Goal: Task Accomplishment & Management: Manage account settings

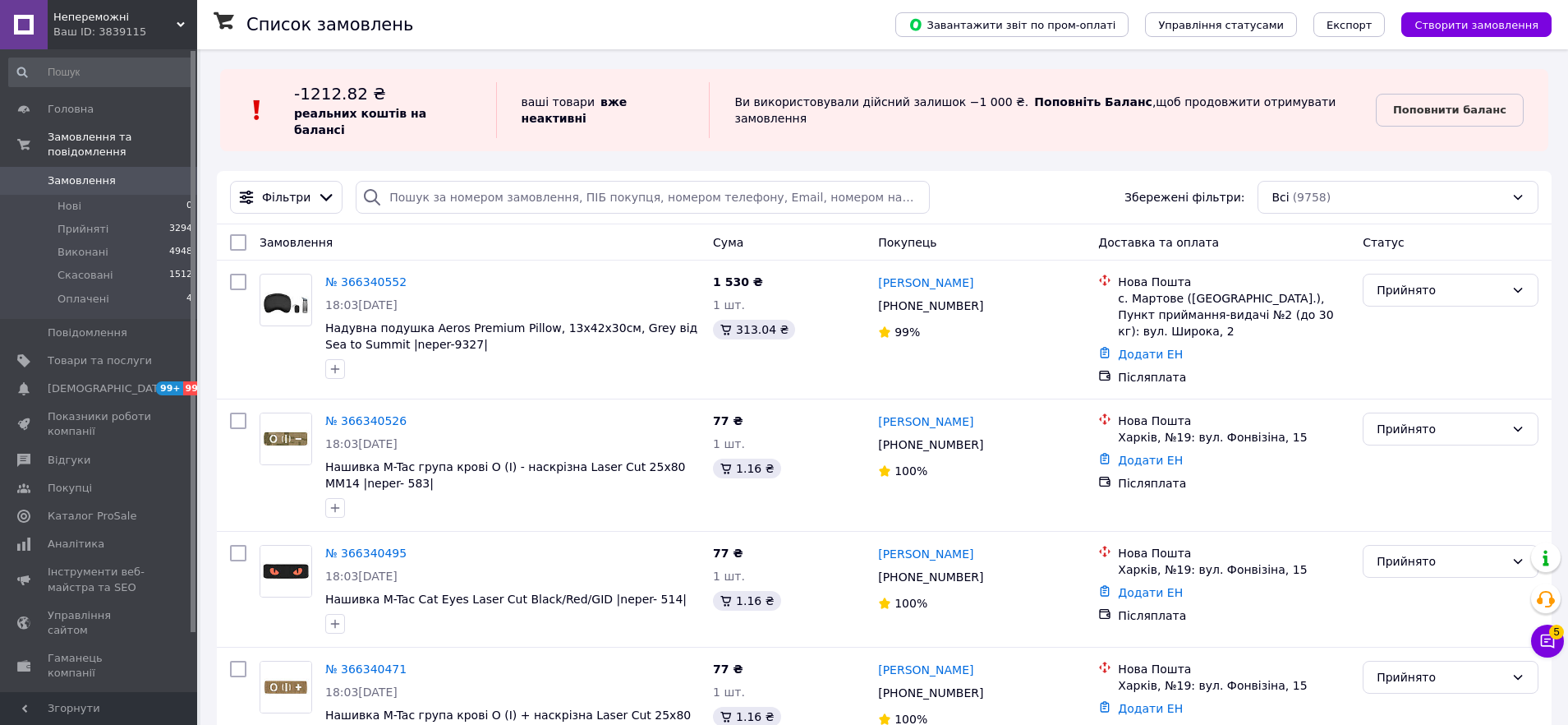
click at [109, 12] on span "Непереможні" at bounding box center [114, 17] width 124 height 15
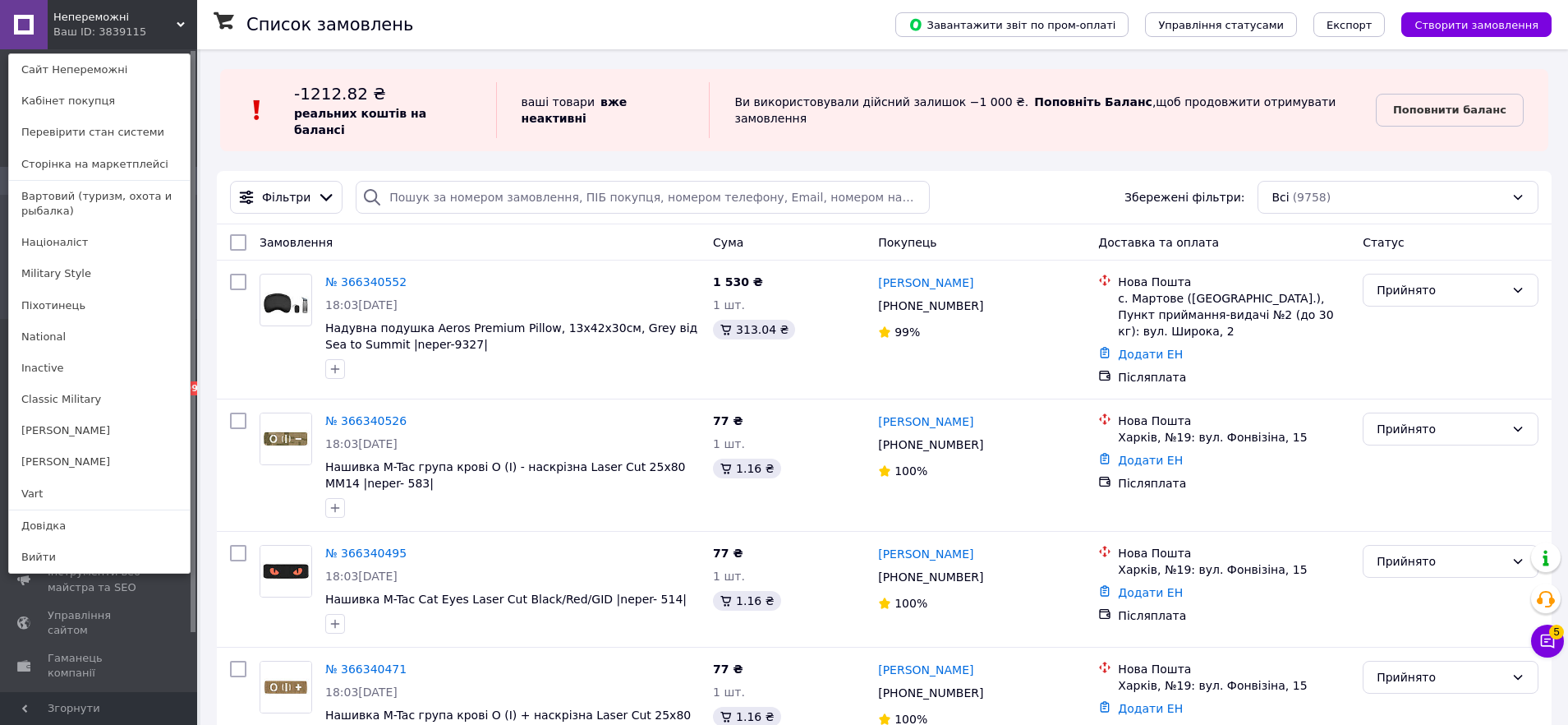
click at [130, 22] on div "Непереможні Ваш ID: 3839115 Сайт Непереможні Кабінет покупця Перевірити стан си…" at bounding box center [98, 25] width 197 height 49
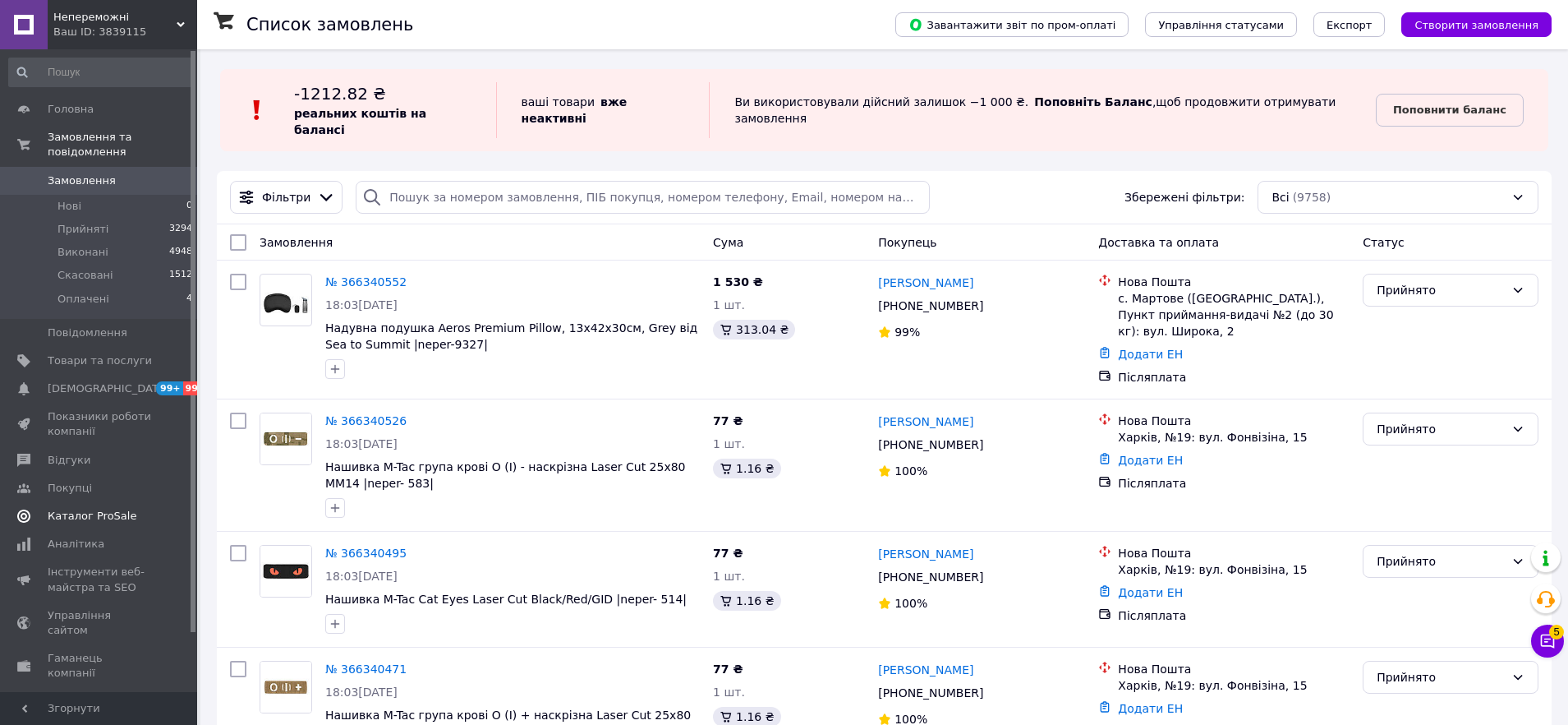
click at [105, 524] on span "Каталог ProSale" at bounding box center [91, 516] width 89 height 15
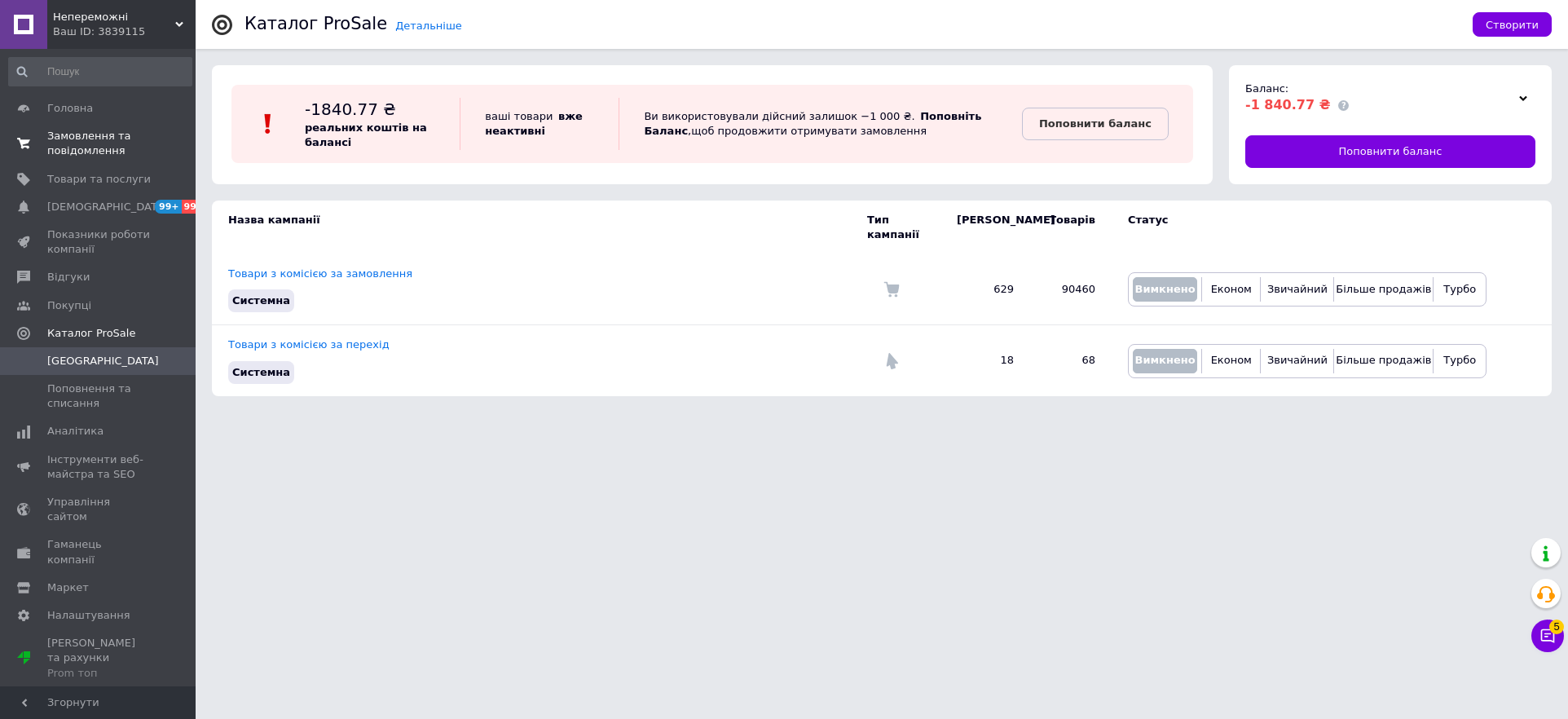
click at [86, 140] on span "Замовлення та повідомлення" at bounding box center [99, 143] width 103 height 29
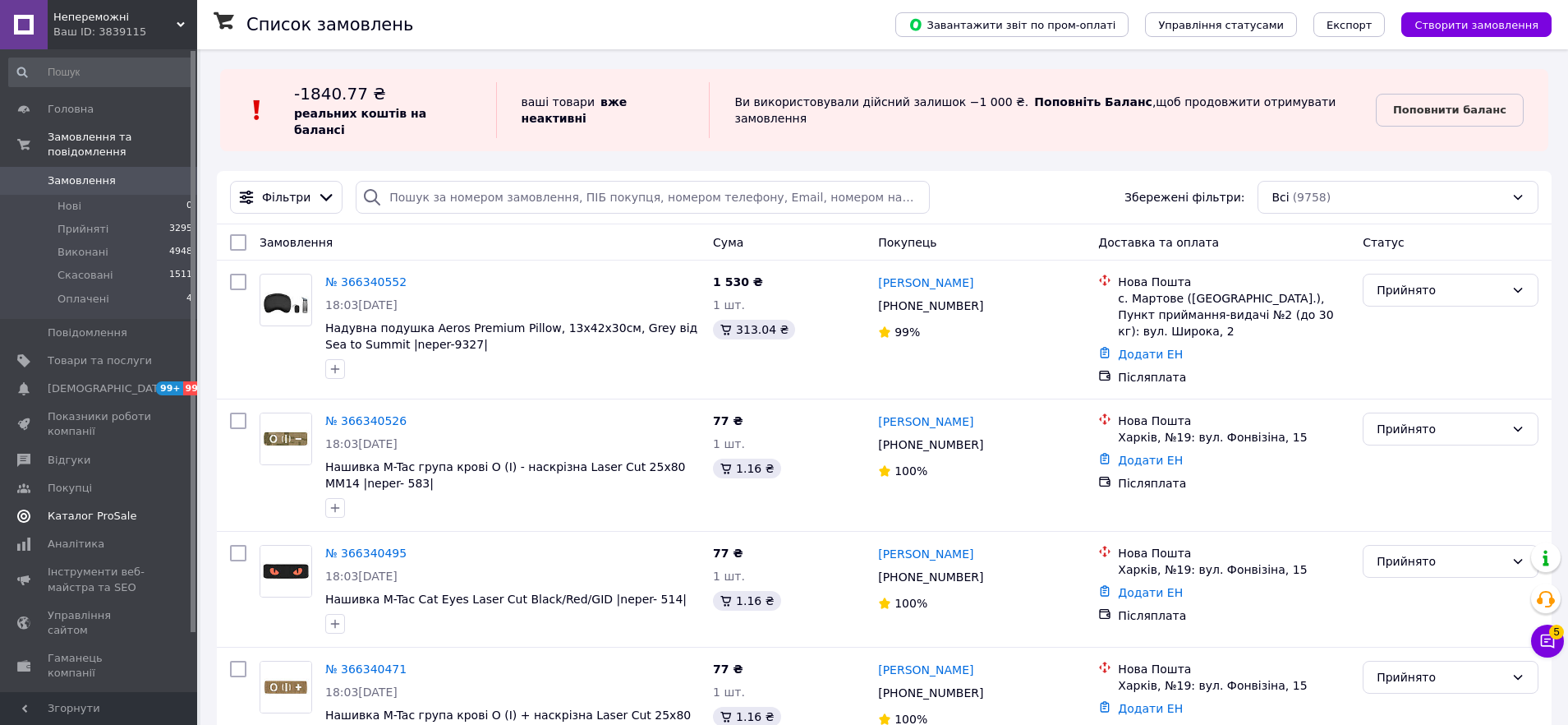
click at [117, 506] on link "Каталог ProSale" at bounding box center [101, 516] width 202 height 28
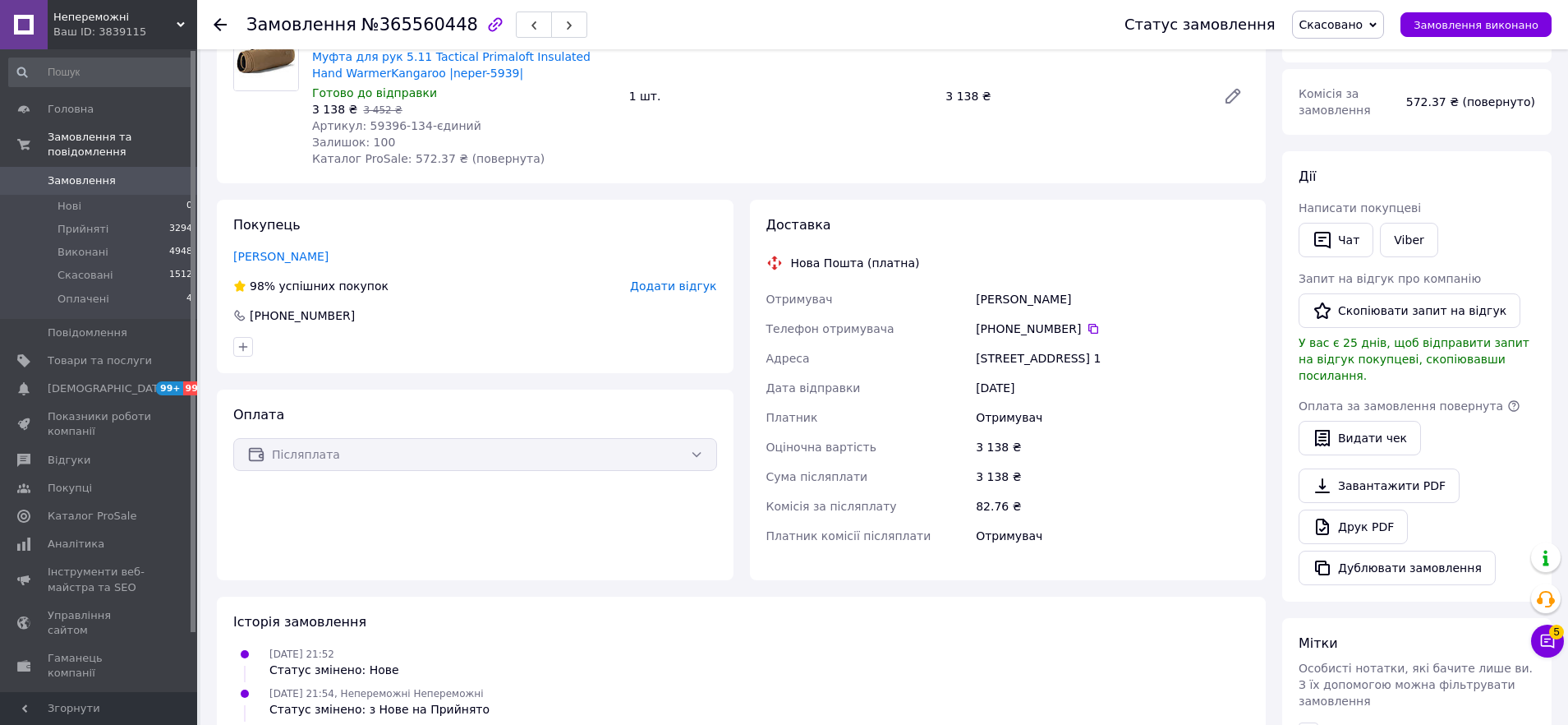
scroll to position [157, 0]
drag, startPoint x: 1366, startPoint y: 21, endPoint x: 1364, endPoint y: 44, distance: 23.1
click at [1364, 24] on span "Скасовано" at bounding box center [1332, 25] width 64 height 13
click at [1364, 46] on li "Прийнято" at bounding box center [1338, 57] width 91 height 25
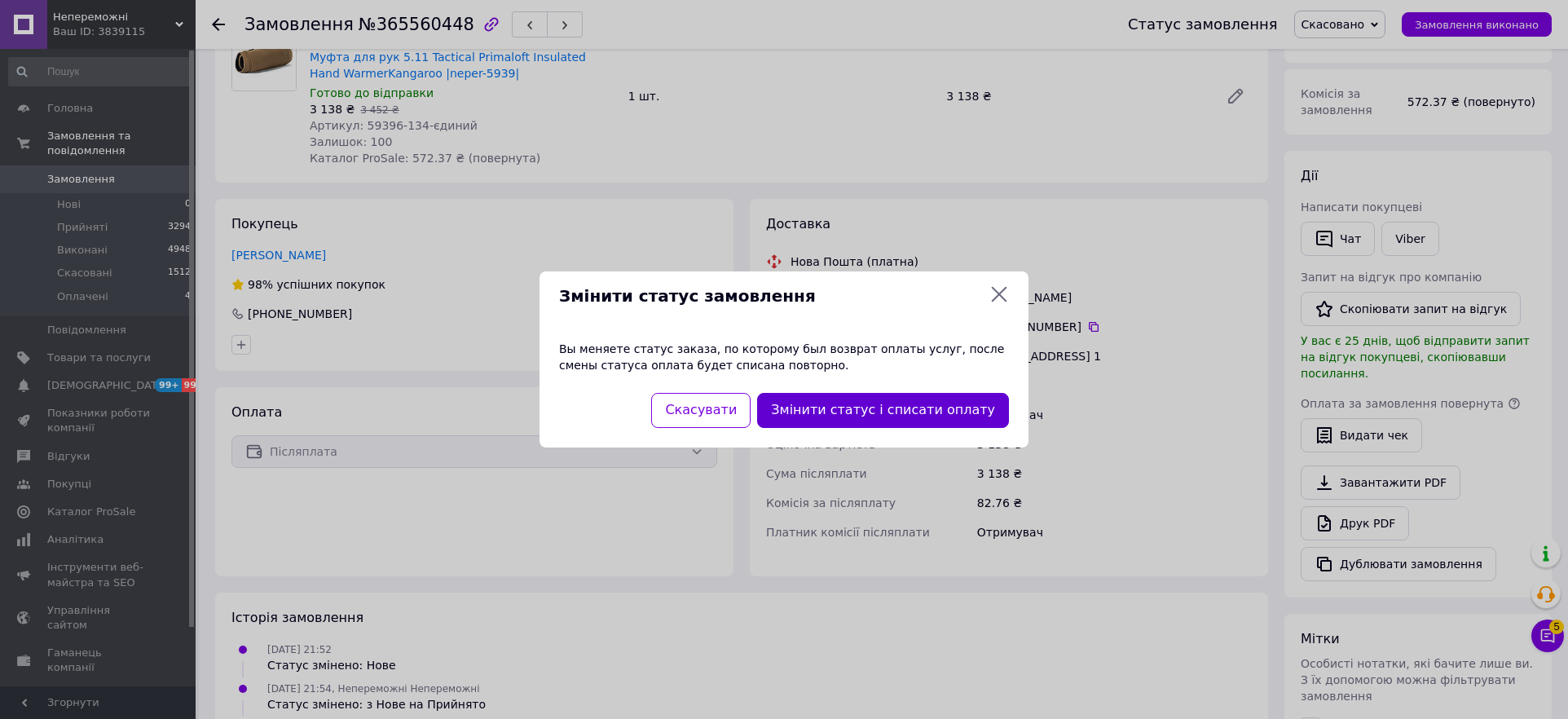
click at [916, 407] on button "Змінити статус і списати оплату" at bounding box center [882, 410] width 251 height 35
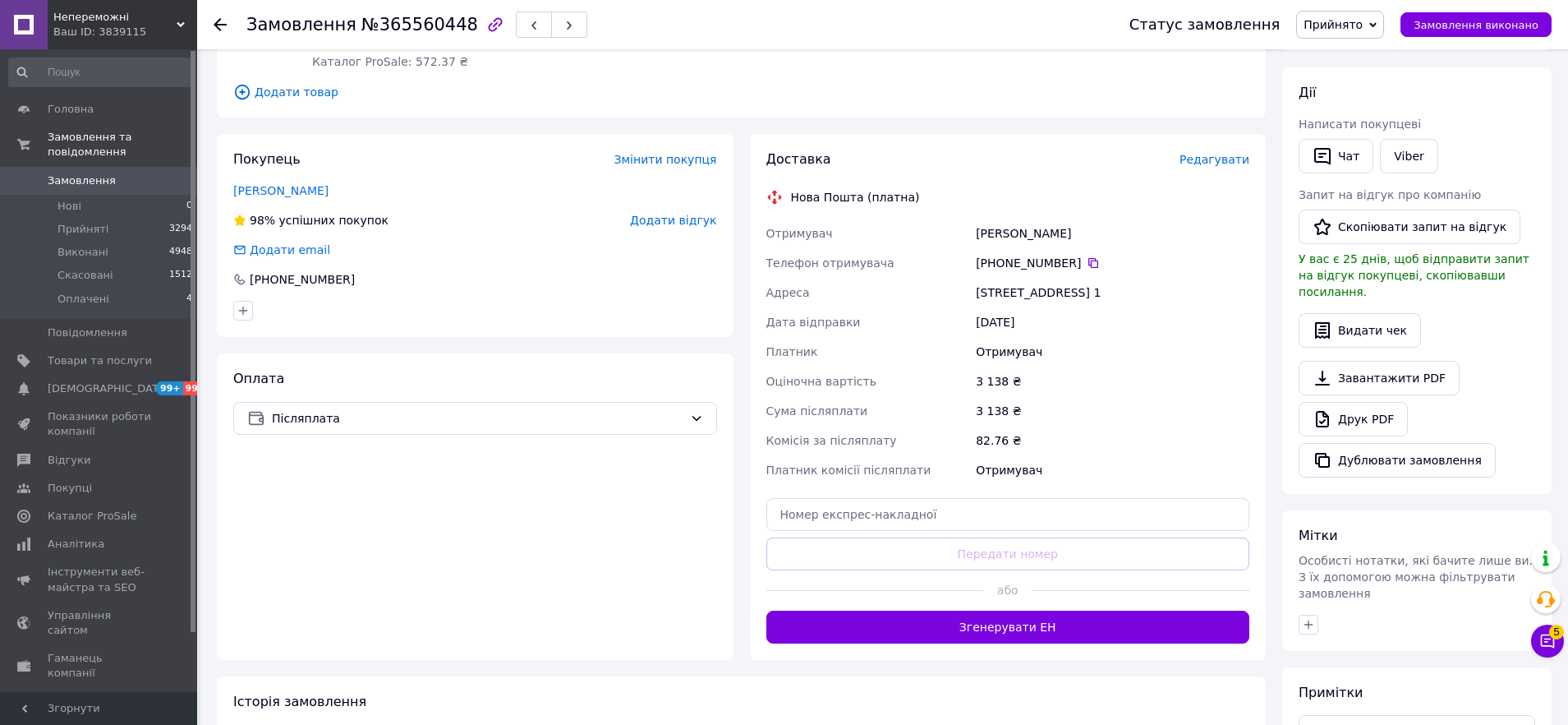
scroll to position [255, 0]
click at [841, 525] on input "text" at bounding box center [1008, 514] width 484 height 33
paste input "20451265868378"
type input "20451265868378"
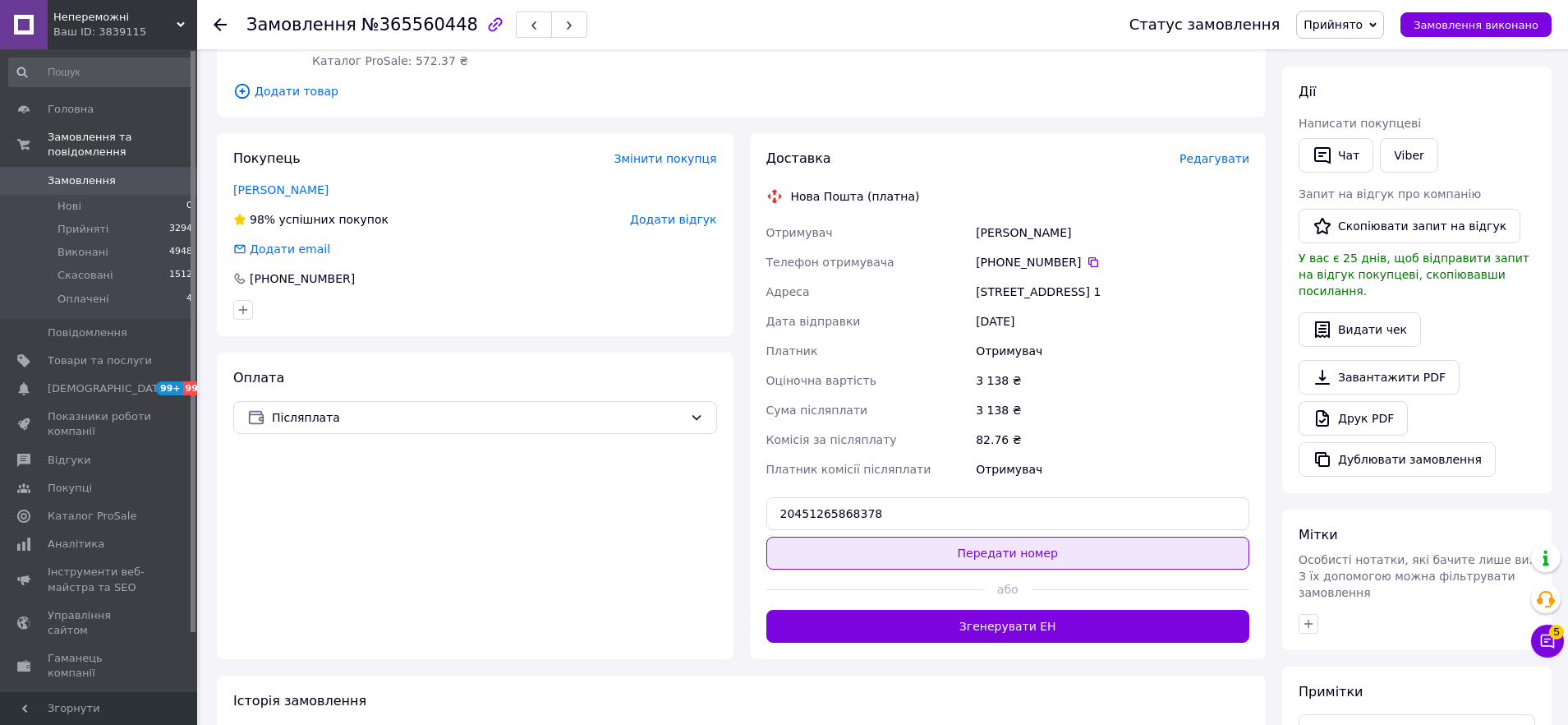
click at [864, 558] on button "Передати номер" at bounding box center [1008, 553] width 484 height 33
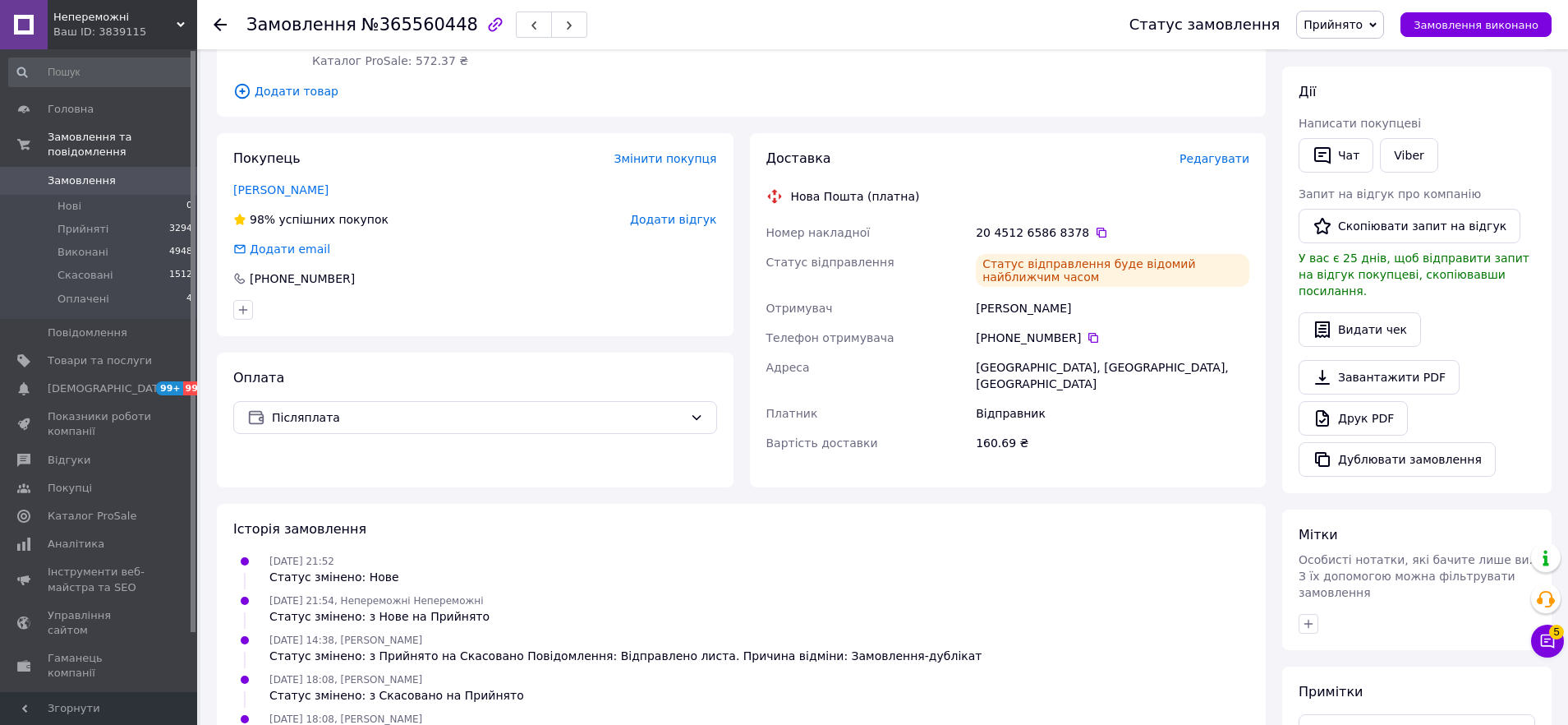
scroll to position [0, 0]
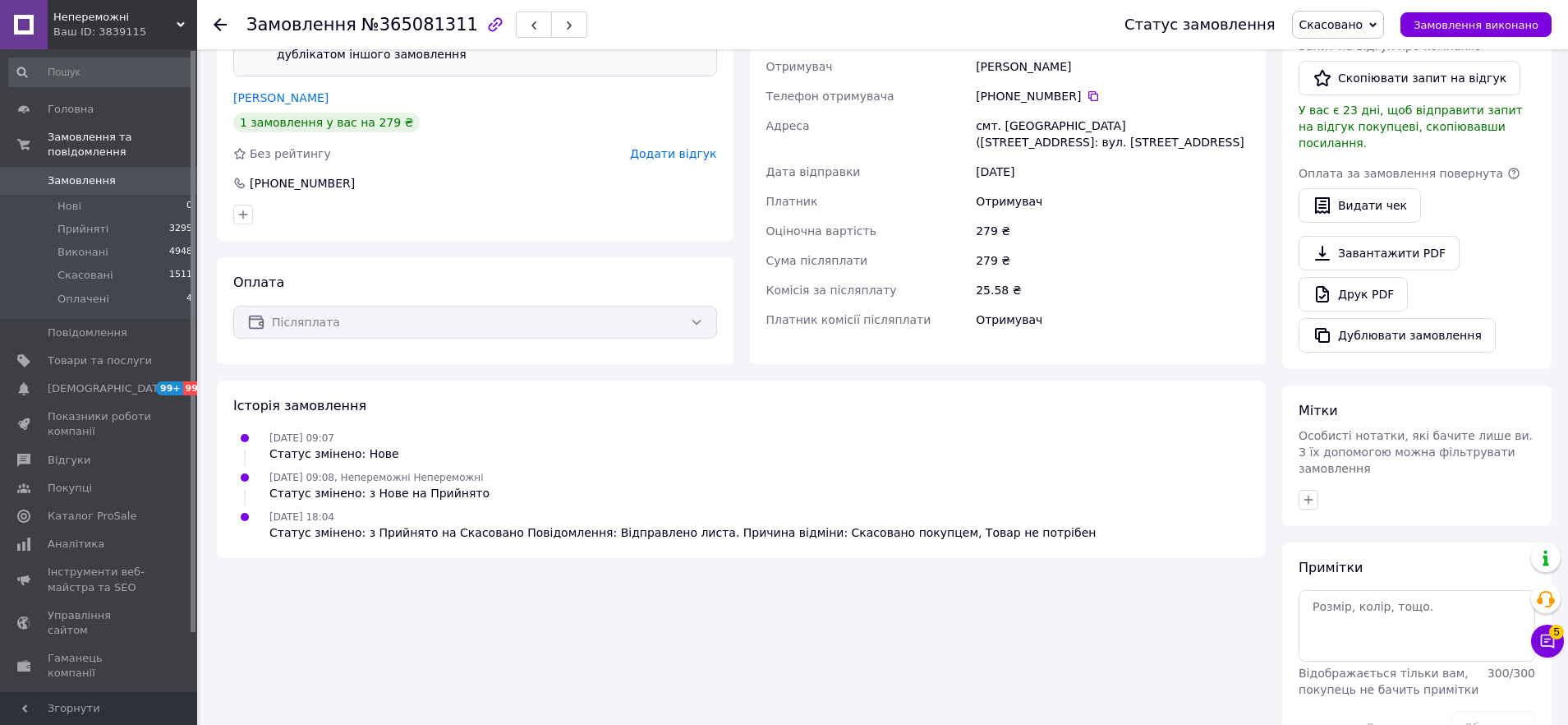
click at [1357, 30] on span "Скасовано" at bounding box center [1332, 25] width 64 height 13
click at [1346, 50] on li "Прийнято" at bounding box center [1338, 57] width 91 height 25
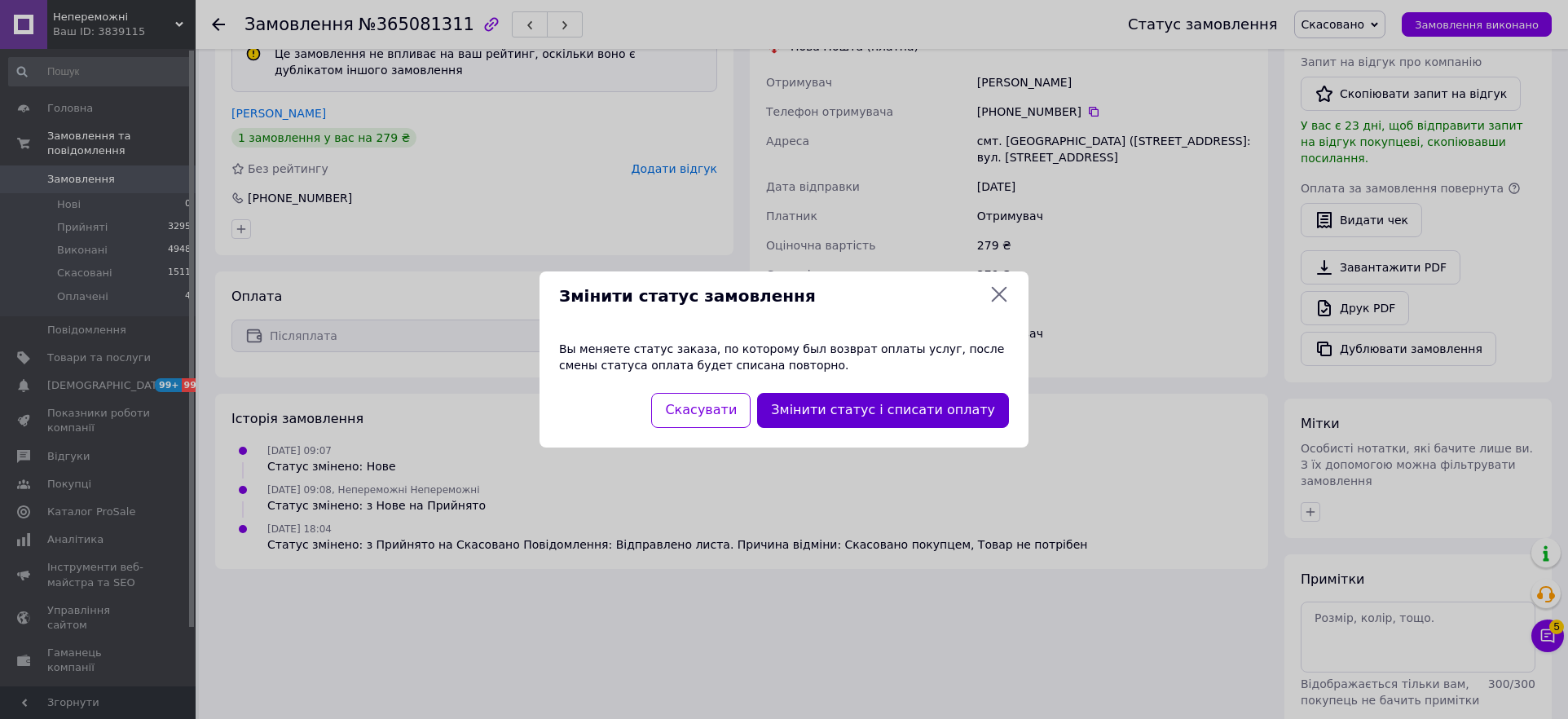
click at [935, 400] on button "Змінити статус і списати оплату" at bounding box center [882, 410] width 251 height 35
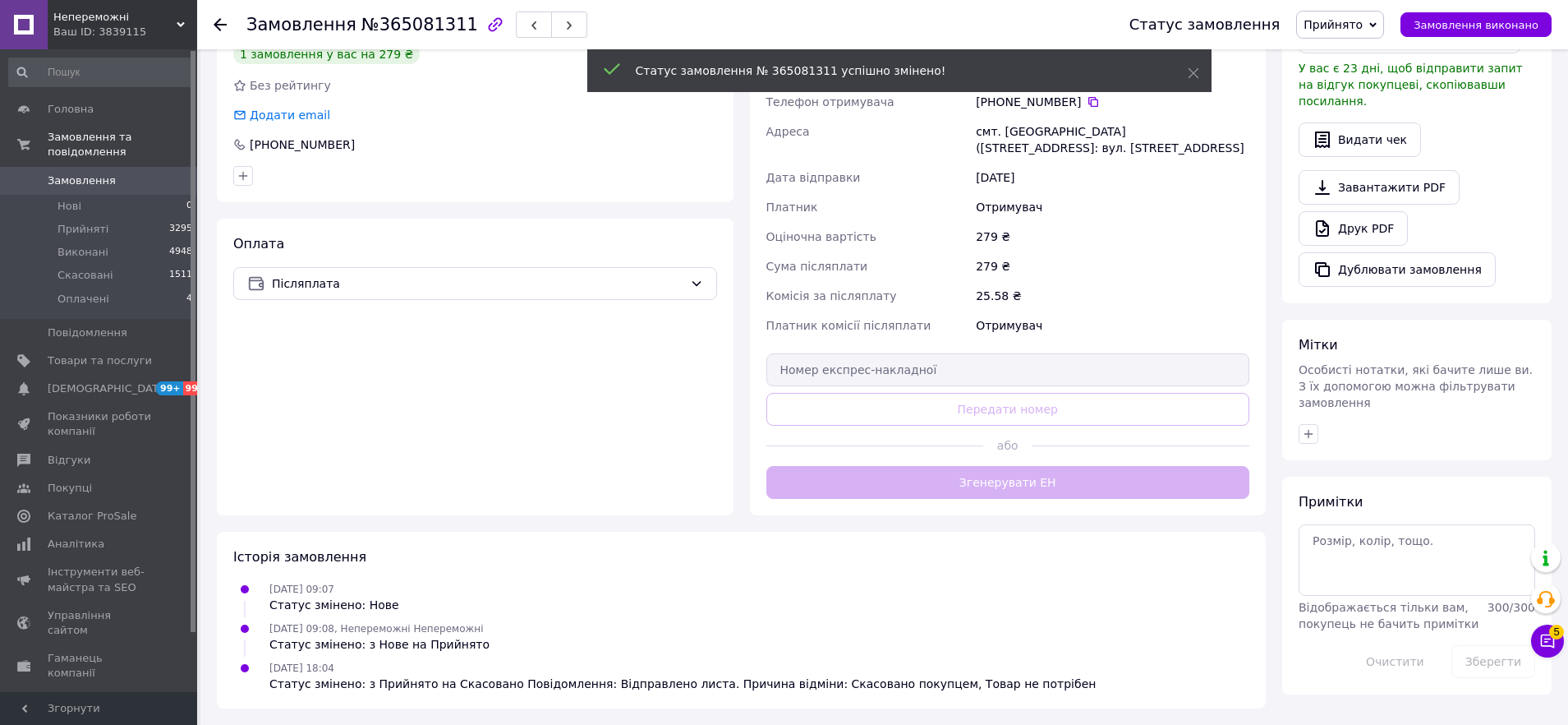
scroll to position [348, 0]
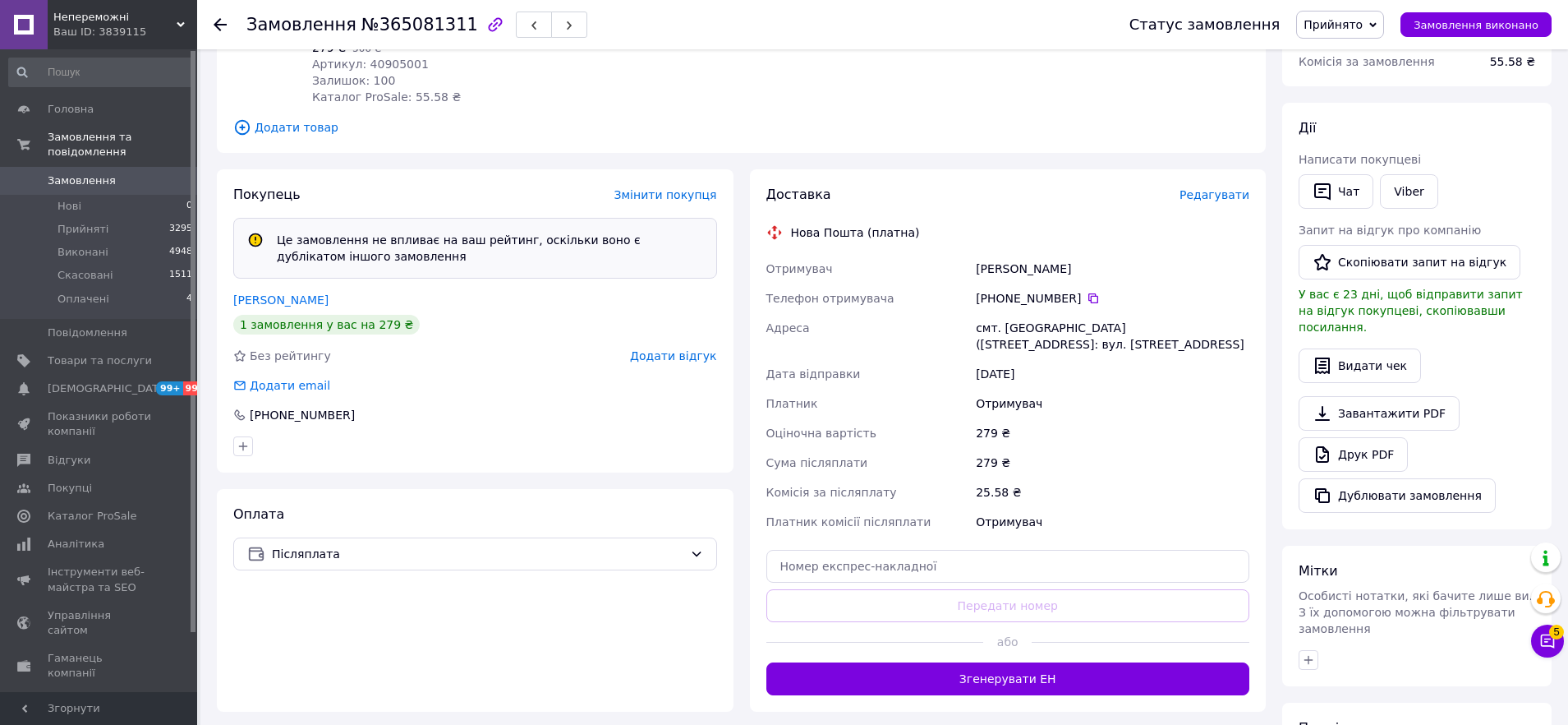
scroll to position [260, 0]
click at [899, 564] on input "text" at bounding box center [1008, 566] width 484 height 33
paste input "20451263524777"
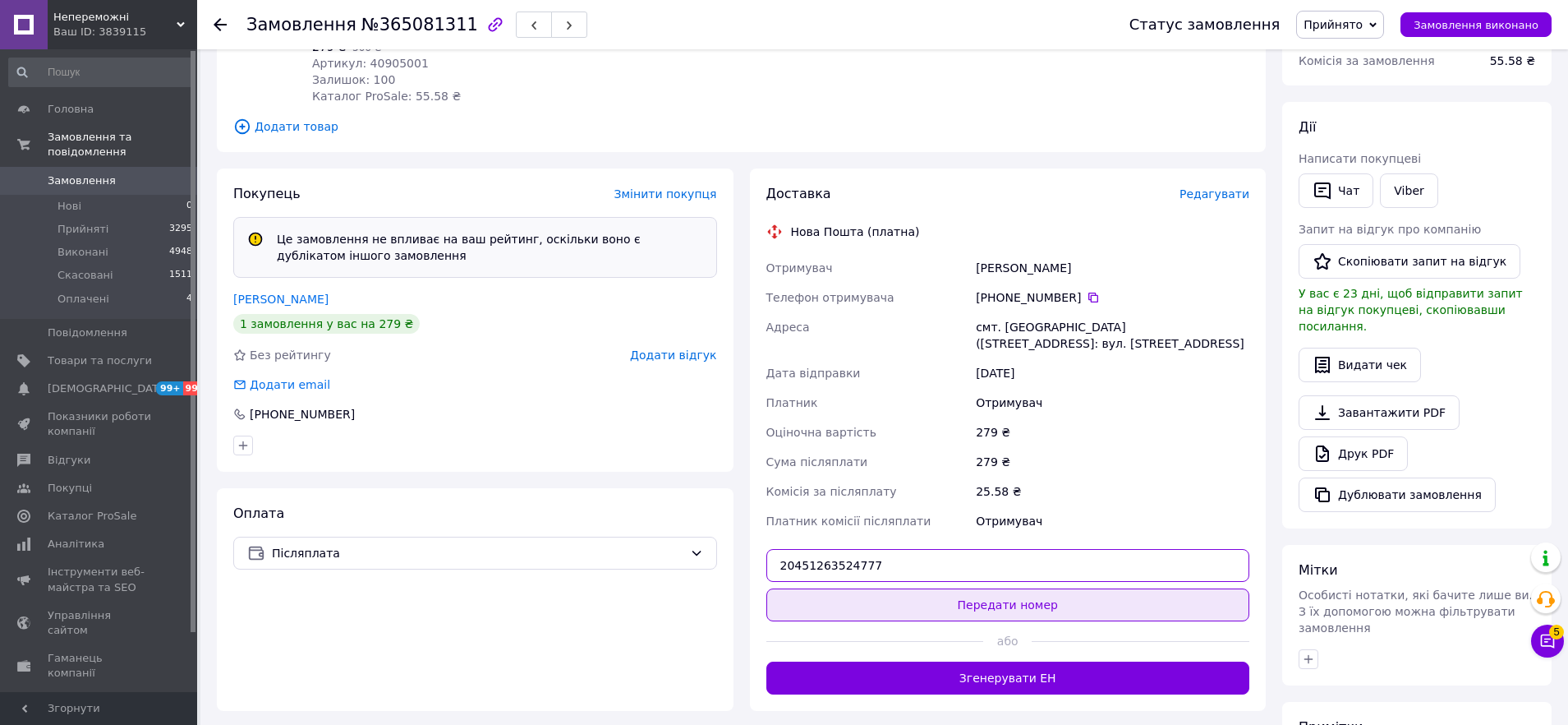
type input "20451263524777"
click at [929, 601] on button "Передати номер" at bounding box center [1008, 605] width 484 height 33
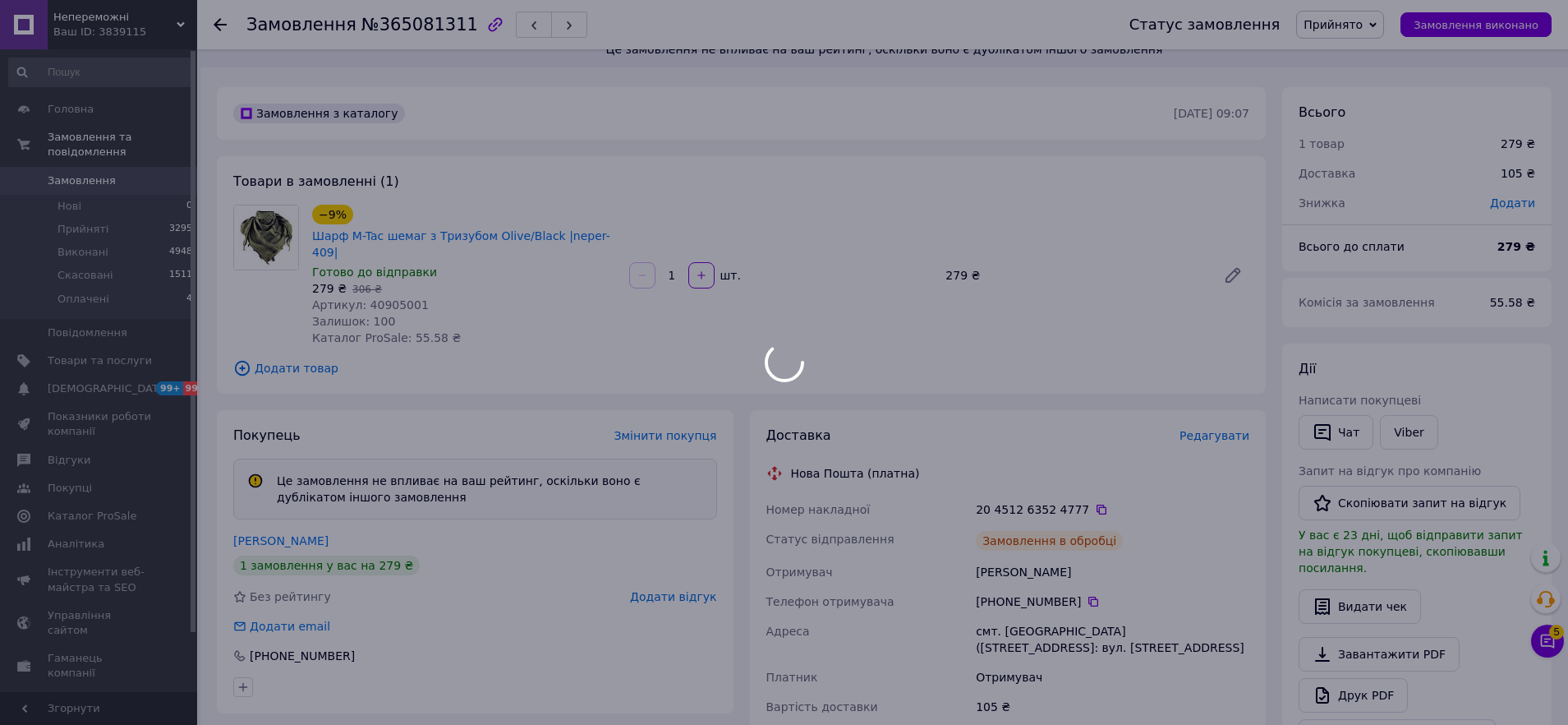
scroll to position [0, 0]
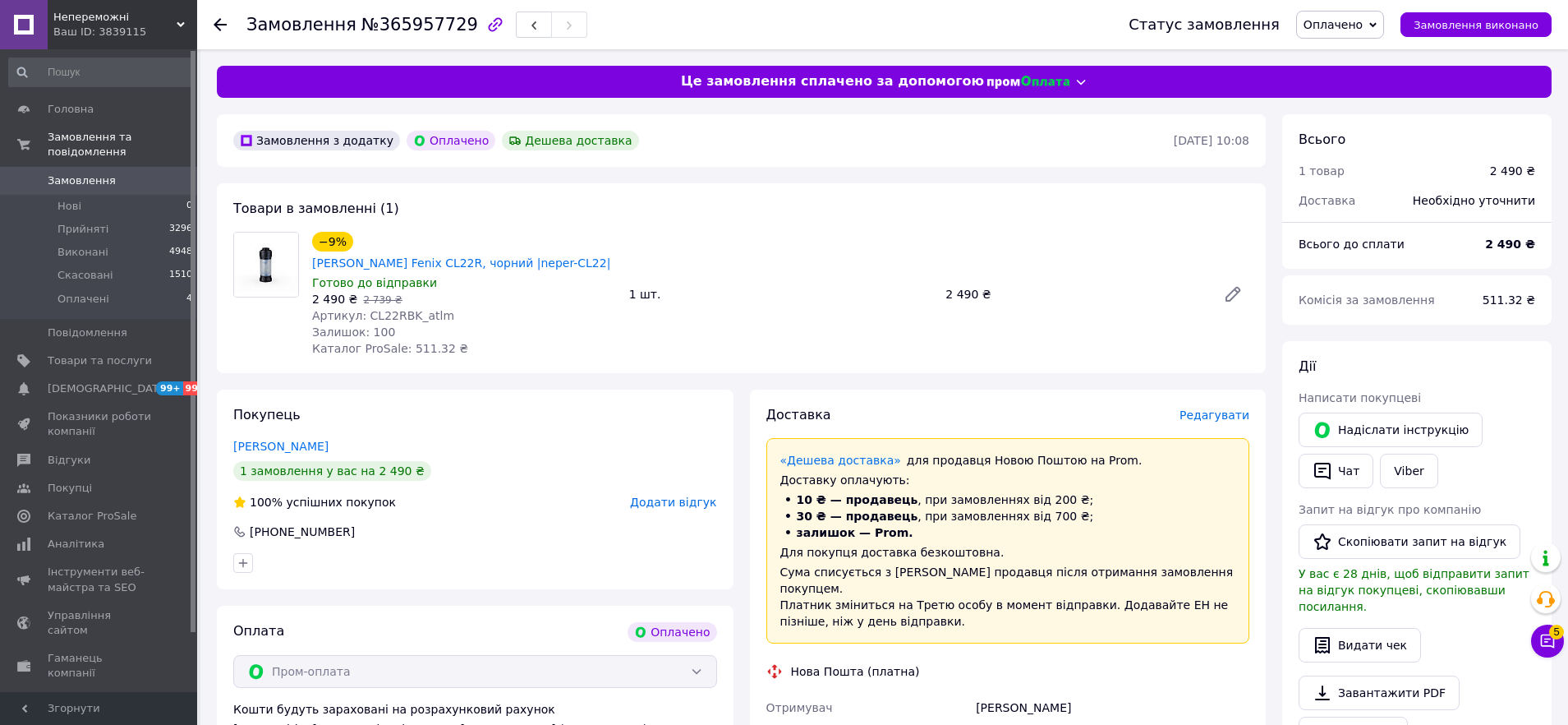
click at [408, 26] on span "№365957729" at bounding box center [420, 25] width 117 height 20
copy span "365957729"
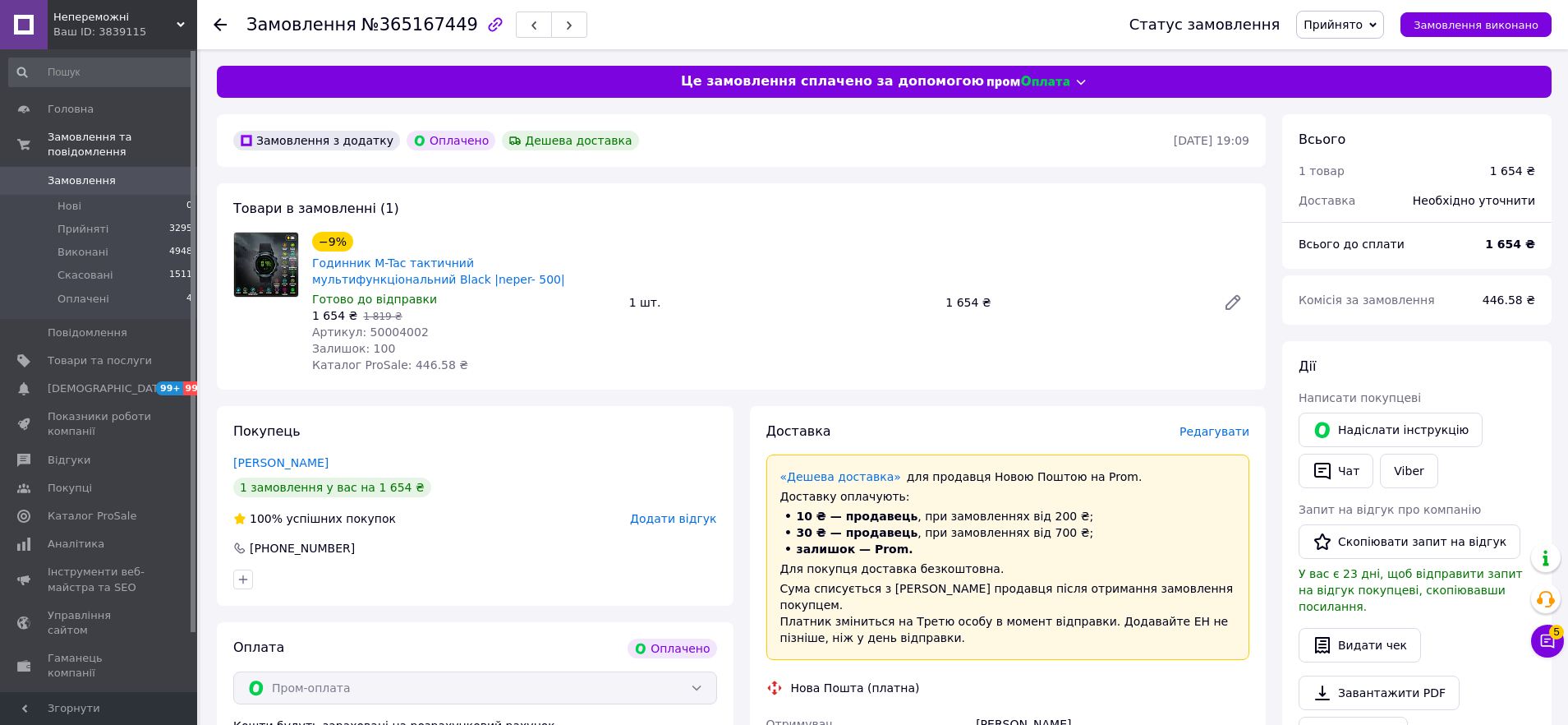
click at [395, 30] on span "№365167449" at bounding box center [420, 25] width 117 height 20
click at [394, 30] on span "№365167449" at bounding box center [420, 25] width 117 height 20
copy span "365167449"
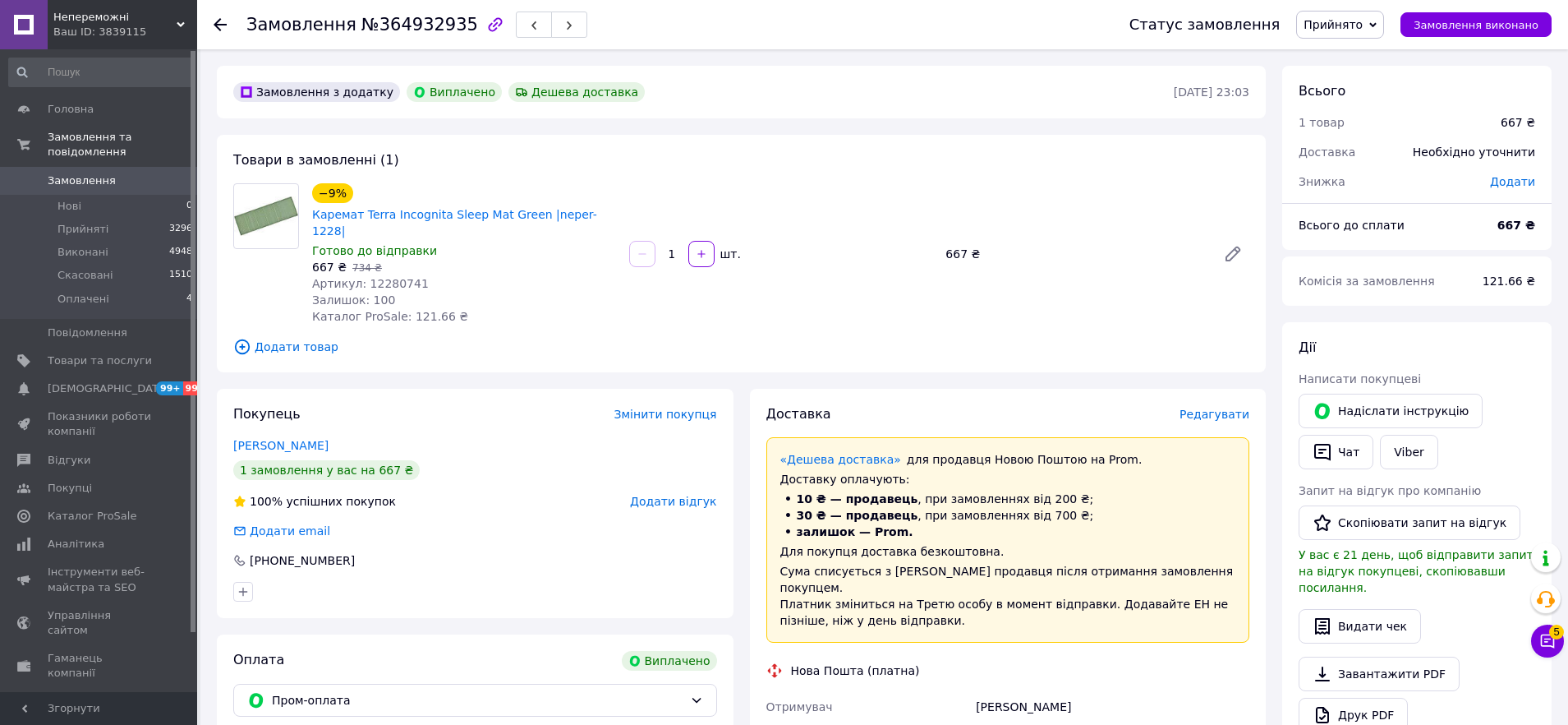
click at [1363, 25] on span "Прийнято" at bounding box center [1333, 25] width 59 height 13
click at [1355, 82] on li "Скасовано" at bounding box center [1340, 81] width 86 height 25
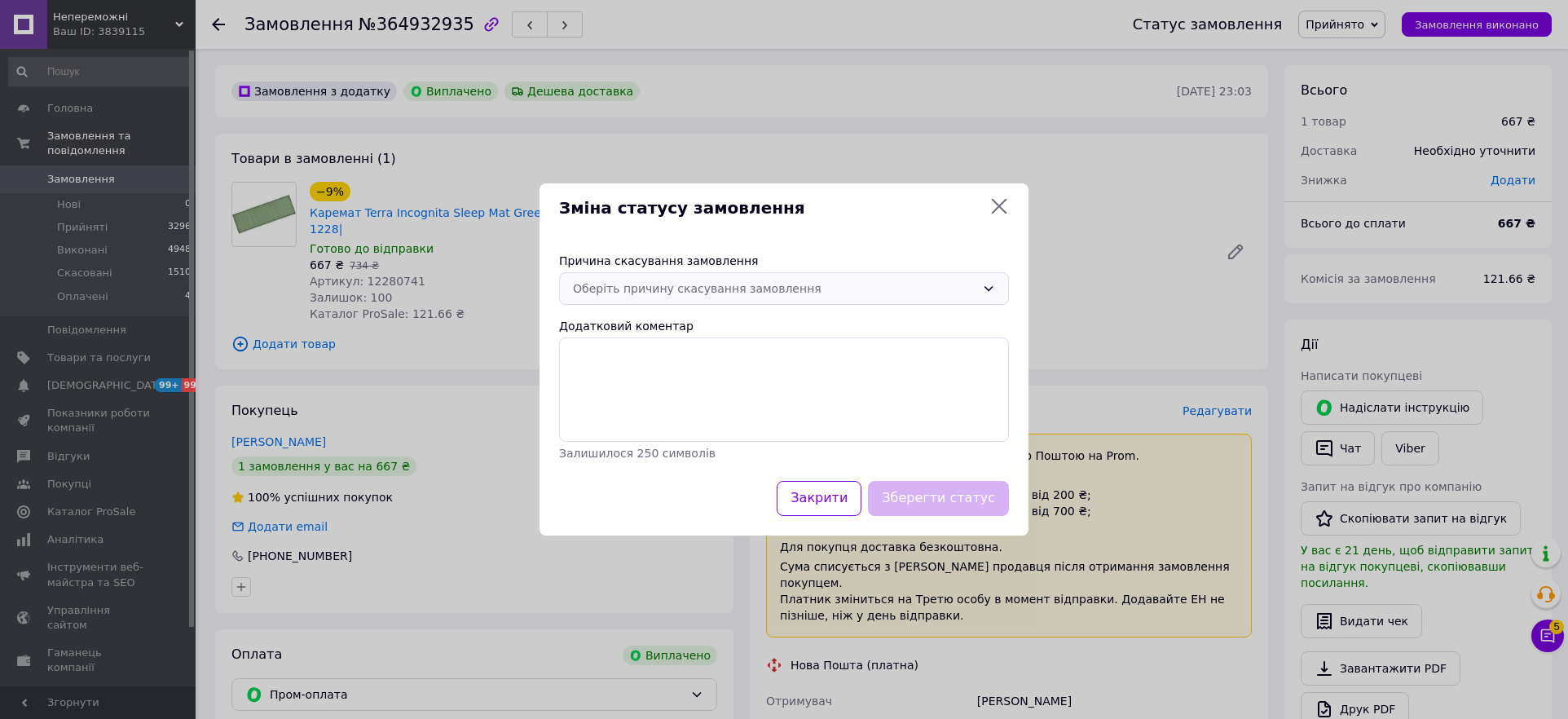
click at [662, 283] on div "Оберіть причину скасування замовлення" at bounding box center [774, 289] width 403 height 18
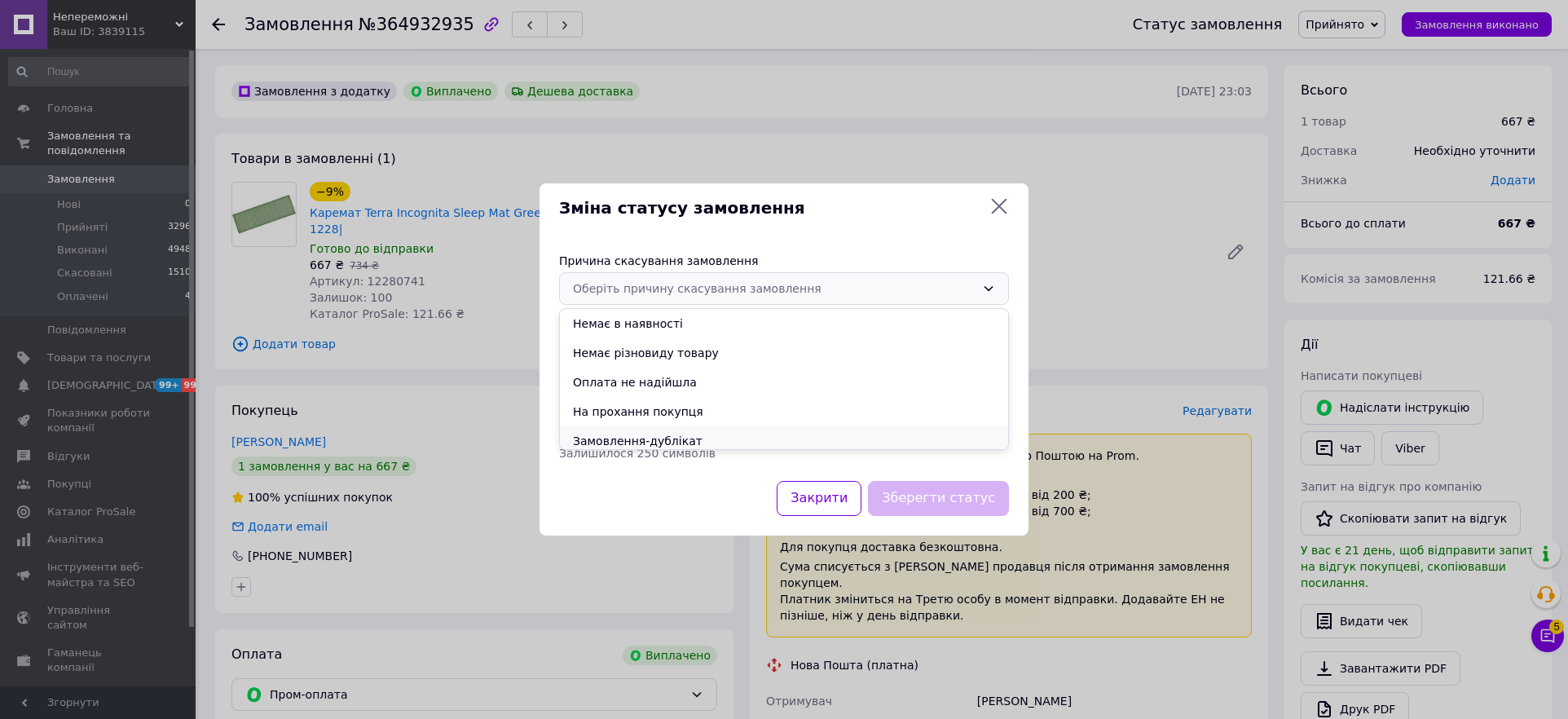
click at [636, 441] on li "Замовлення-дублікат" at bounding box center [784, 441] width 448 height 29
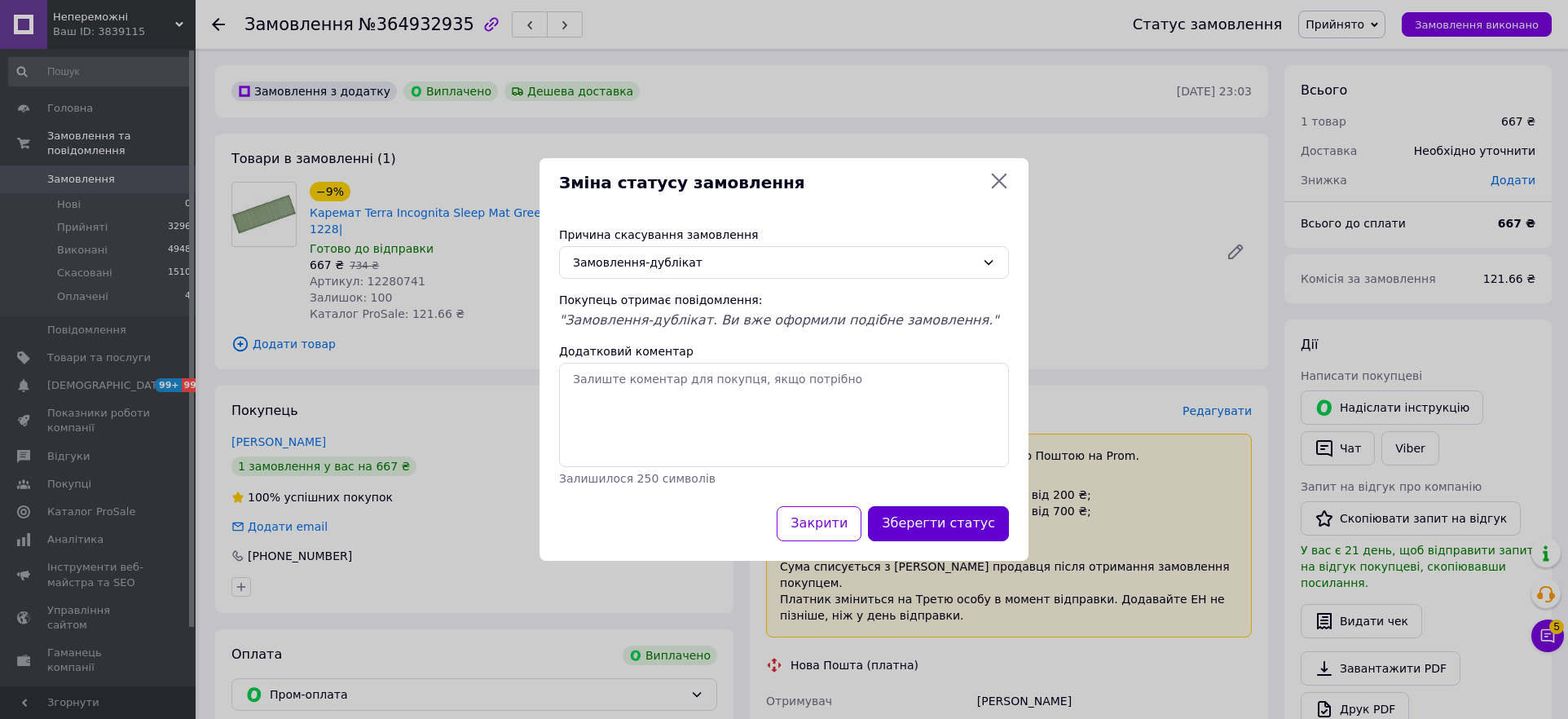
click at [969, 517] on button "Зберегти статус" at bounding box center [937, 524] width 141 height 35
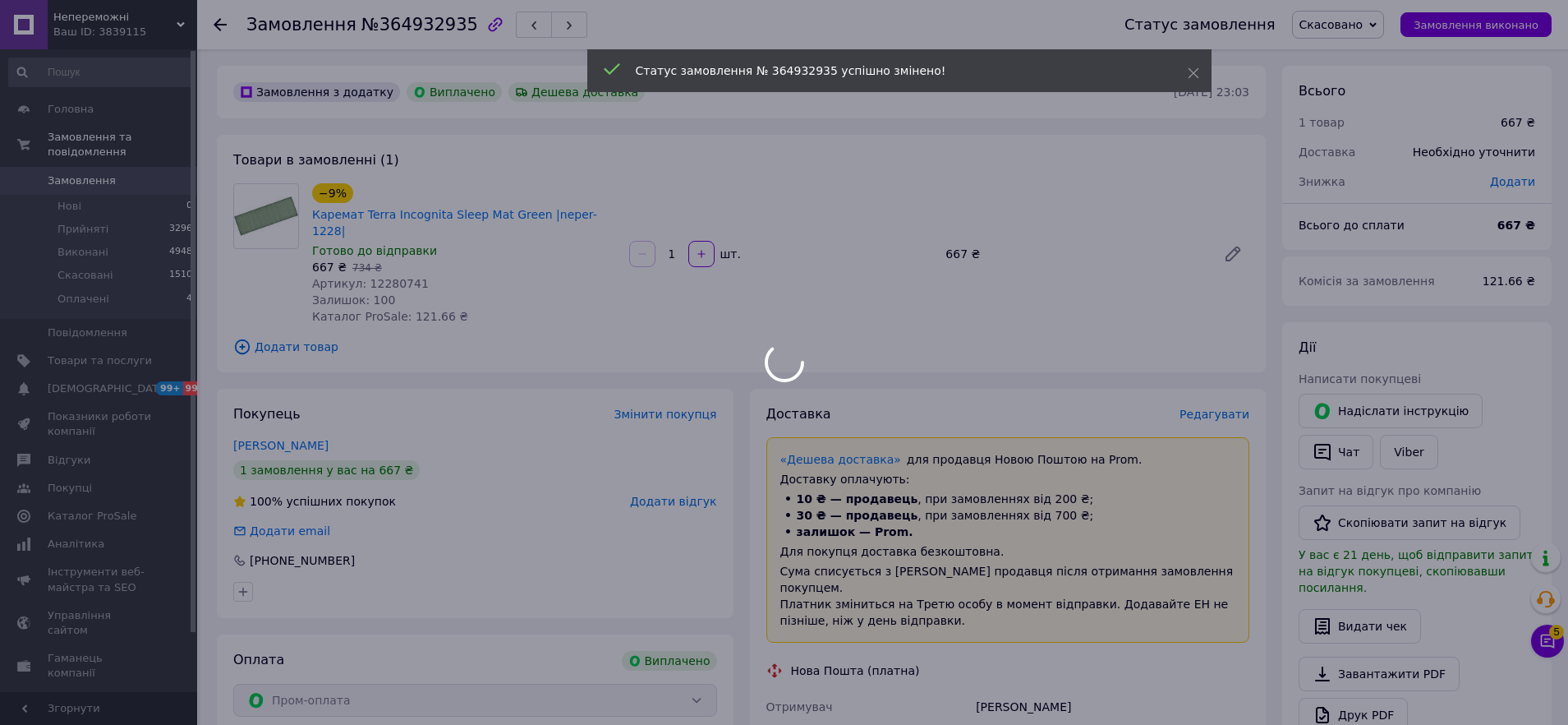
scroll to position [23, 0]
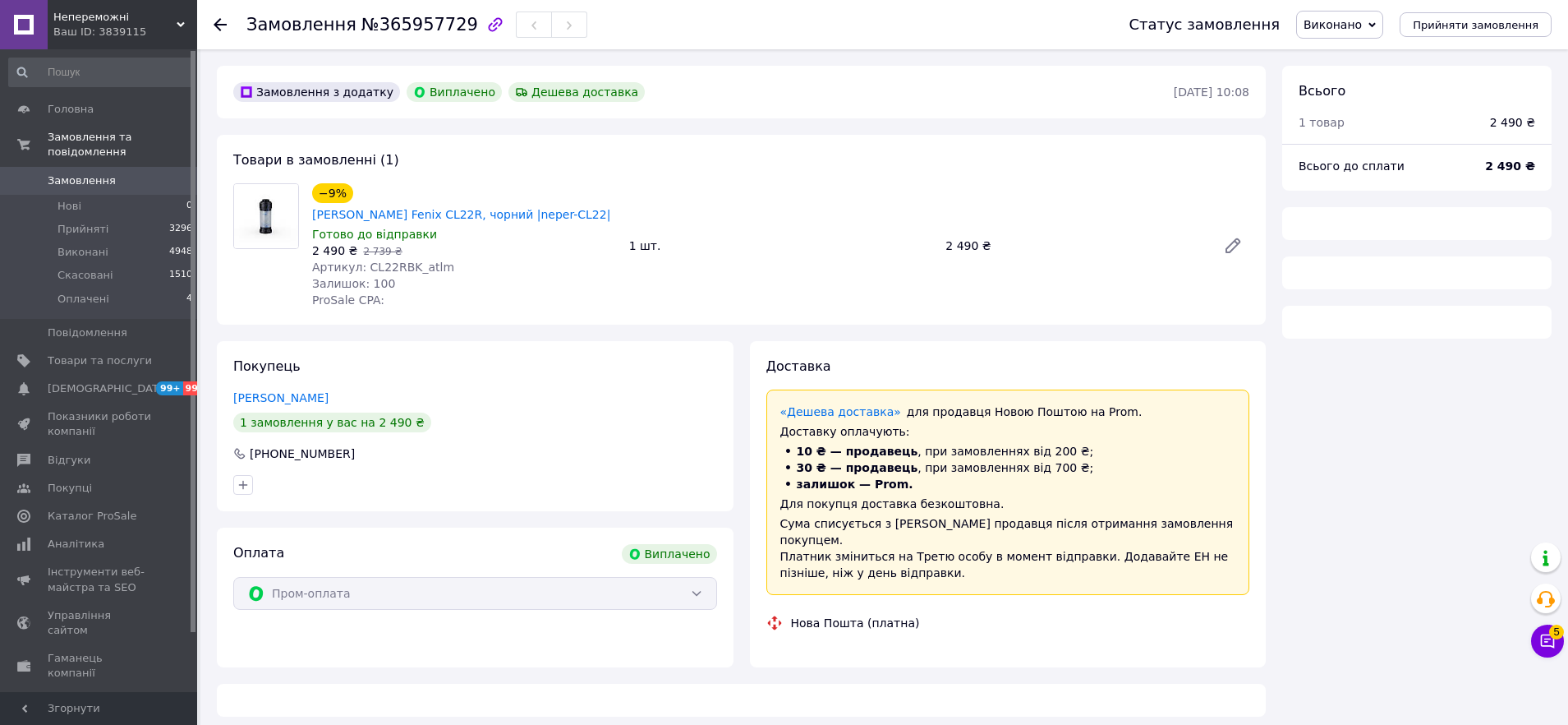
click at [1338, 28] on span "Виконано" at bounding box center [1333, 25] width 59 height 13
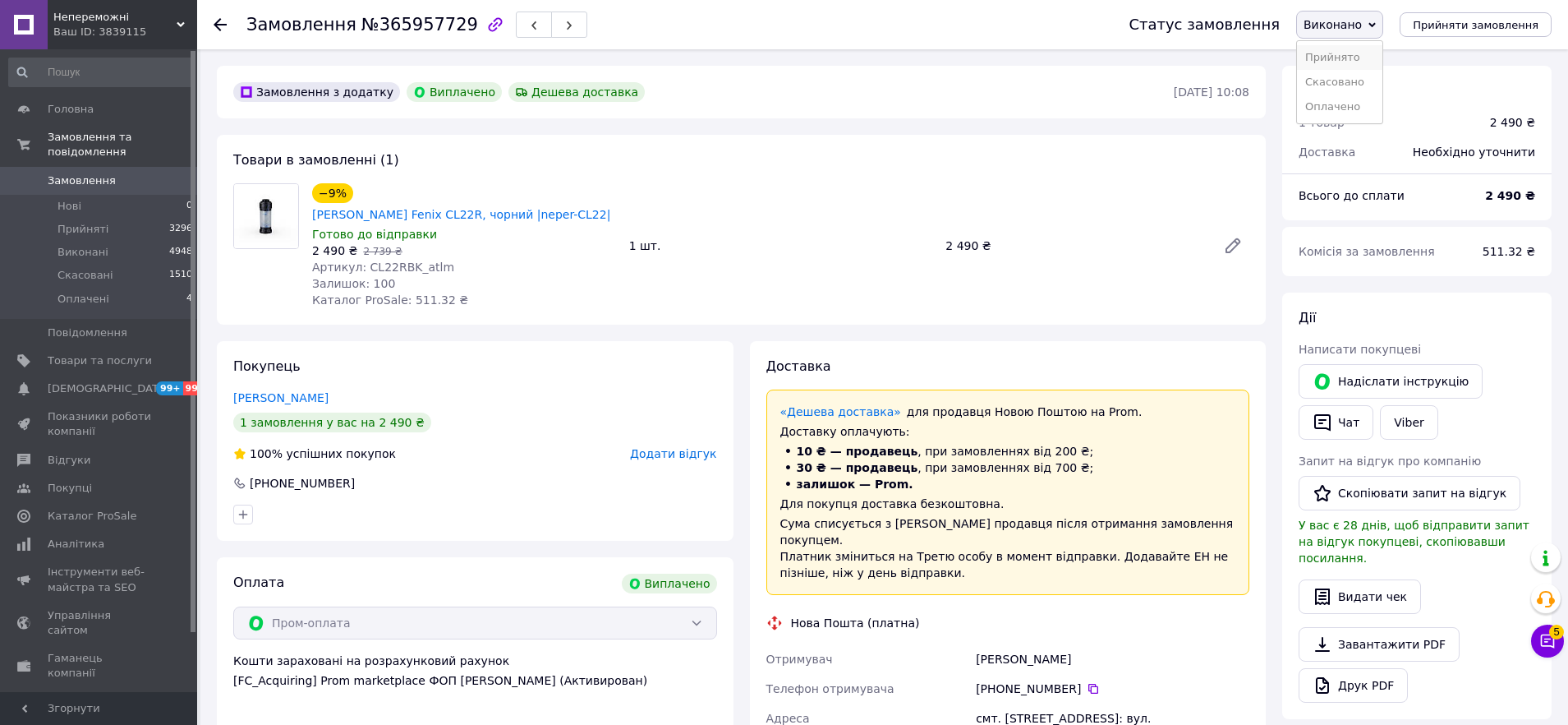
click at [1339, 51] on li "Прийнято" at bounding box center [1339, 57] width 85 height 25
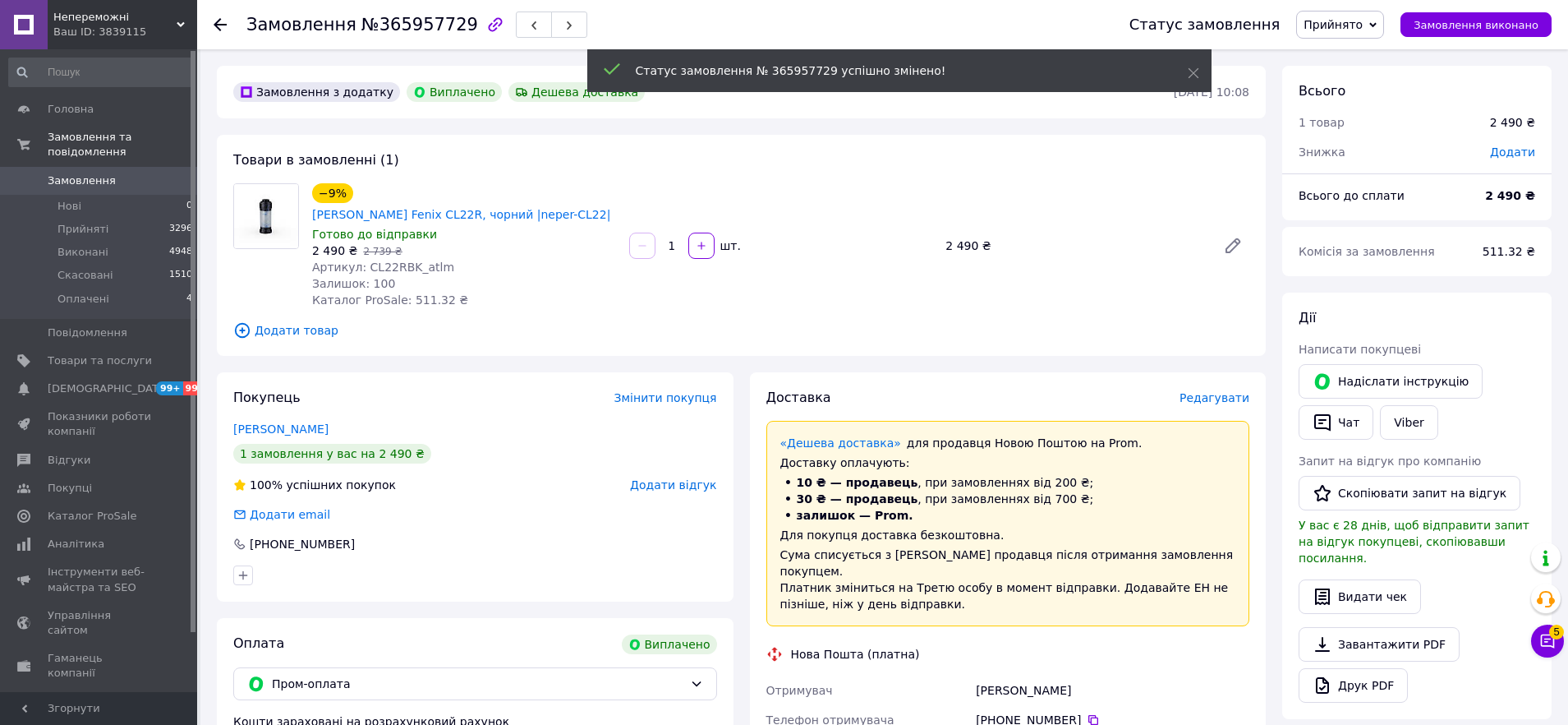
click at [1357, 23] on span "Прийнято" at bounding box center [1333, 25] width 59 height 13
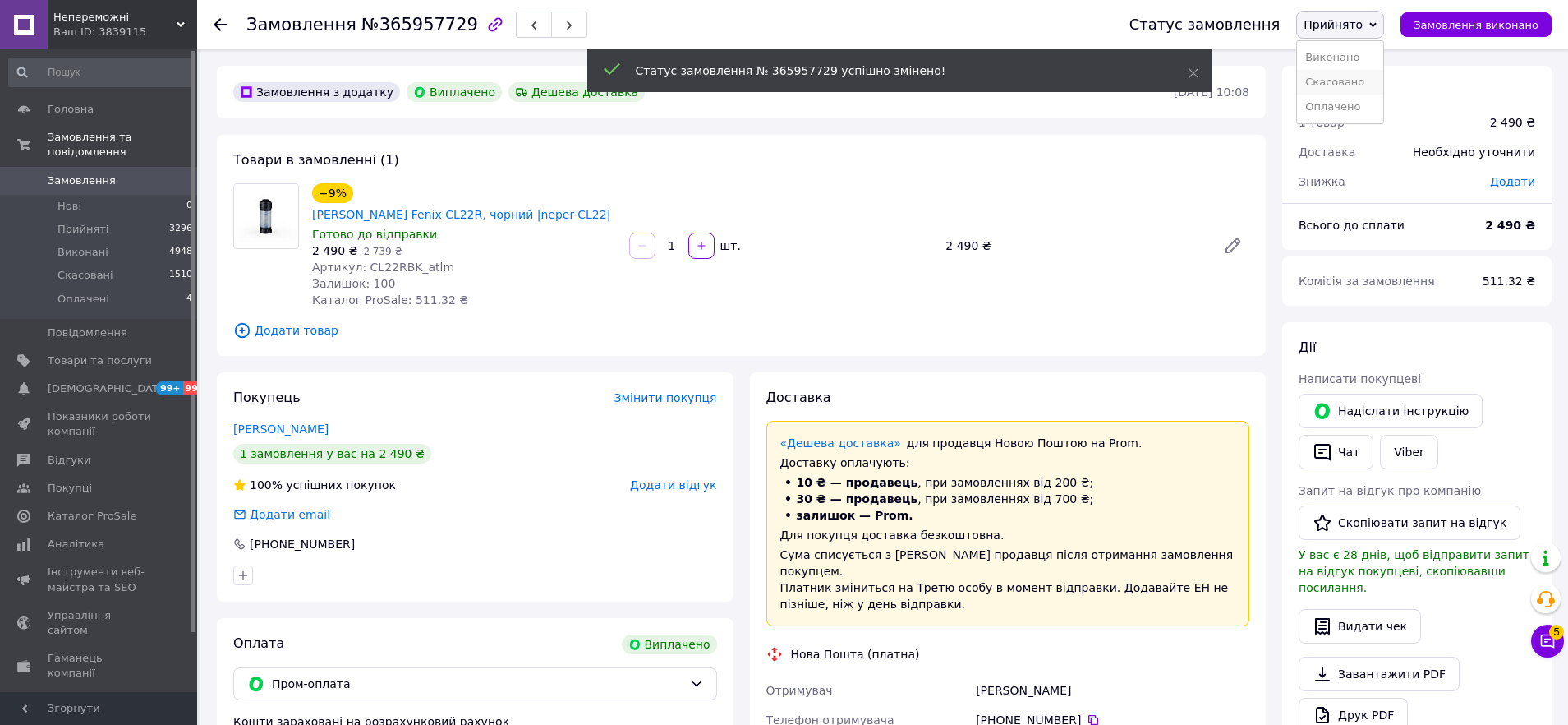
click at [1355, 86] on li "Скасовано" at bounding box center [1340, 81] width 86 height 25
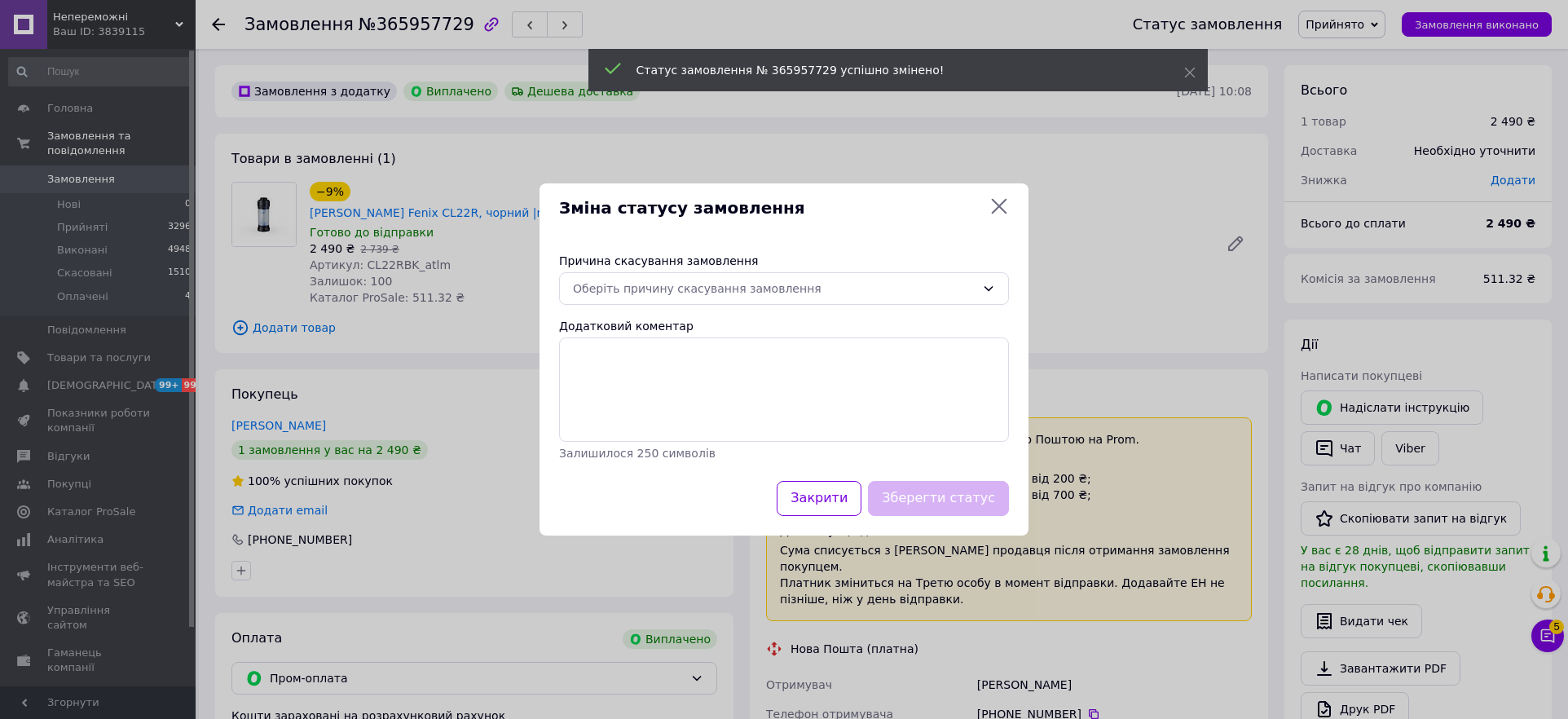
click at [655, 308] on div "Причина скасування замовлення Оберіть причину скасування замовлення Додатковий …" at bounding box center [783, 357] width 489 height 248
click at [660, 290] on div "Оберіть причину скасування замовлення" at bounding box center [774, 289] width 403 height 18
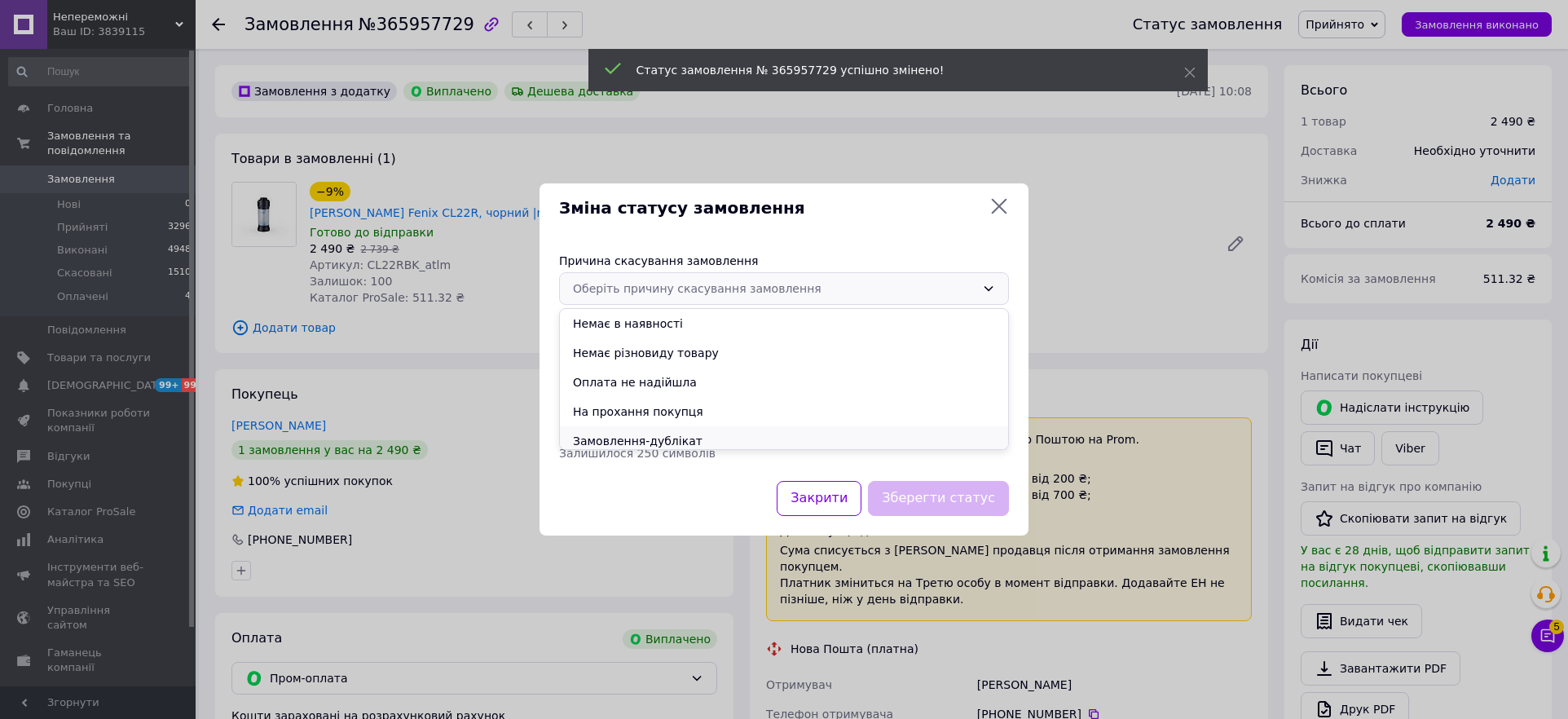
click at [619, 431] on li "Замовлення-дублікат" at bounding box center [784, 441] width 448 height 29
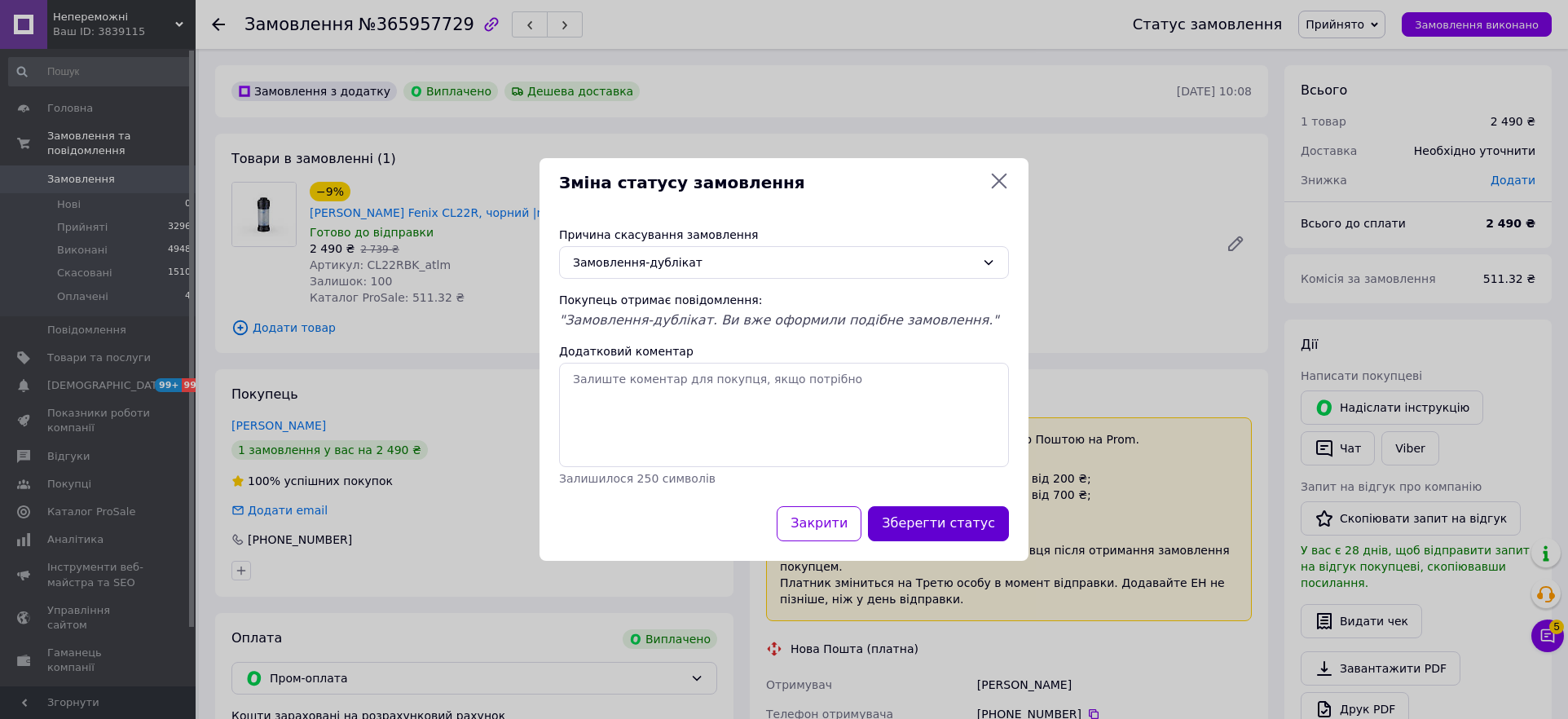
click at [906, 525] on button "Зберегти статус" at bounding box center [937, 524] width 141 height 35
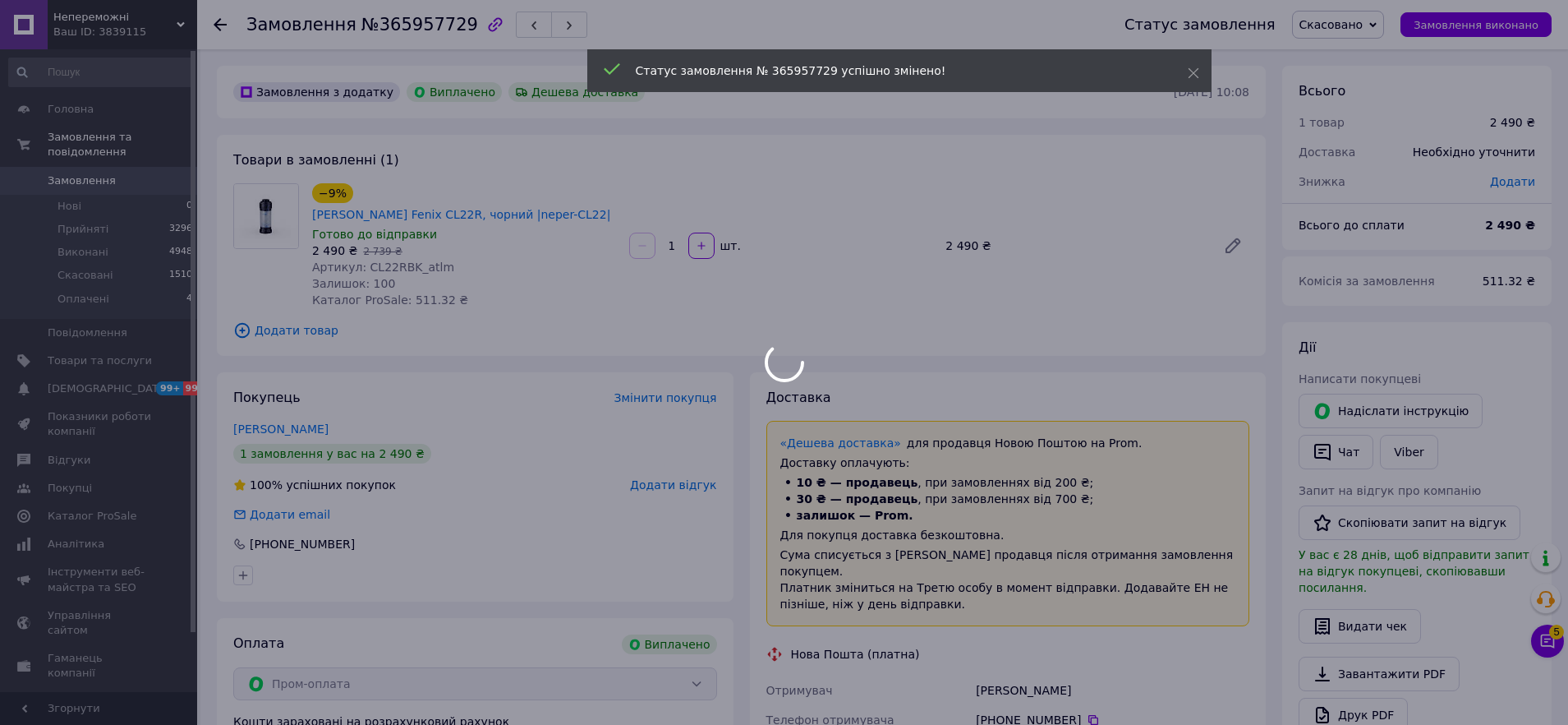
scroll to position [23, 0]
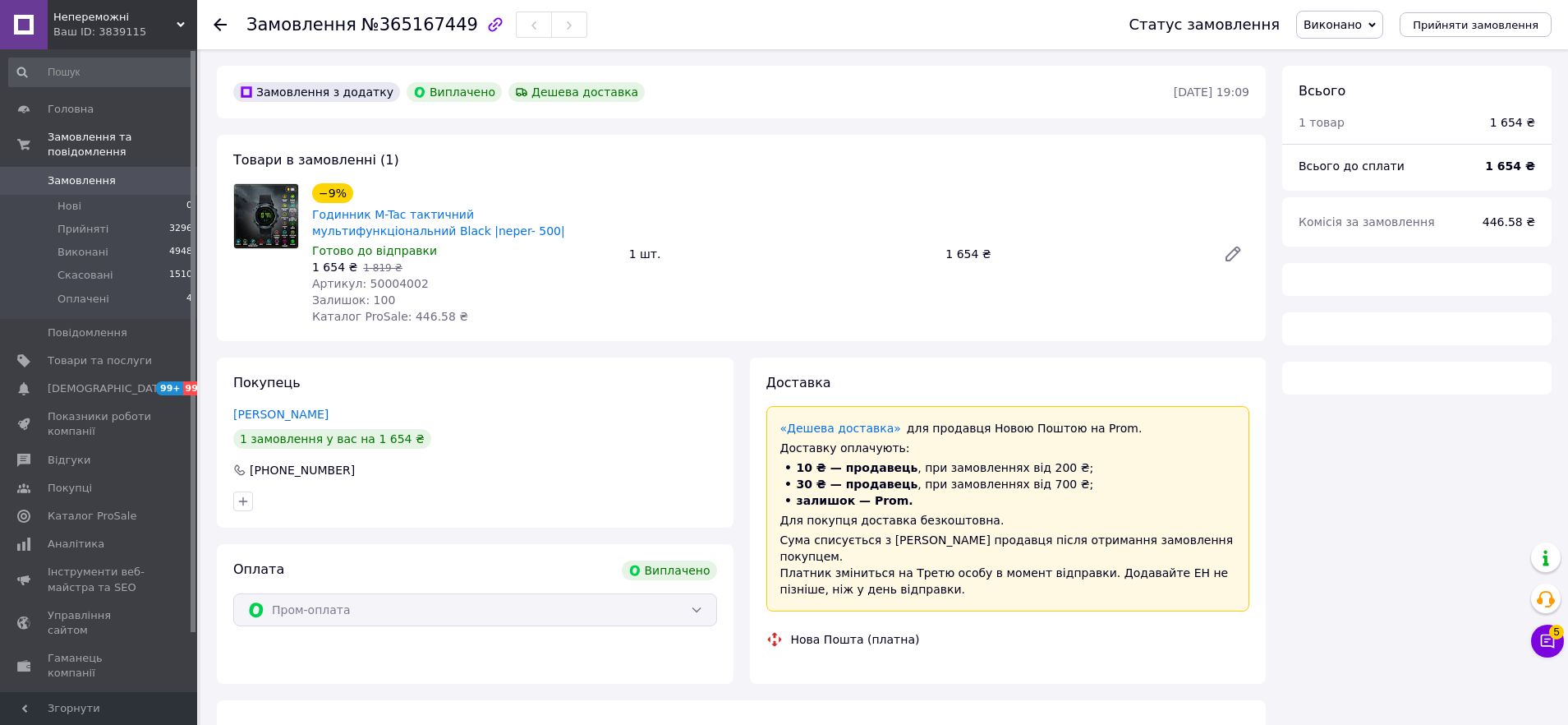
click at [1356, 25] on span "Виконано" at bounding box center [1333, 25] width 59 height 13
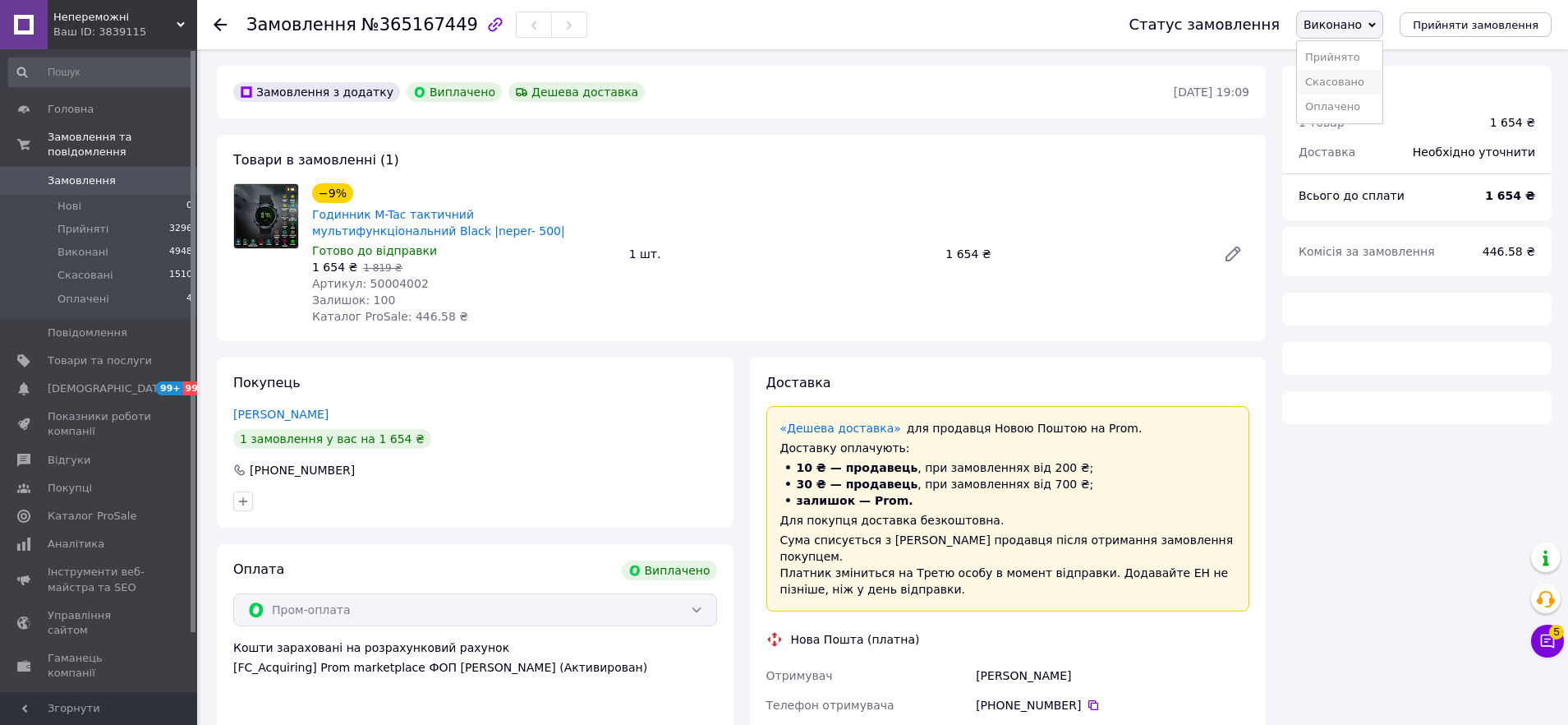
click at [1344, 78] on li "Скасовано" at bounding box center [1339, 81] width 85 height 25
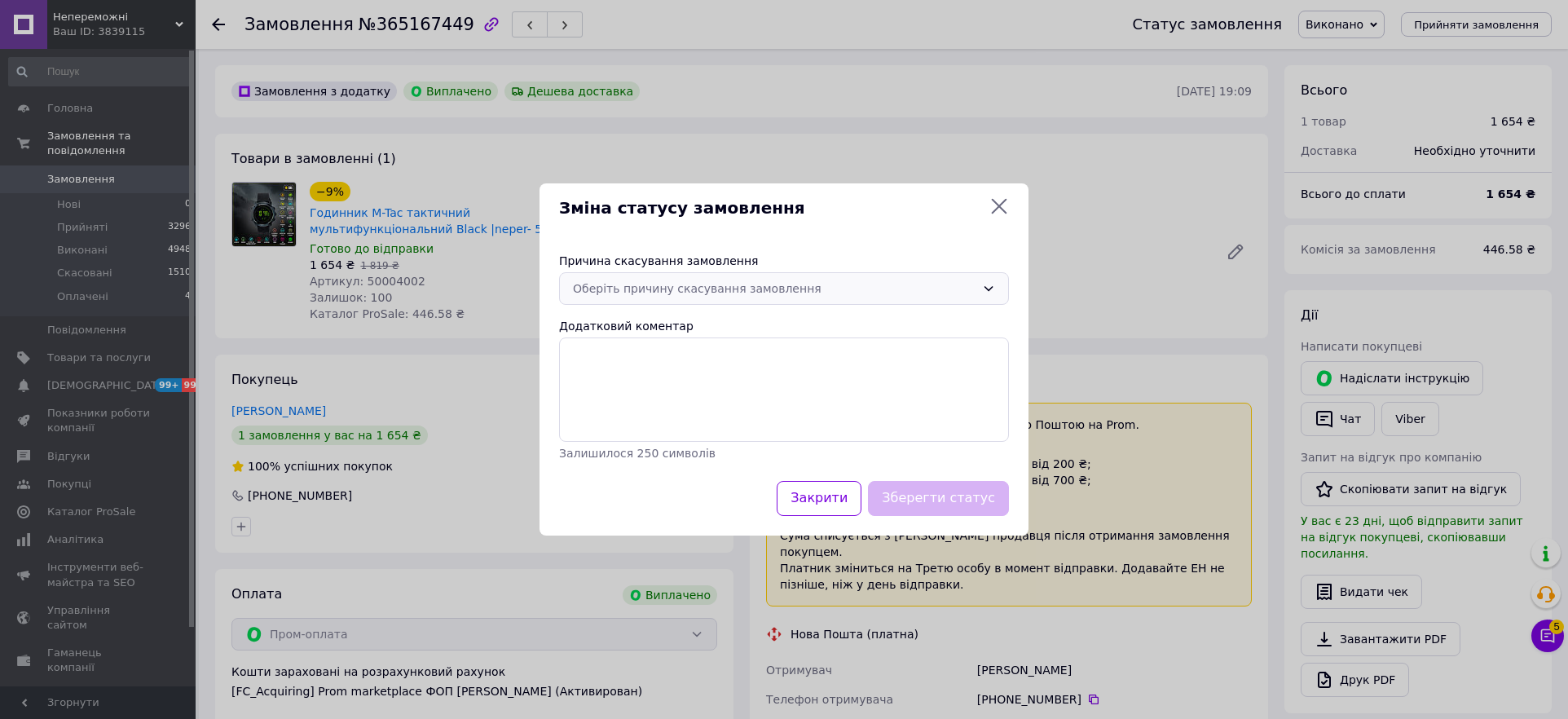
click at [724, 279] on div "Оберіть причину скасування замовлення" at bounding box center [784, 289] width 450 height 33
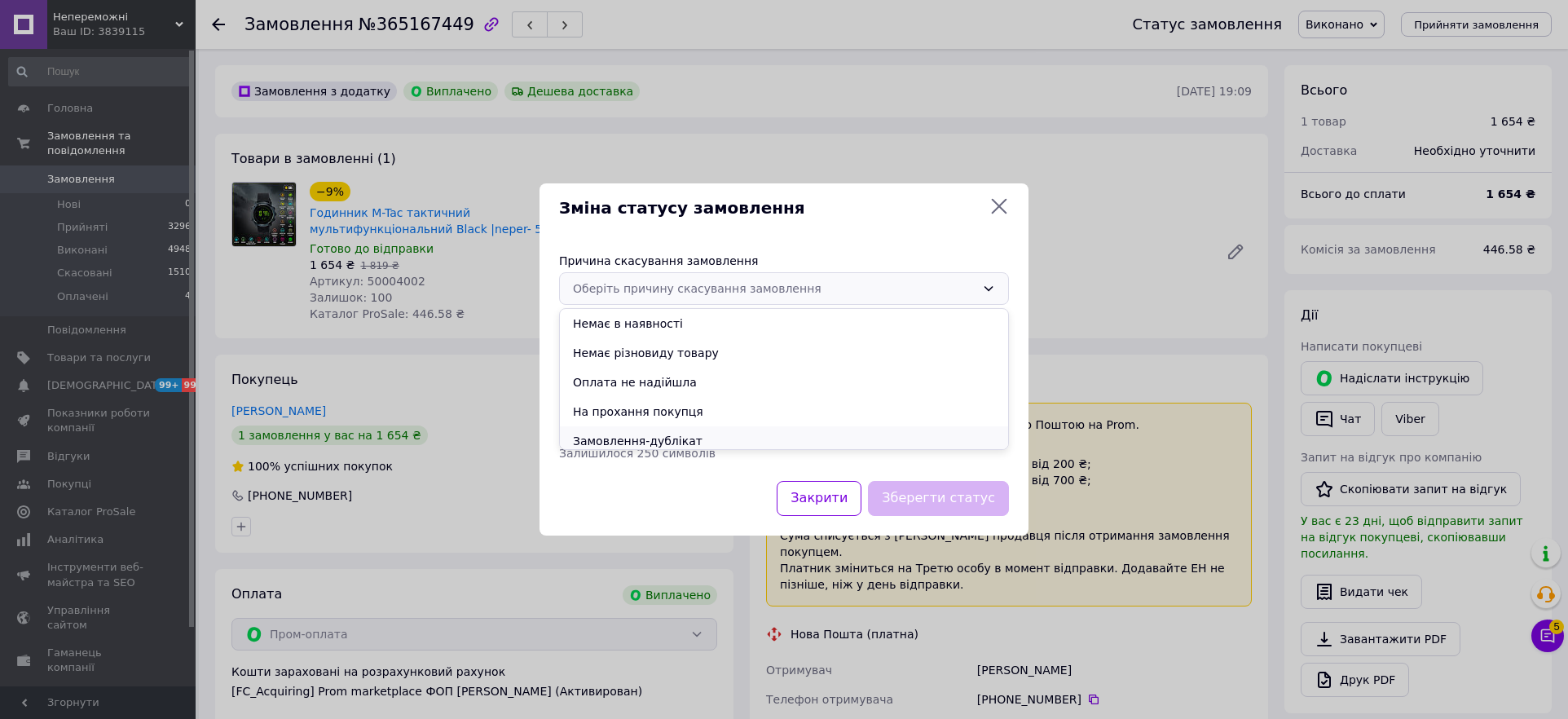
click at [644, 443] on li "Замовлення-дублікат" at bounding box center [784, 441] width 448 height 29
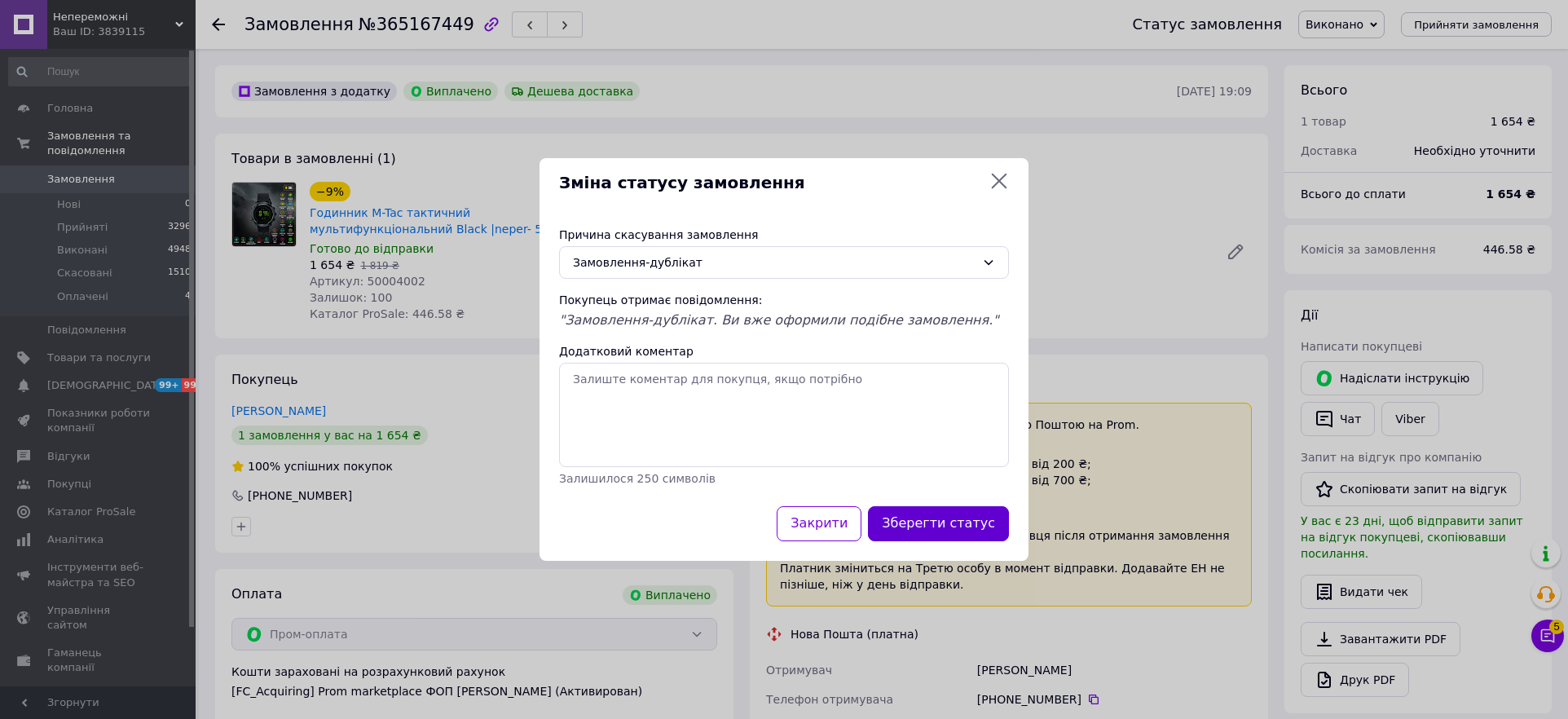
click at [953, 524] on button "Зберегти статус" at bounding box center [937, 524] width 141 height 35
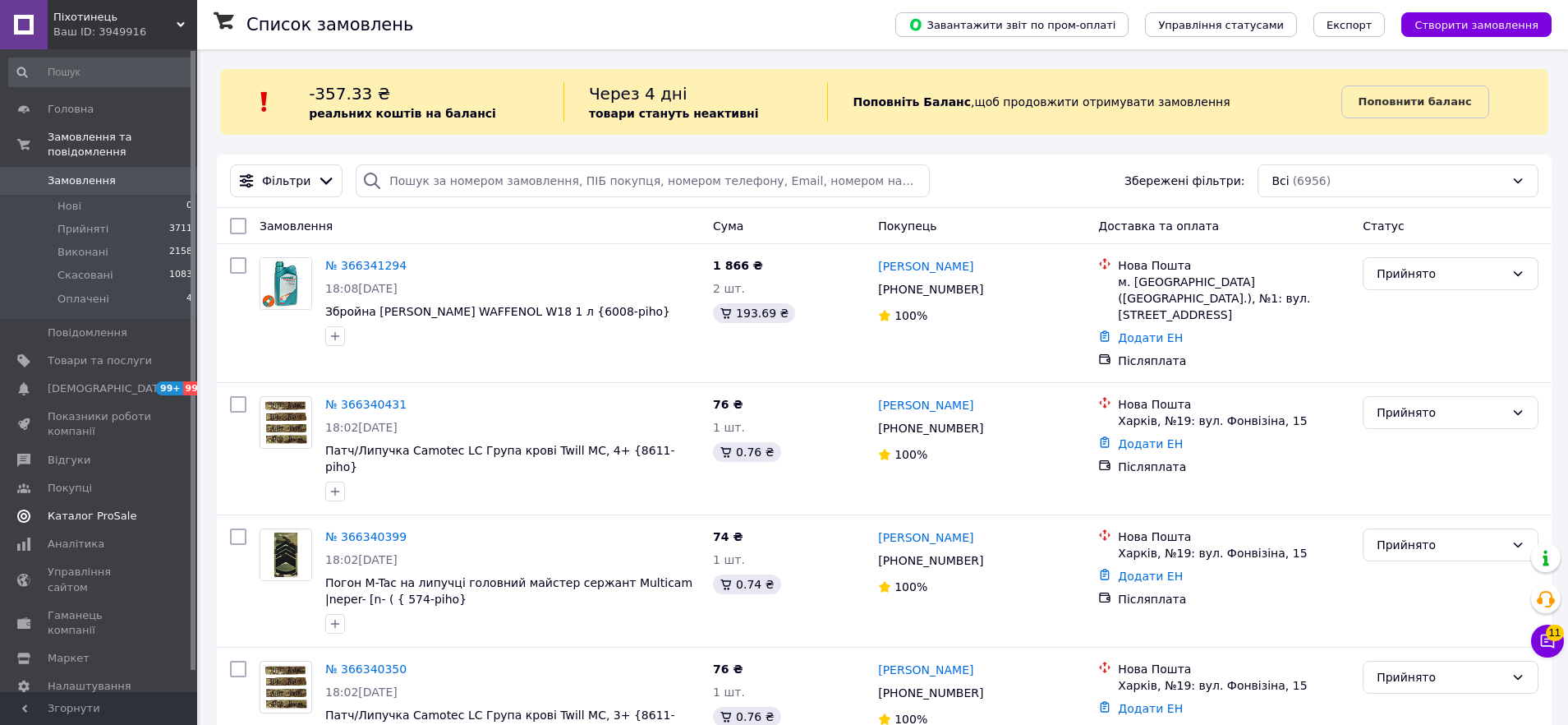
click at [96, 511] on span "Каталог ProSale" at bounding box center [91, 516] width 89 height 15
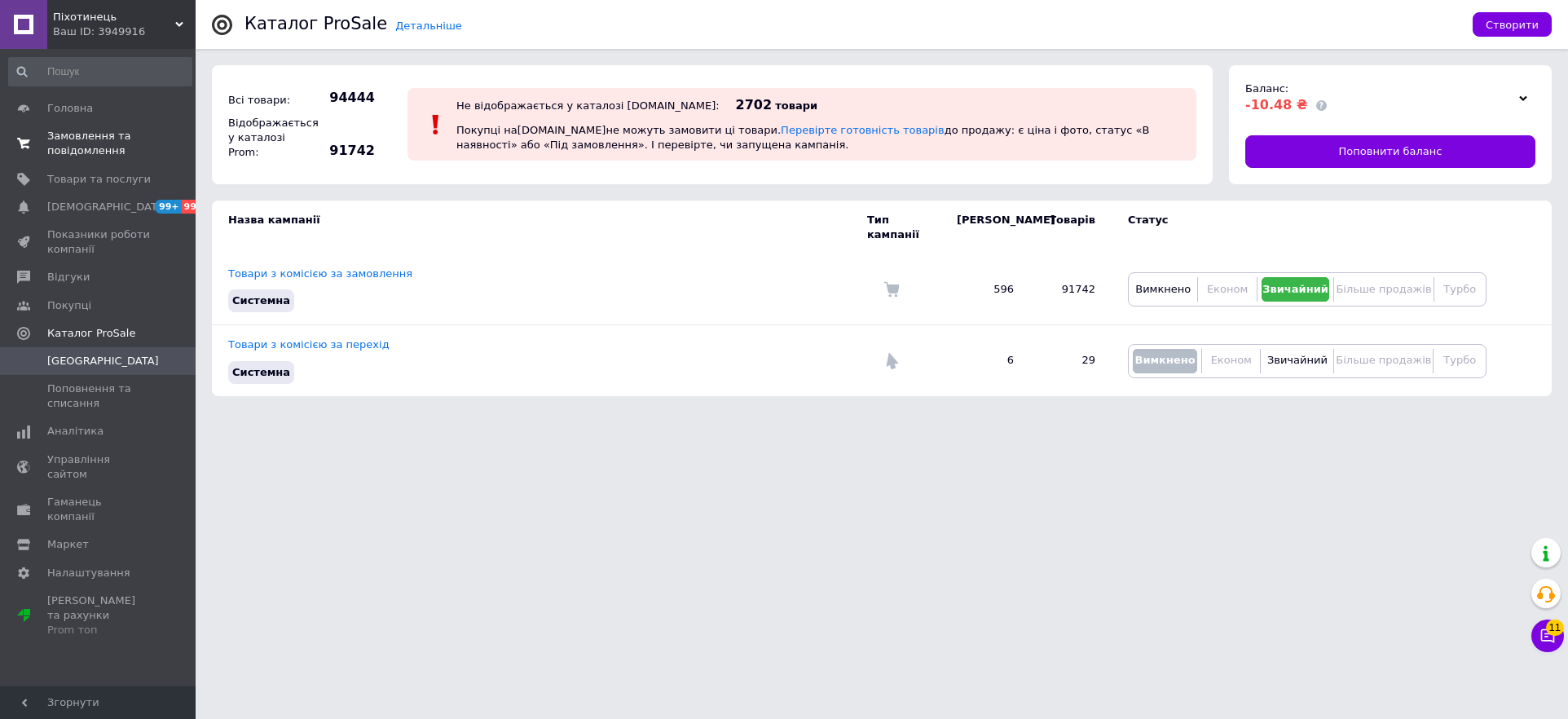
click at [101, 129] on span "Замовлення та повідомлення" at bounding box center [99, 143] width 103 height 29
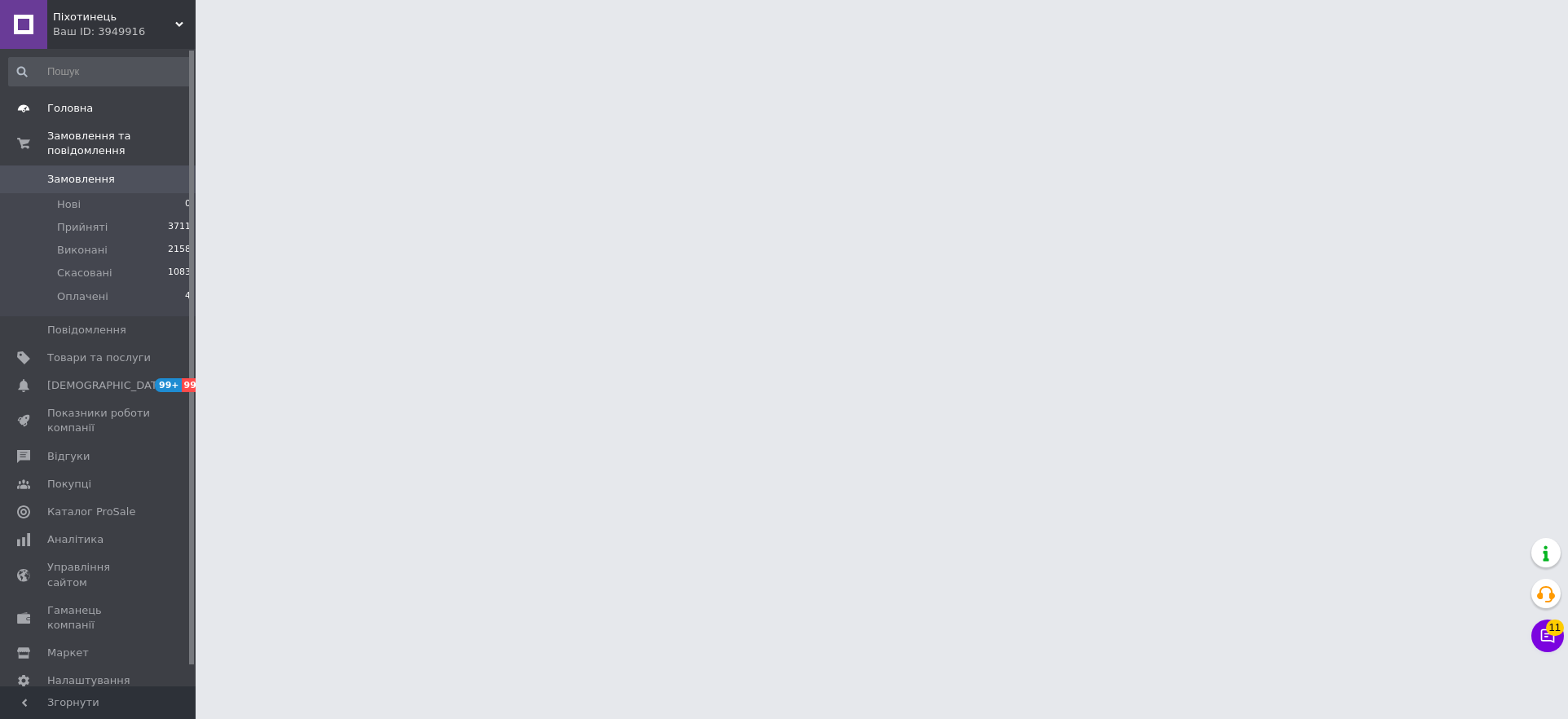
click at [103, 115] on span "Головна" at bounding box center [99, 108] width 103 height 15
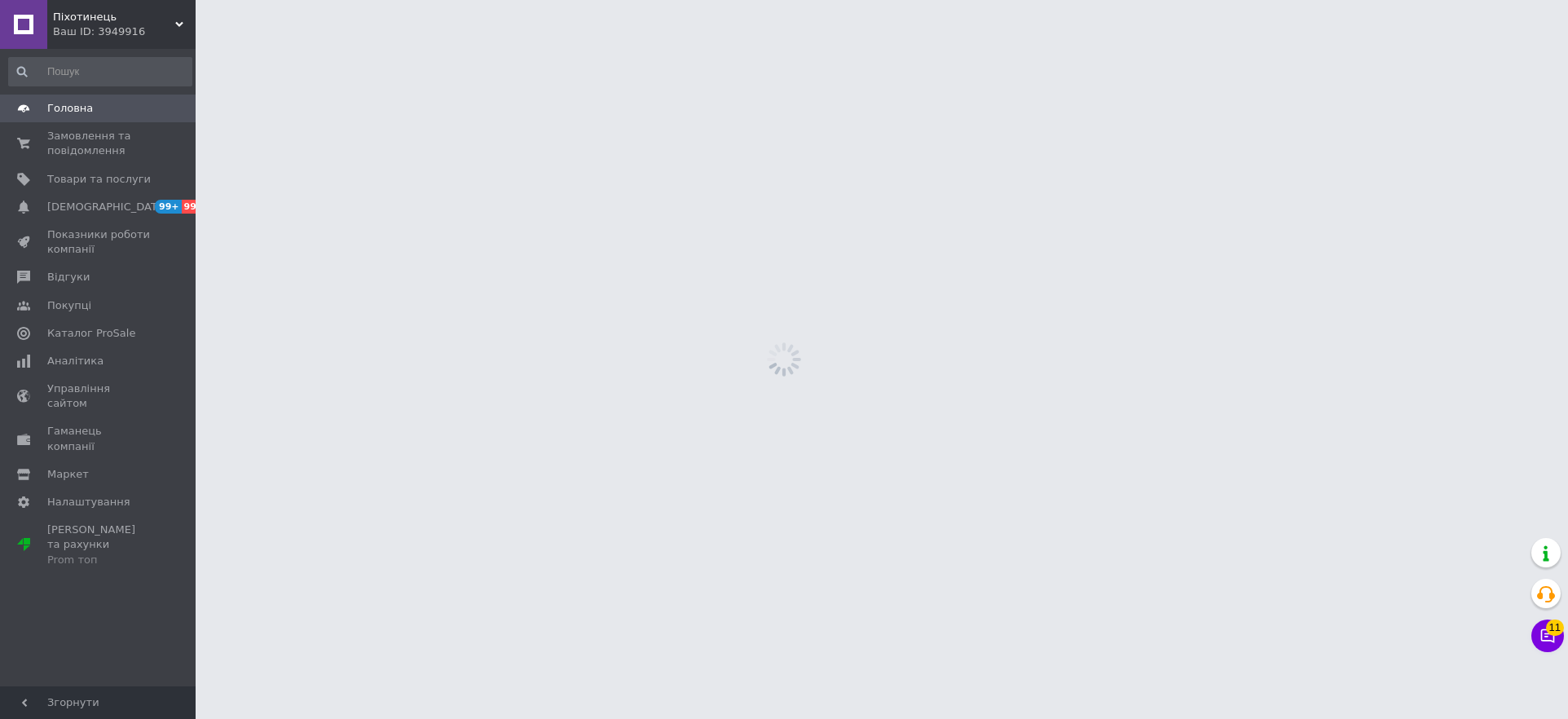
click at [103, 115] on span "Головна" at bounding box center [99, 108] width 103 height 15
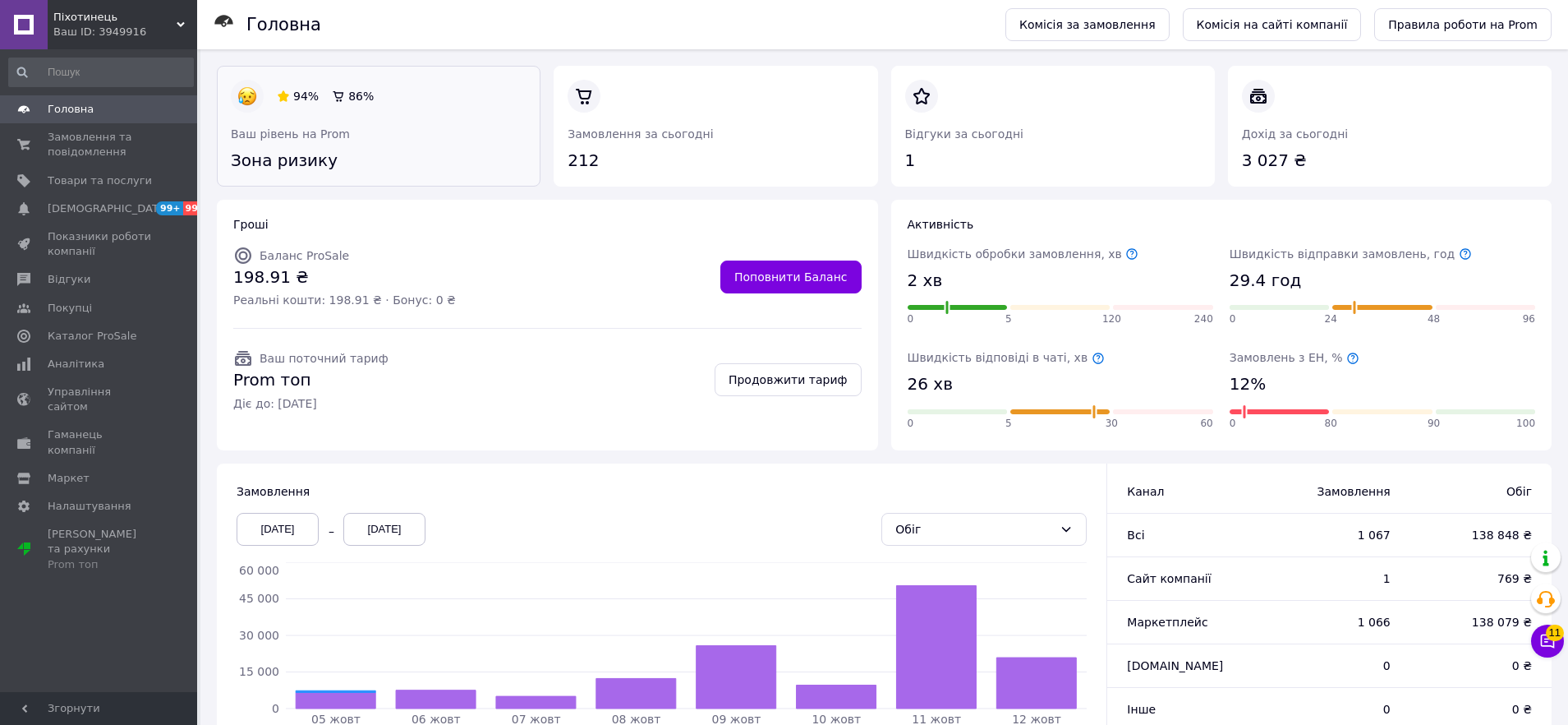
click at [231, 173] on link at bounding box center [231, 173] width 0 height 0
click at [74, 97] on link "Головна" at bounding box center [101, 109] width 202 height 28
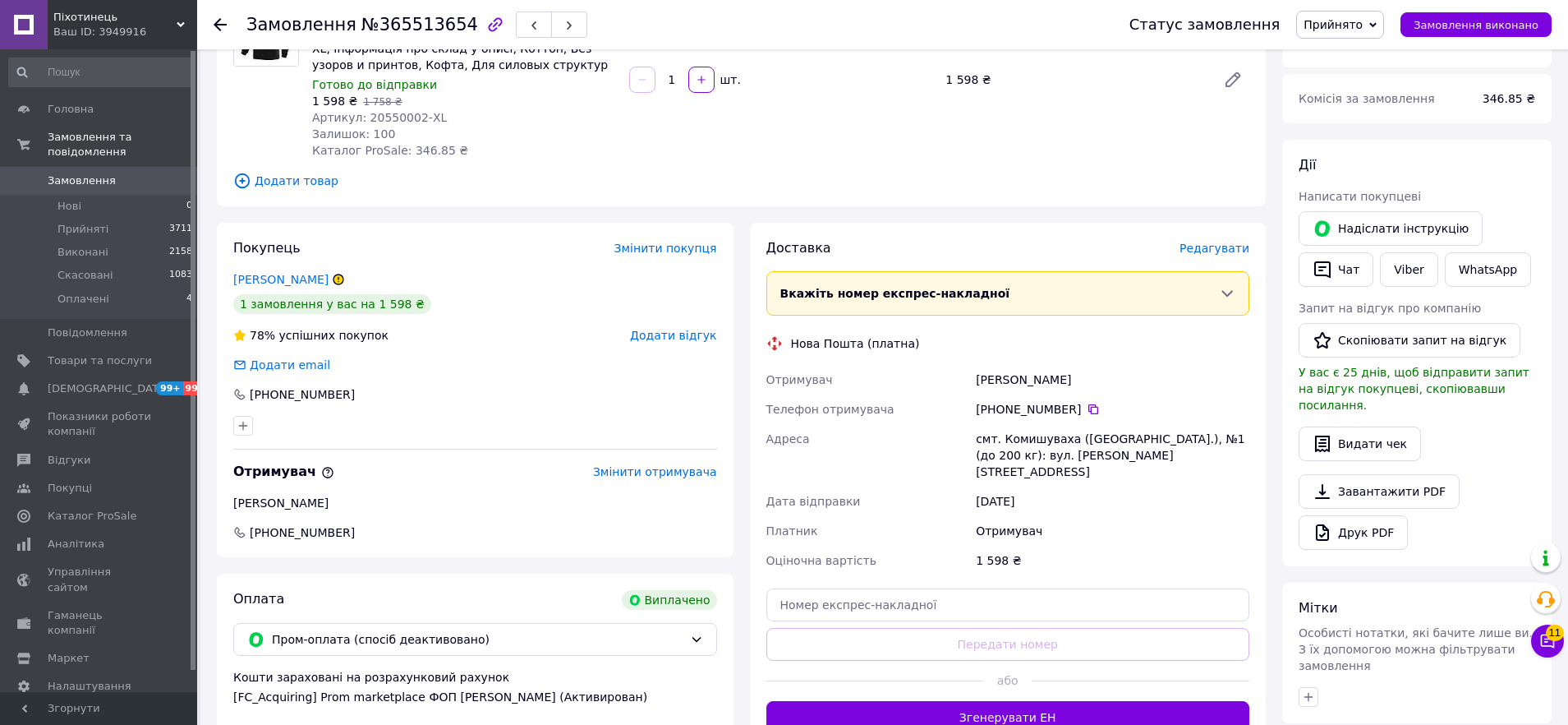
scroll to position [469, 0]
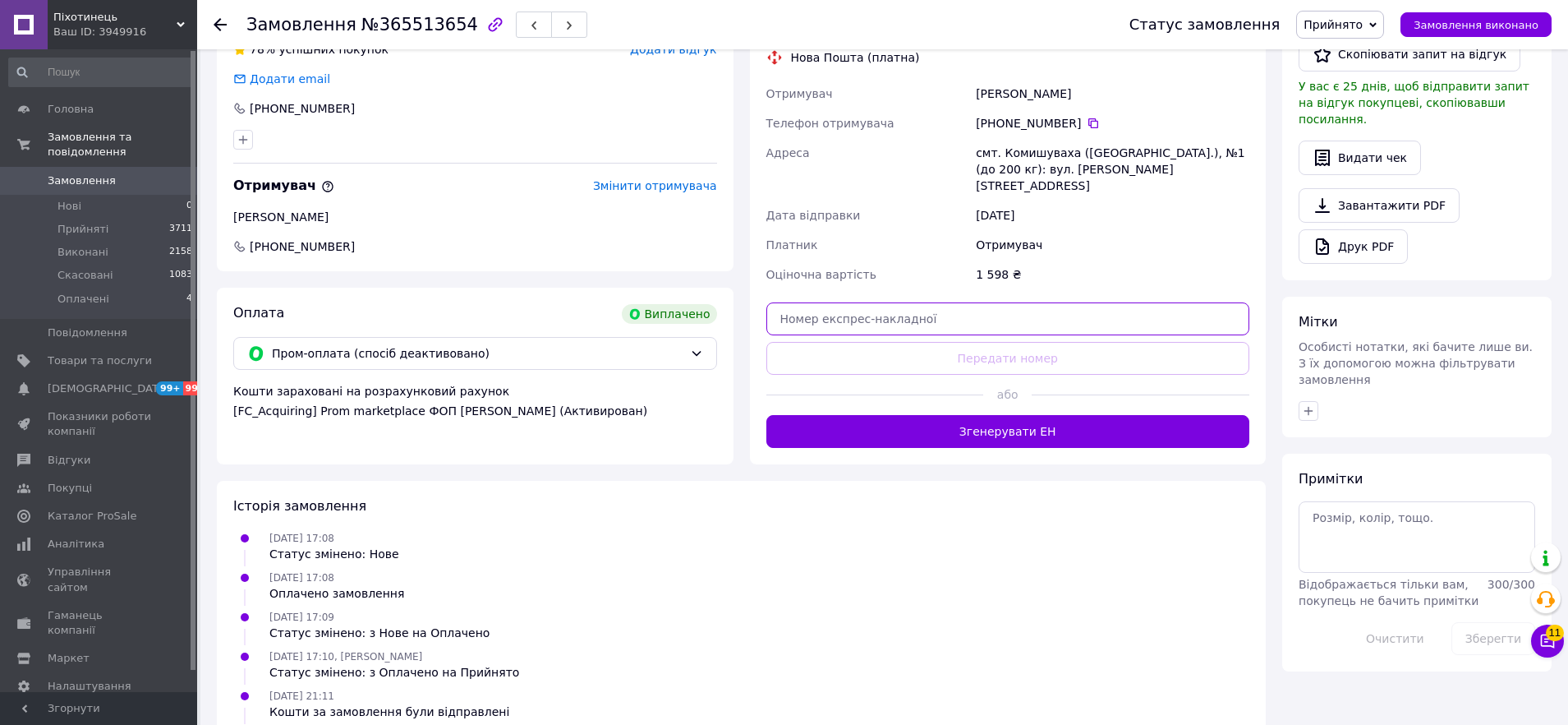
click at [911, 302] on input "text" at bounding box center [1008, 319] width 484 height 33
paste input "20451265771409"
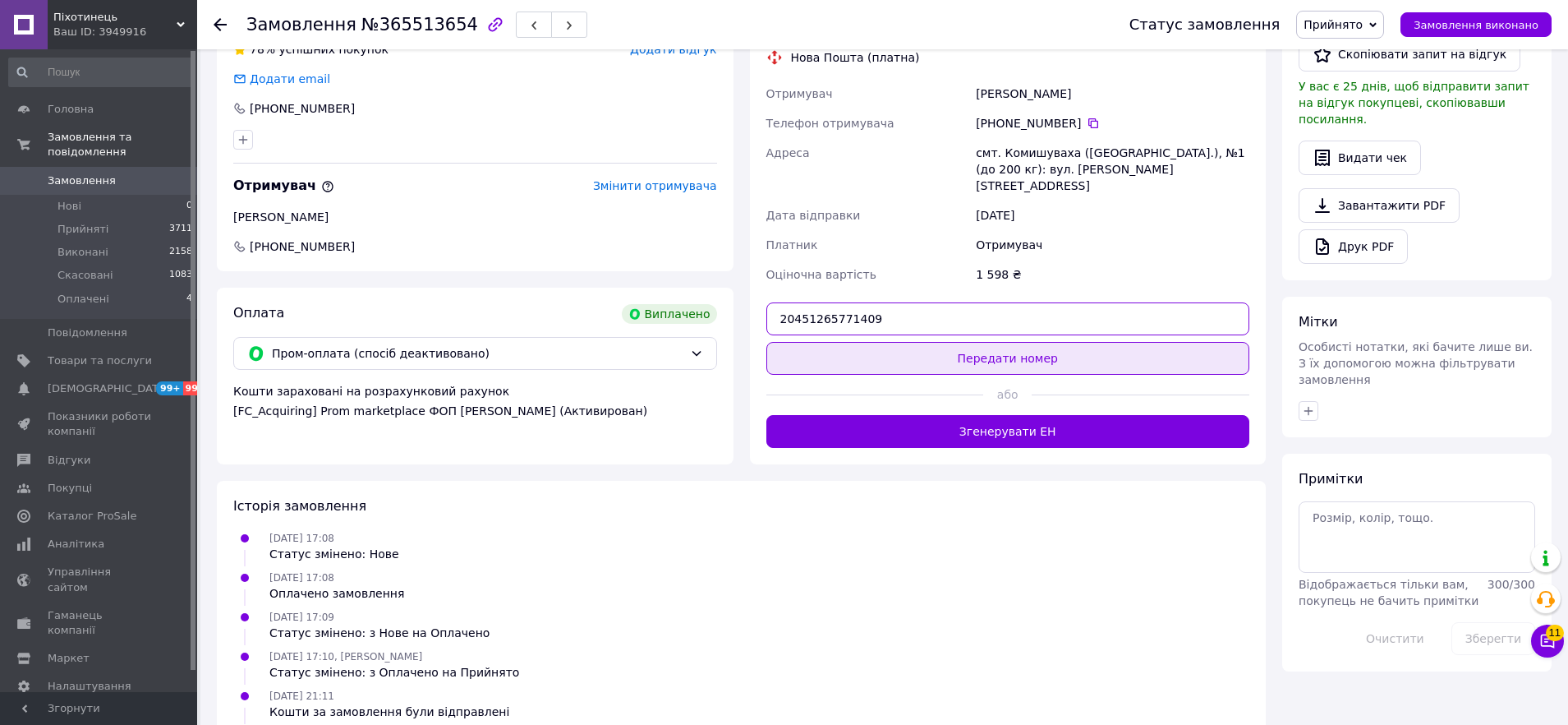
type input "20451265771409"
click at [910, 342] on button "Передати номер" at bounding box center [1008, 359] width 484 height 33
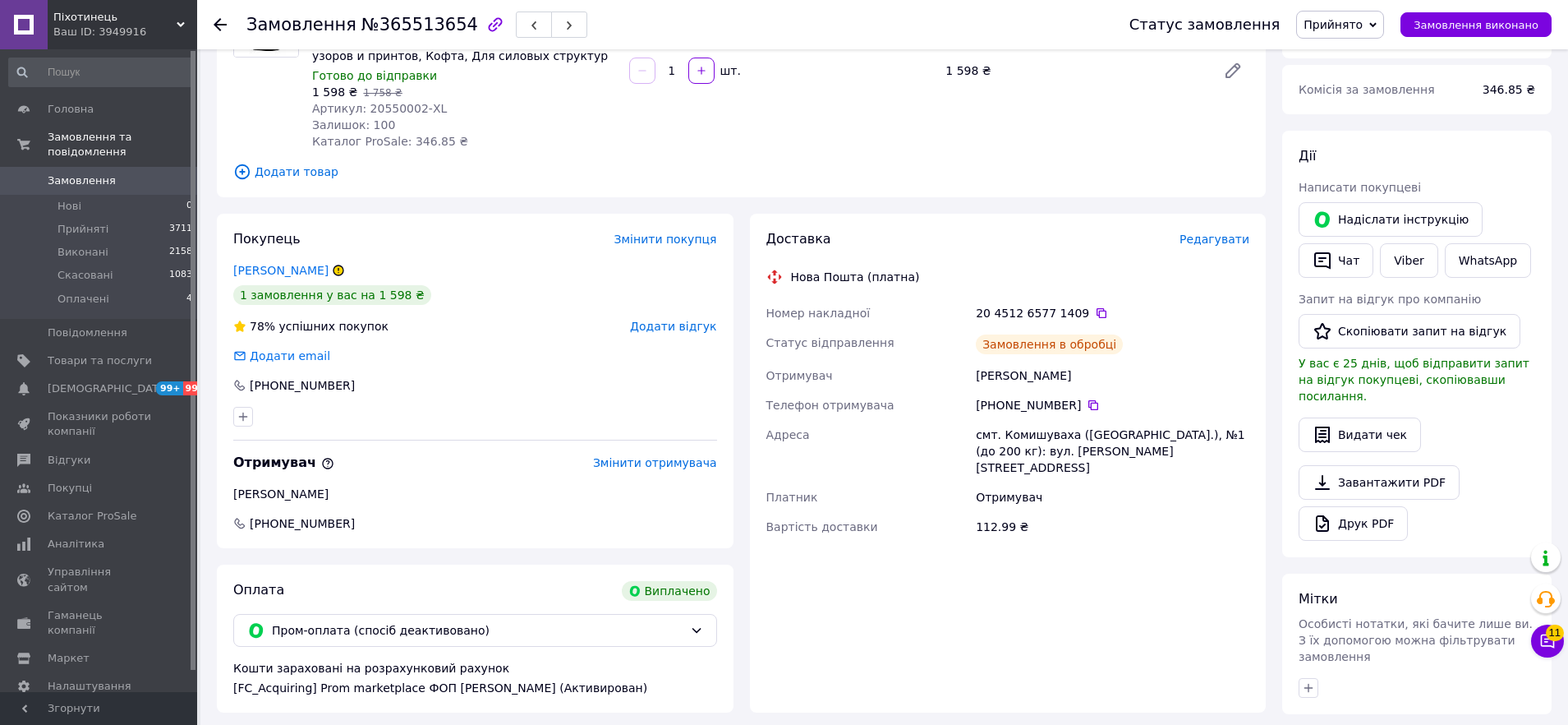
scroll to position [0, 0]
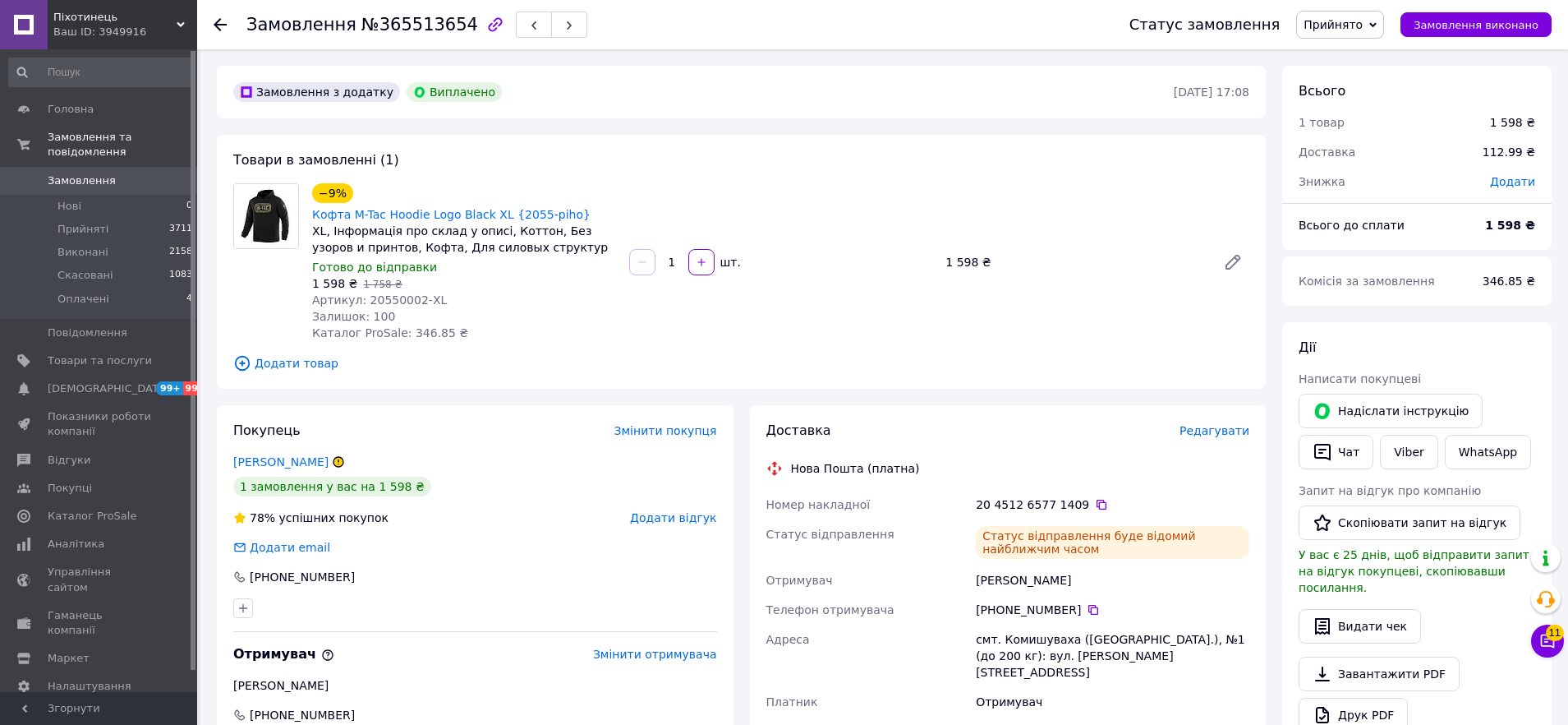
click at [403, 36] on div "Замовлення №365513654" at bounding box center [416, 25] width 341 height 28
click at [406, 27] on span "№365513654" at bounding box center [420, 25] width 117 height 20
copy span "365513654"
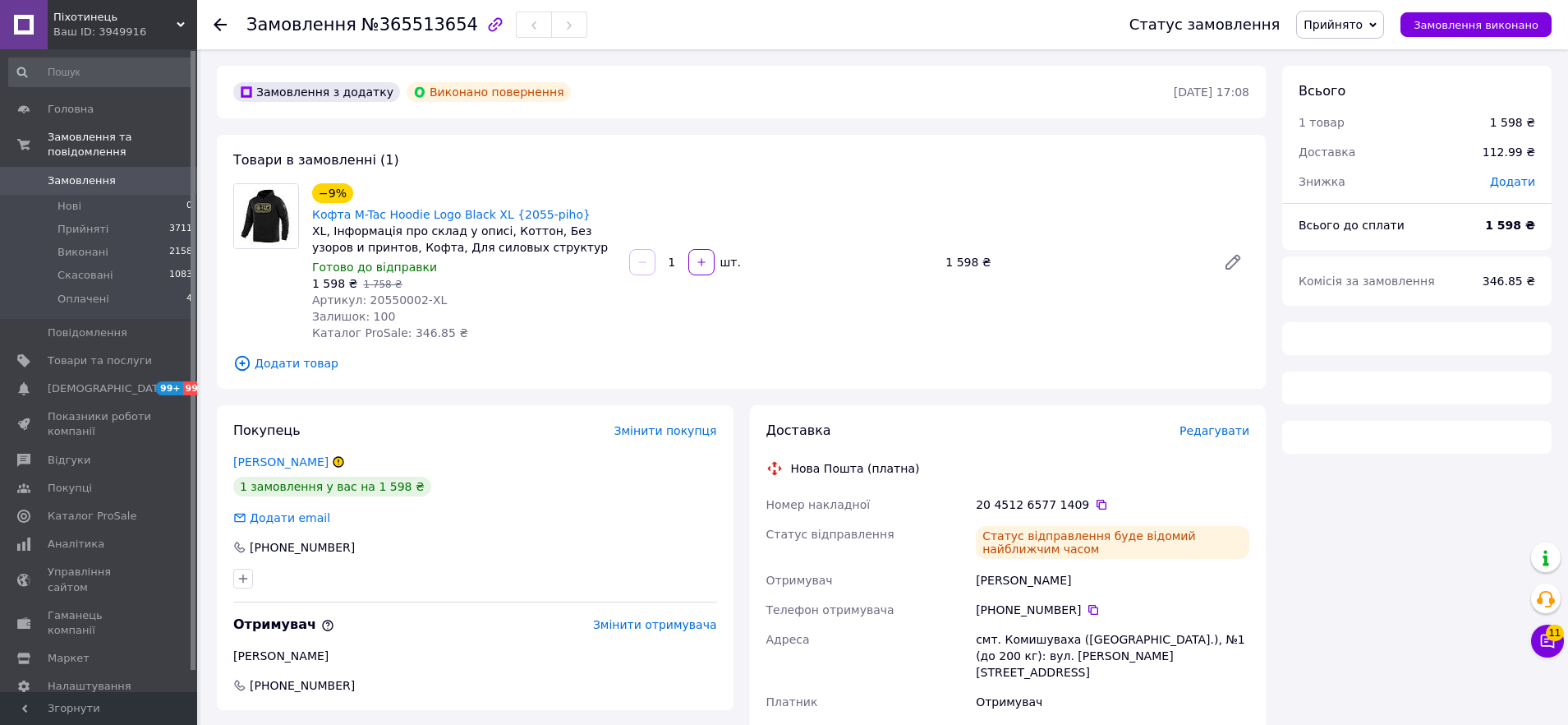
click at [1360, 27] on span "Прийнято" at bounding box center [1333, 25] width 59 height 13
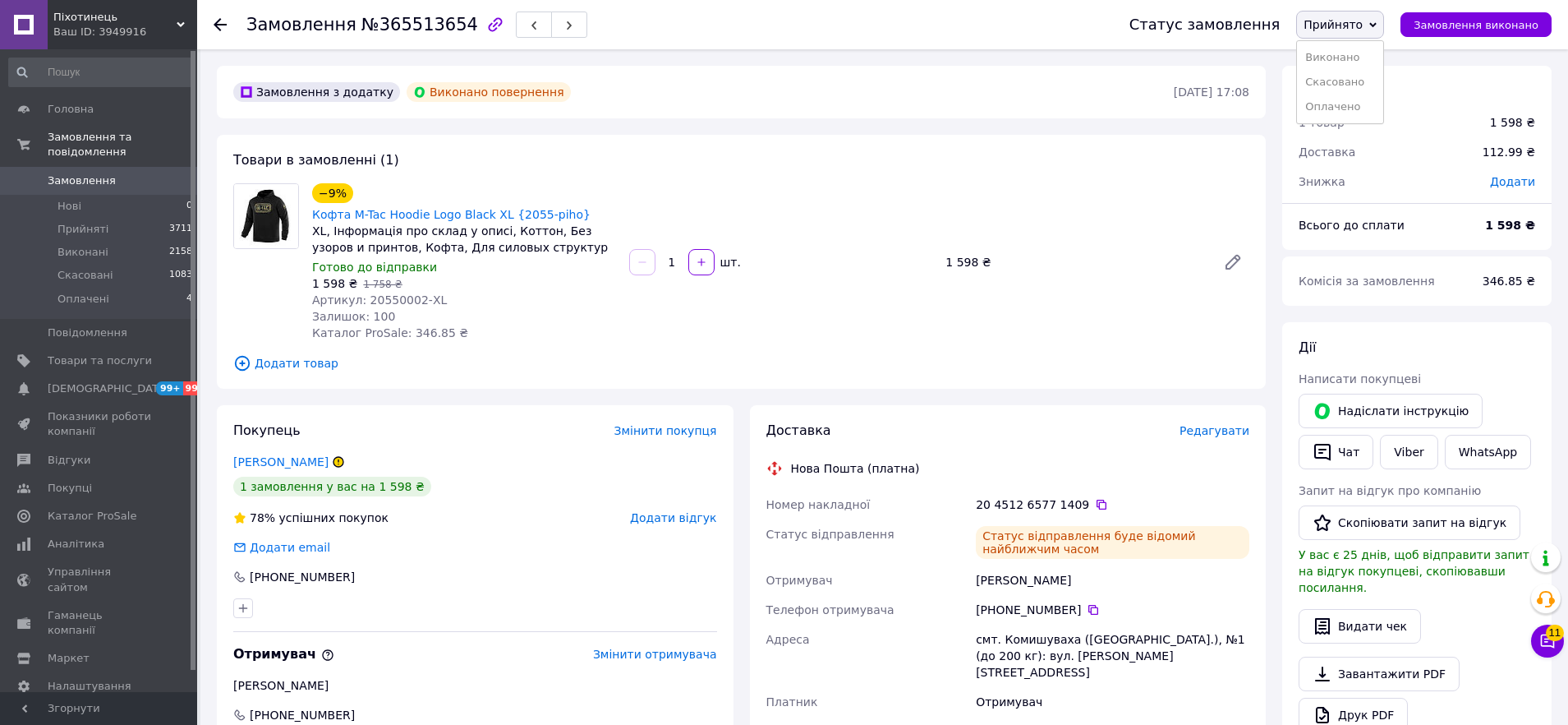
click at [1336, 77] on li "Скасовано" at bounding box center [1340, 81] width 86 height 25
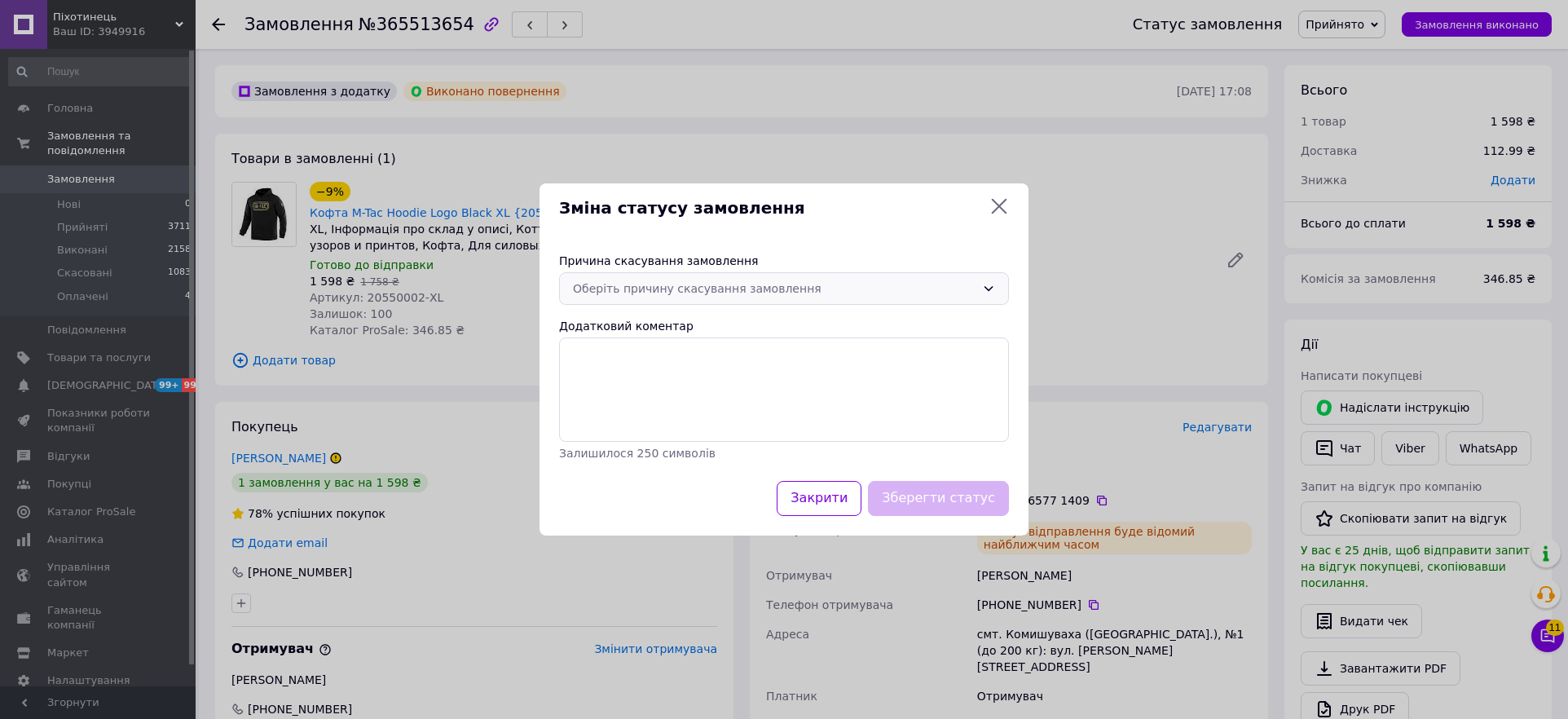
click at [651, 289] on div "Оберіть причину скасування замовлення" at bounding box center [774, 289] width 403 height 18
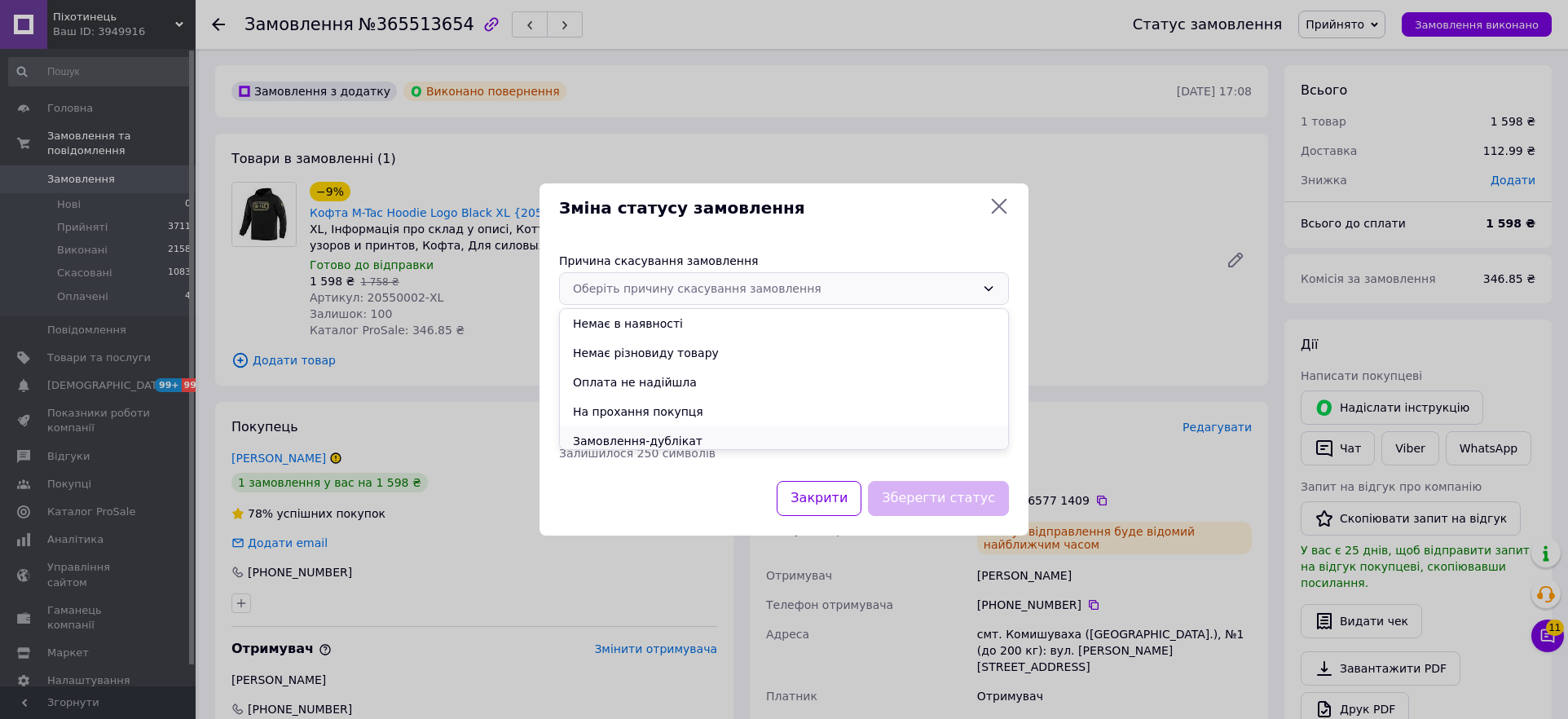
click at [618, 440] on li "Замовлення-дублікат" at bounding box center [784, 441] width 448 height 29
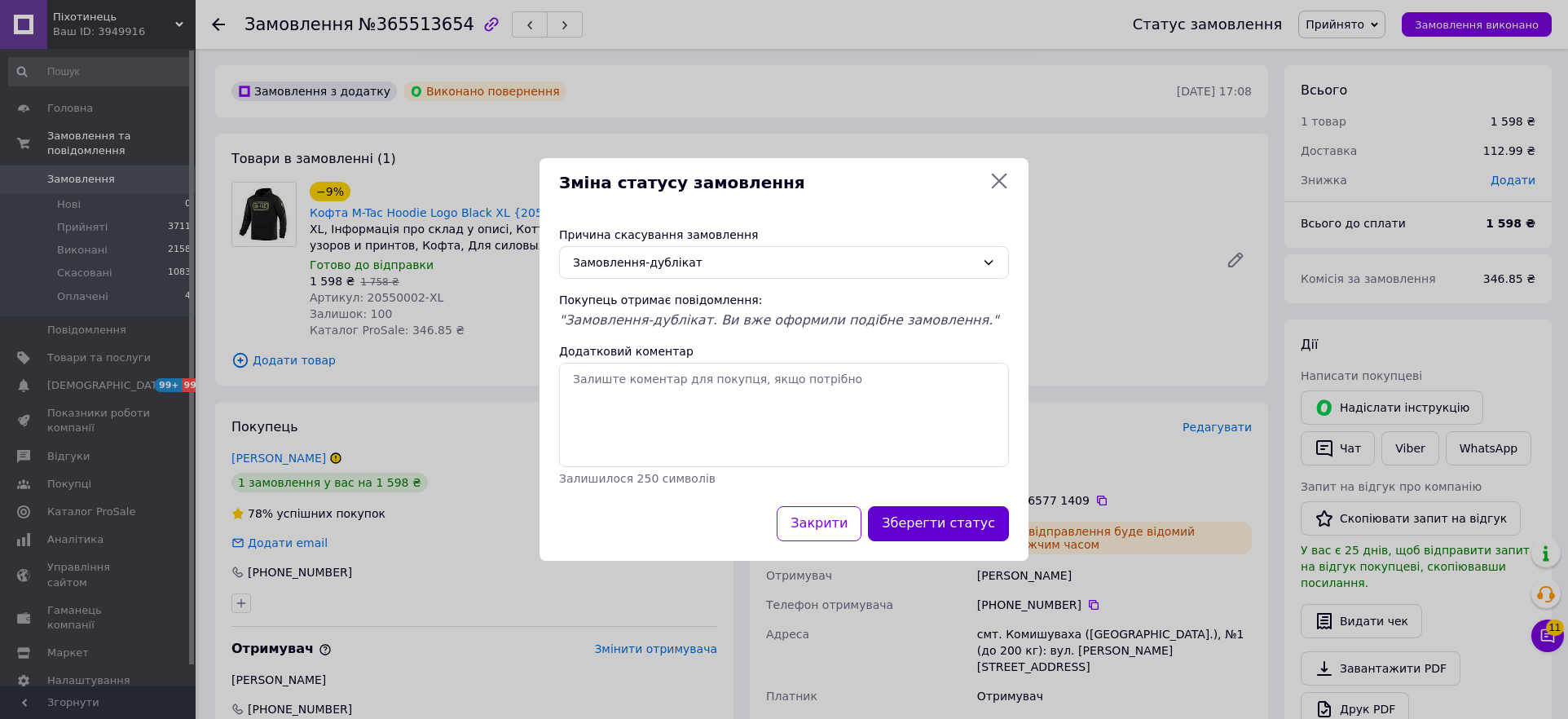
drag, startPoint x: 898, startPoint y: 498, endPoint x: 925, endPoint y: 517, distance: 33.0
click at [898, 498] on div "Причина скасування замовлення Замовлення-дублікат Покупець отримає повідомлення…" at bounding box center [783, 357] width 489 height 300
click at [925, 517] on button "Зберегти статус" at bounding box center [937, 524] width 141 height 35
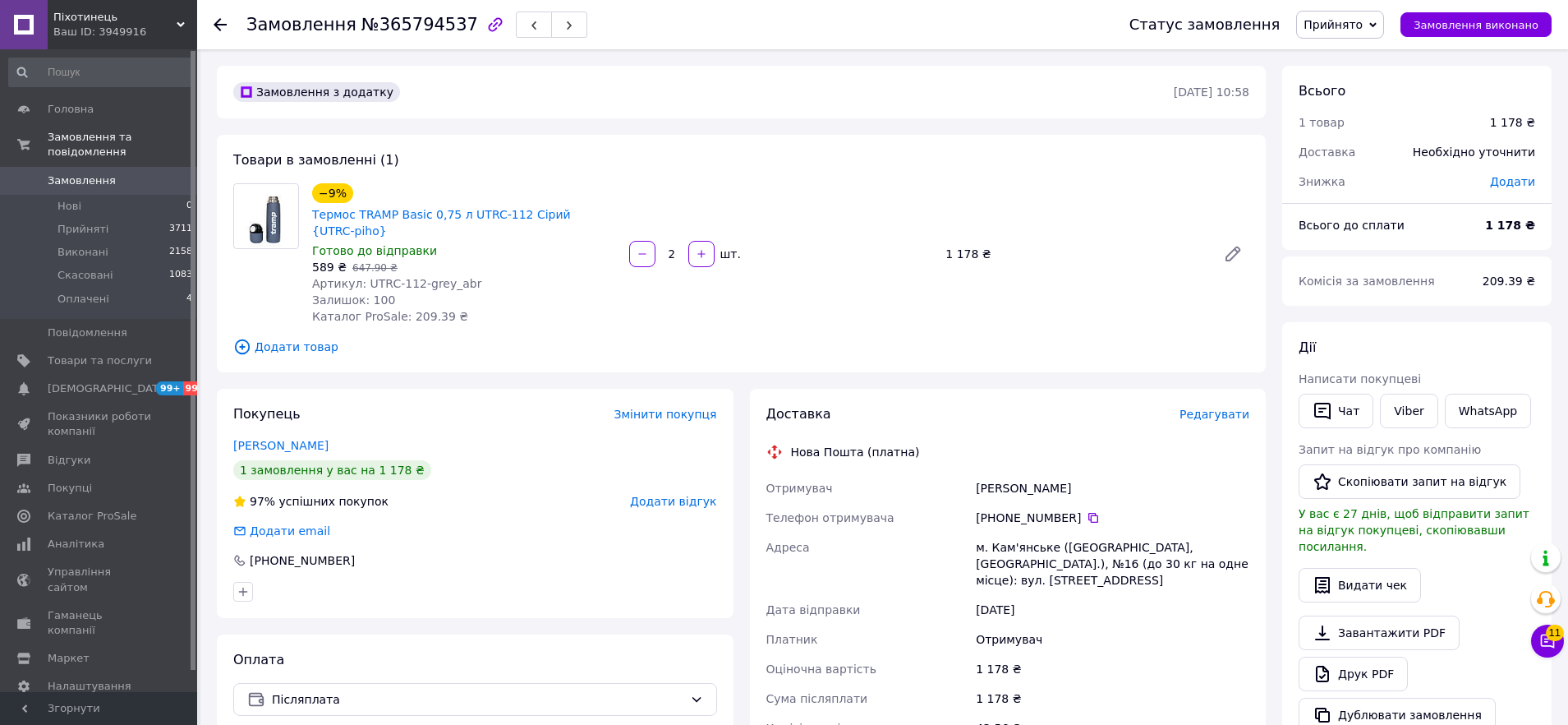
click at [1339, 11] on span "Прийнято" at bounding box center [1340, 25] width 88 height 28
click at [1344, 73] on li "Скасовано" at bounding box center [1340, 81] width 86 height 25
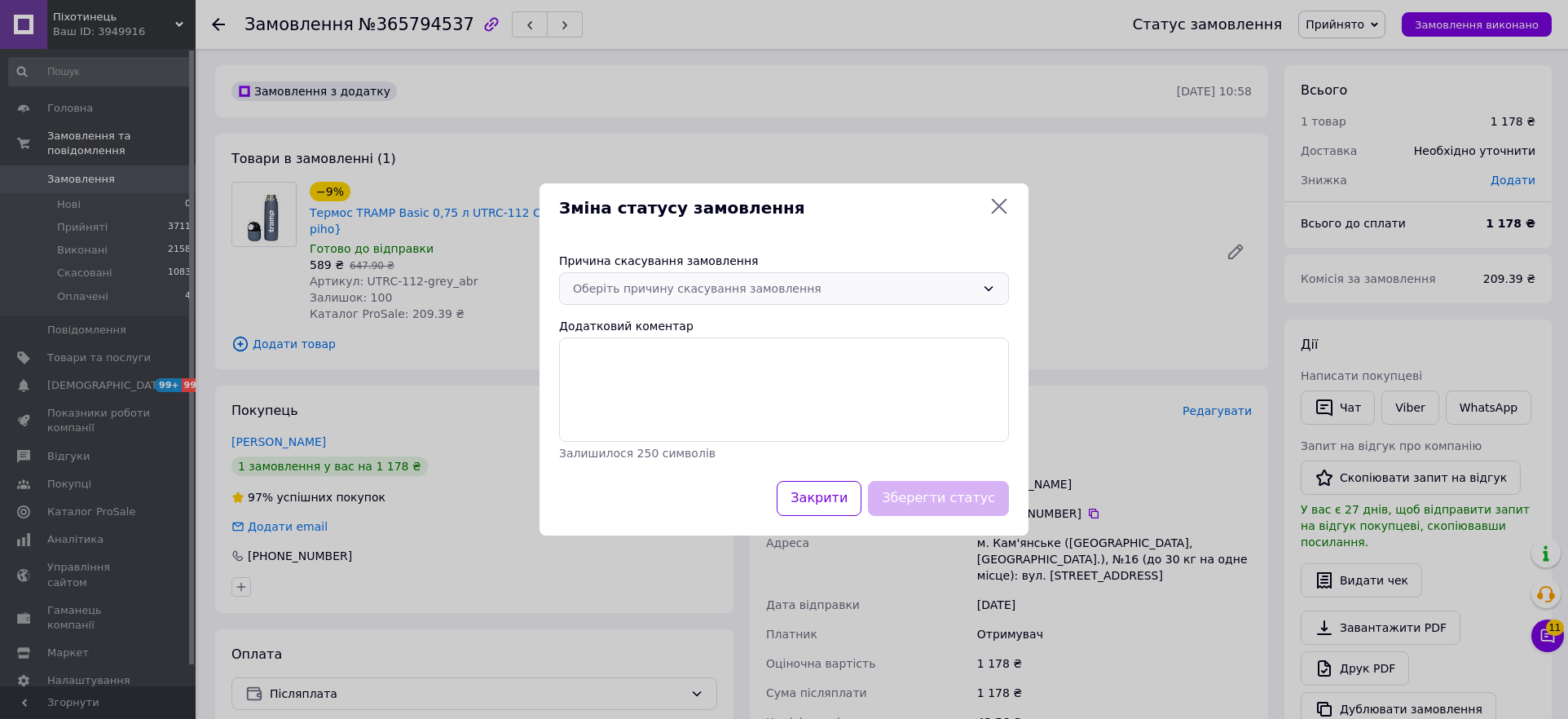
click at [694, 291] on div "Оберіть причину скасування замовлення" at bounding box center [774, 289] width 403 height 18
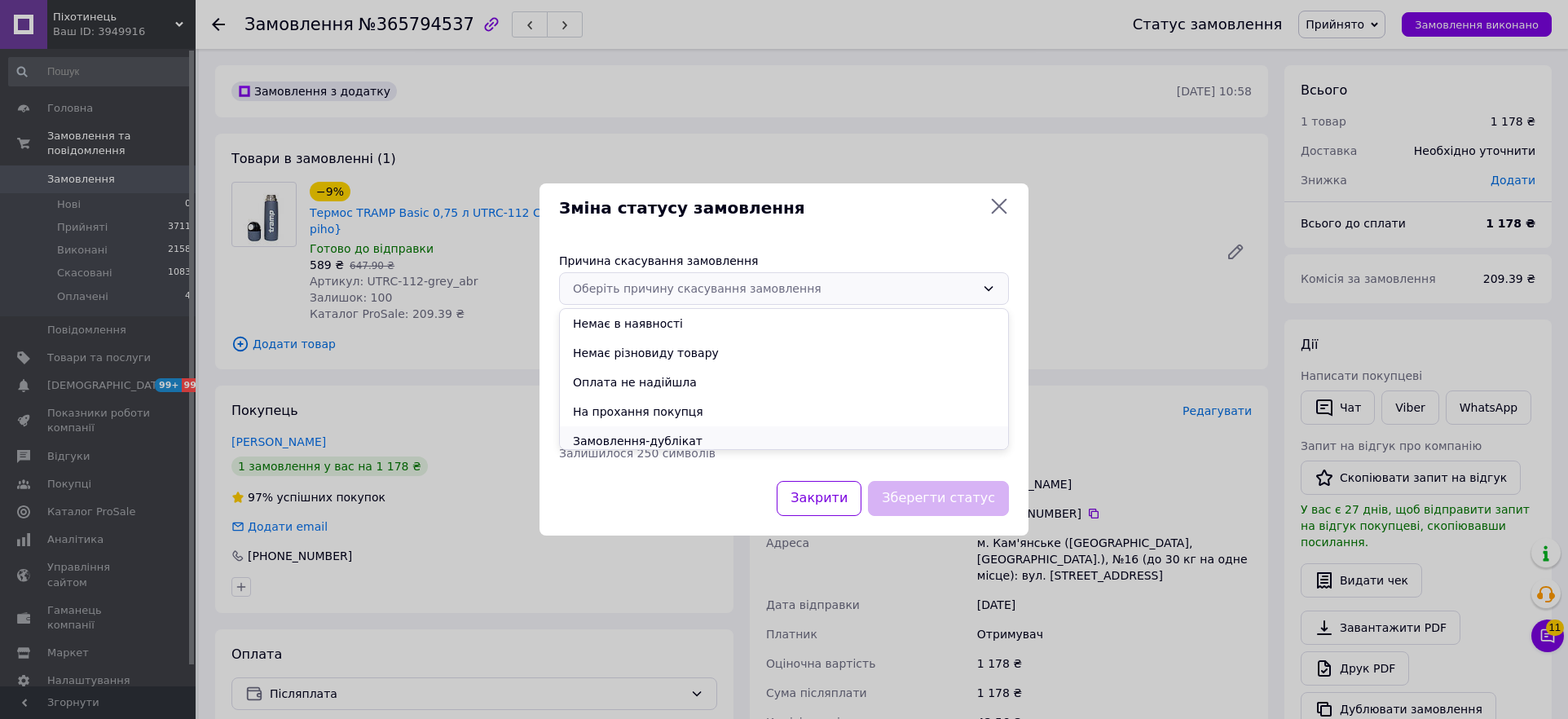
click at [654, 433] on li "Замовлення-дублікат" at bounding box center [784, 441] width 448 height 29
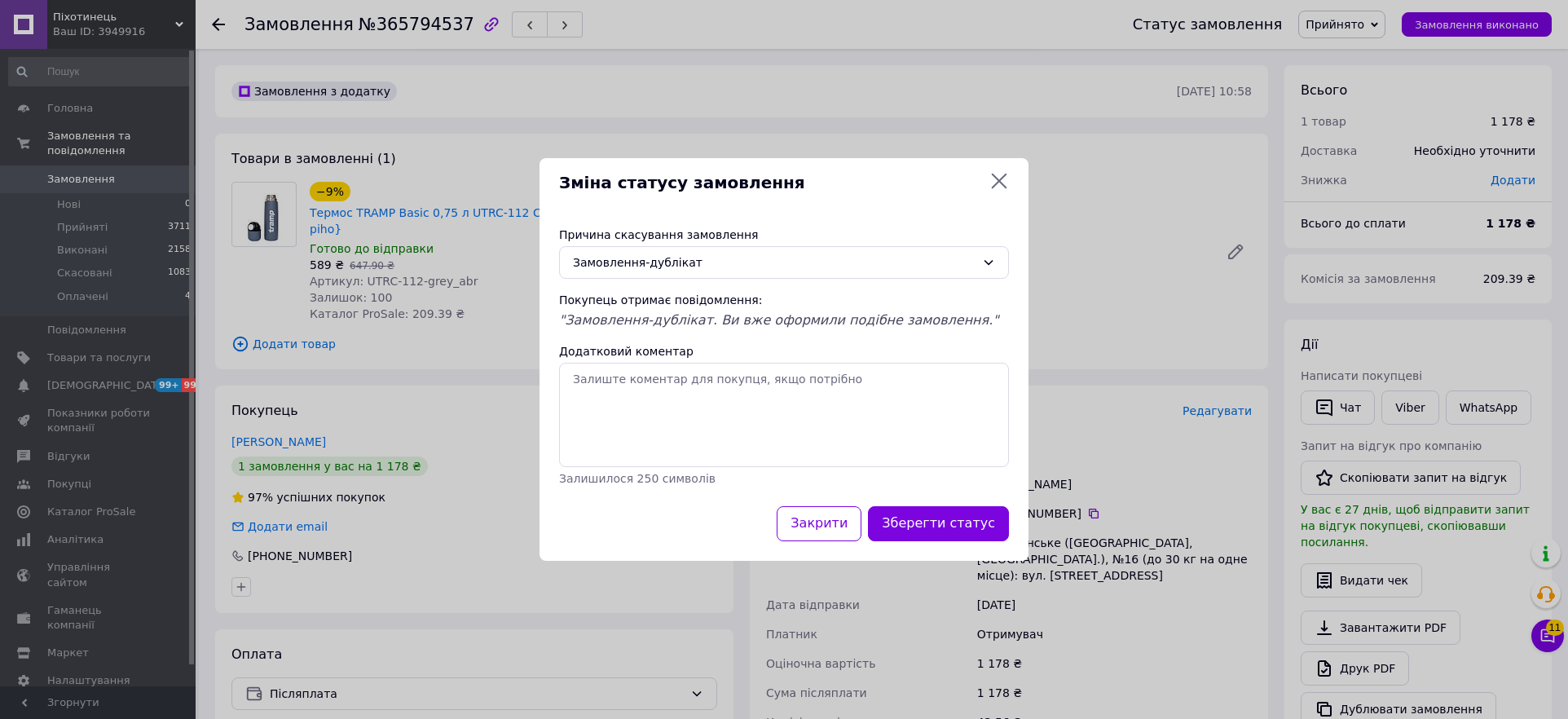
click at [926, 506] on div "Зберегти статус" at bounding box center [938, 524] width 148 height 42
click at [944, 519] on button "Зберегти статус" at bounding box center [937, 524] width 141 height 35
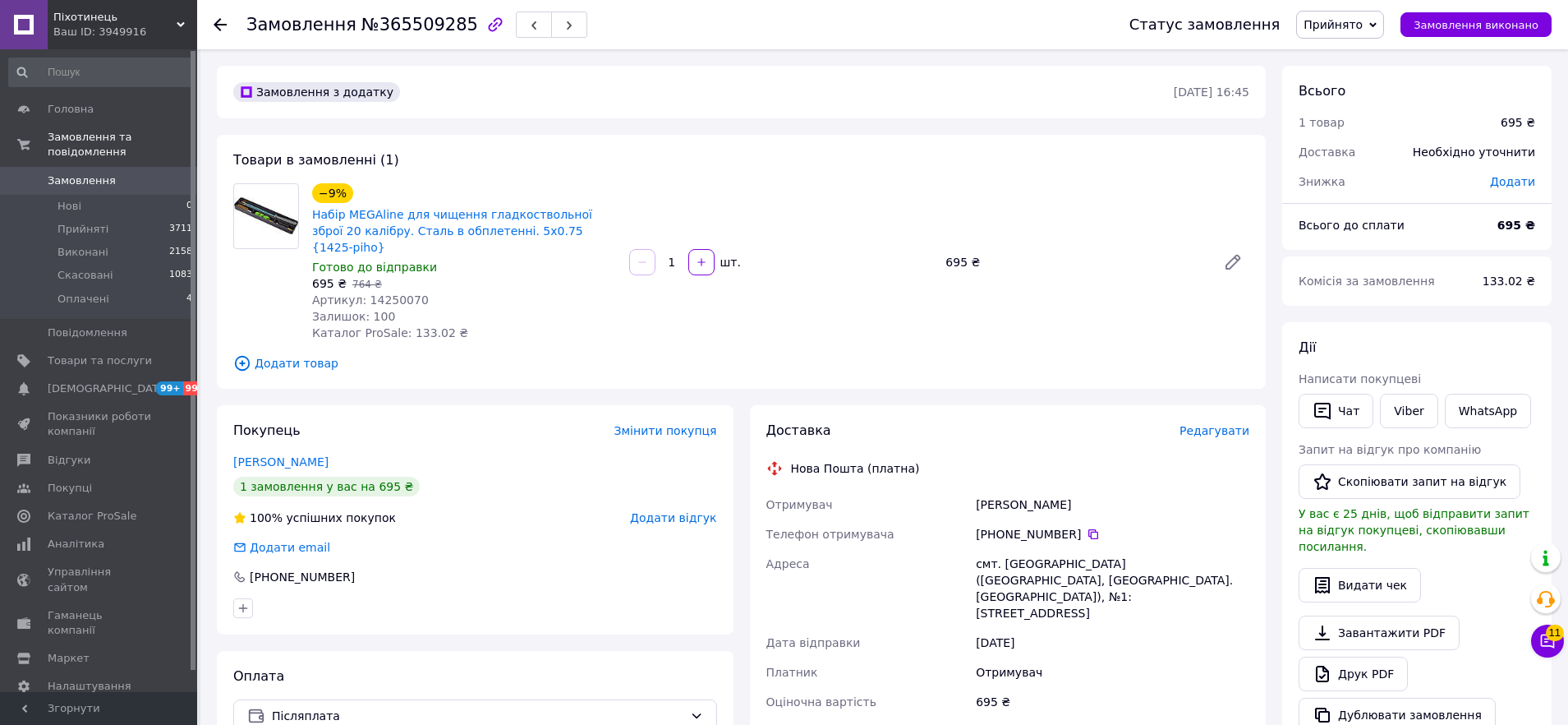
click at [1339, 18] on span "Прийнято" at bounding box center [1333, 25] width 59 height 13
click at [1338, 87] on li "Скасовано" at bounding box center [1340, 81] width 86 height 25
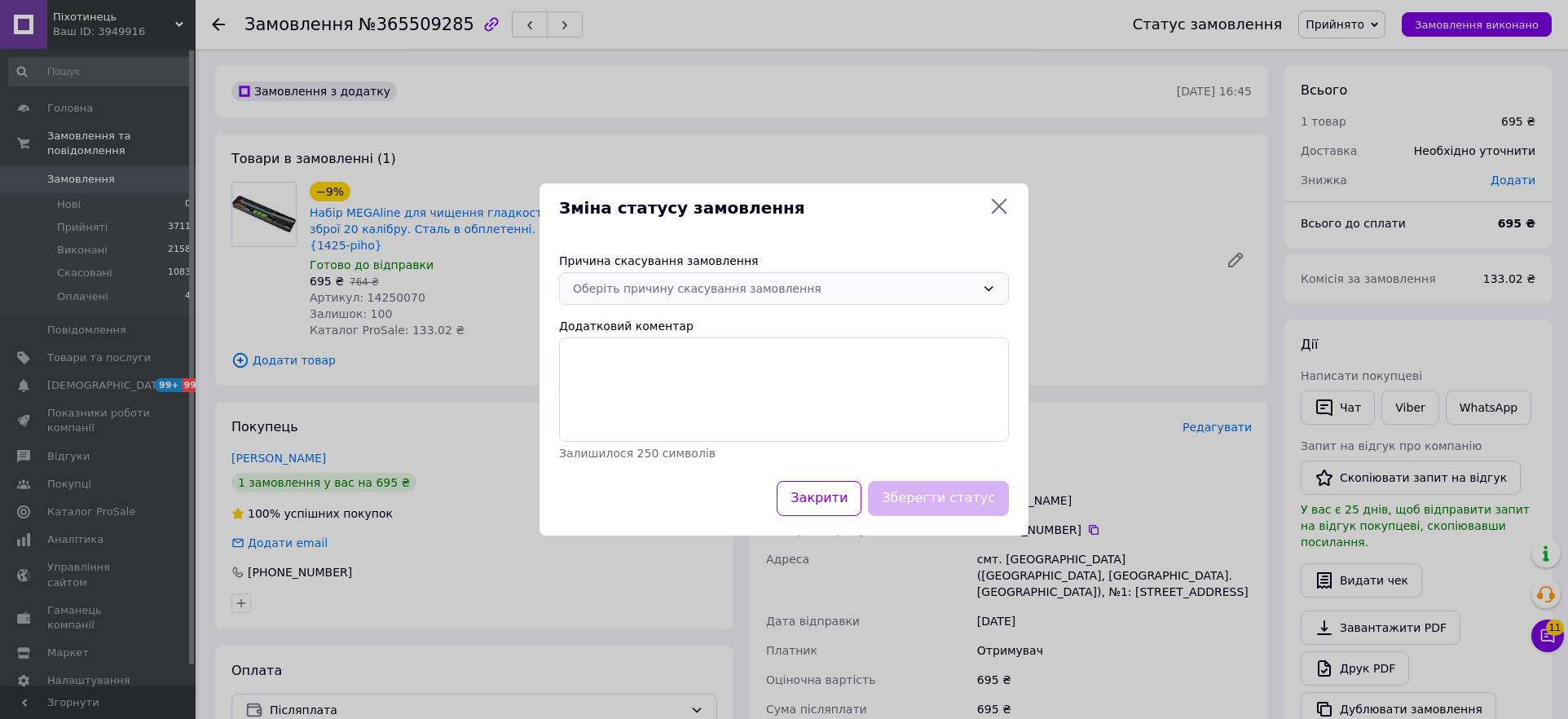
click at [632, 281] on div "Оберіть причину скасування замовлення" at bounding box center [774, 289] width 403 height 18
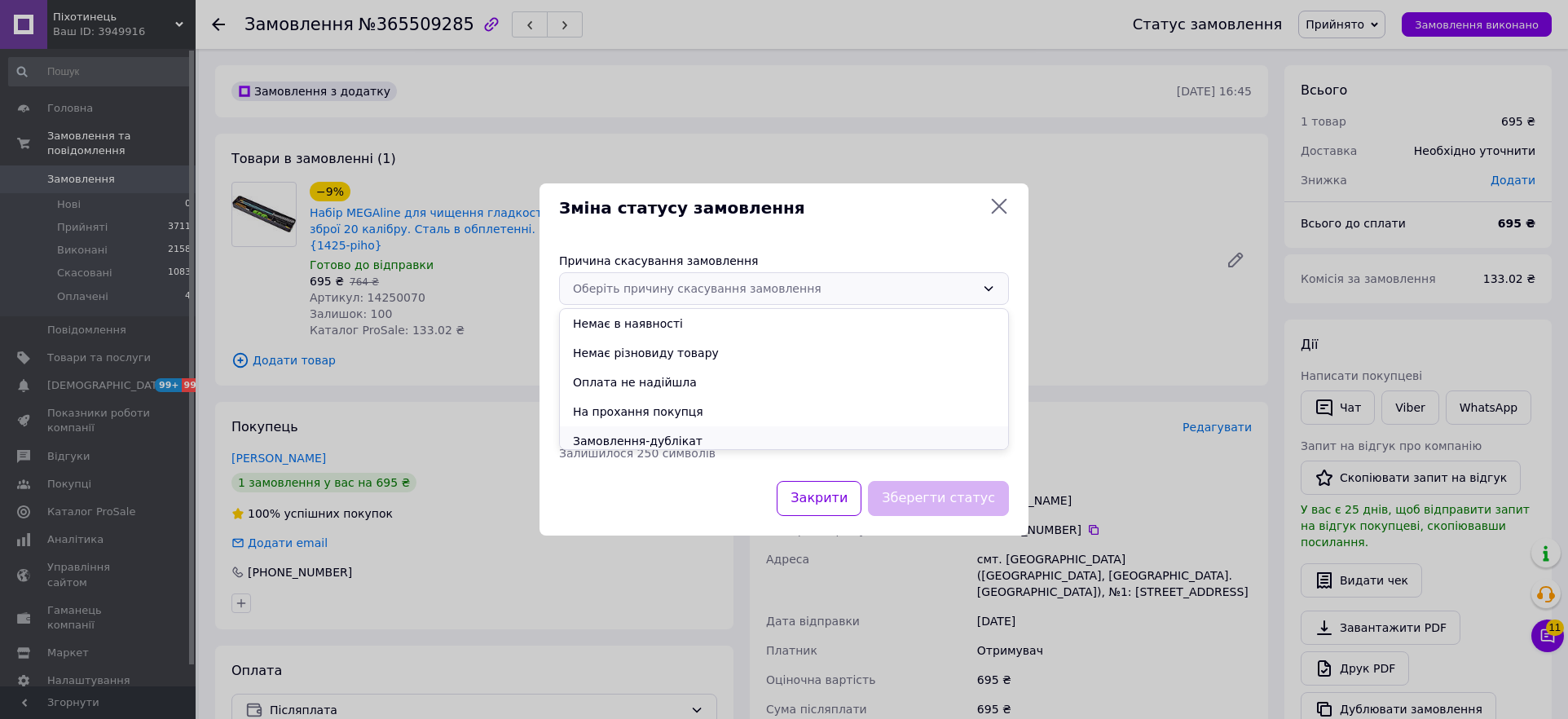
click at [606, 444] on li "Замовлення-дублікат" at bounding box center [784, 441] width 448 height 29
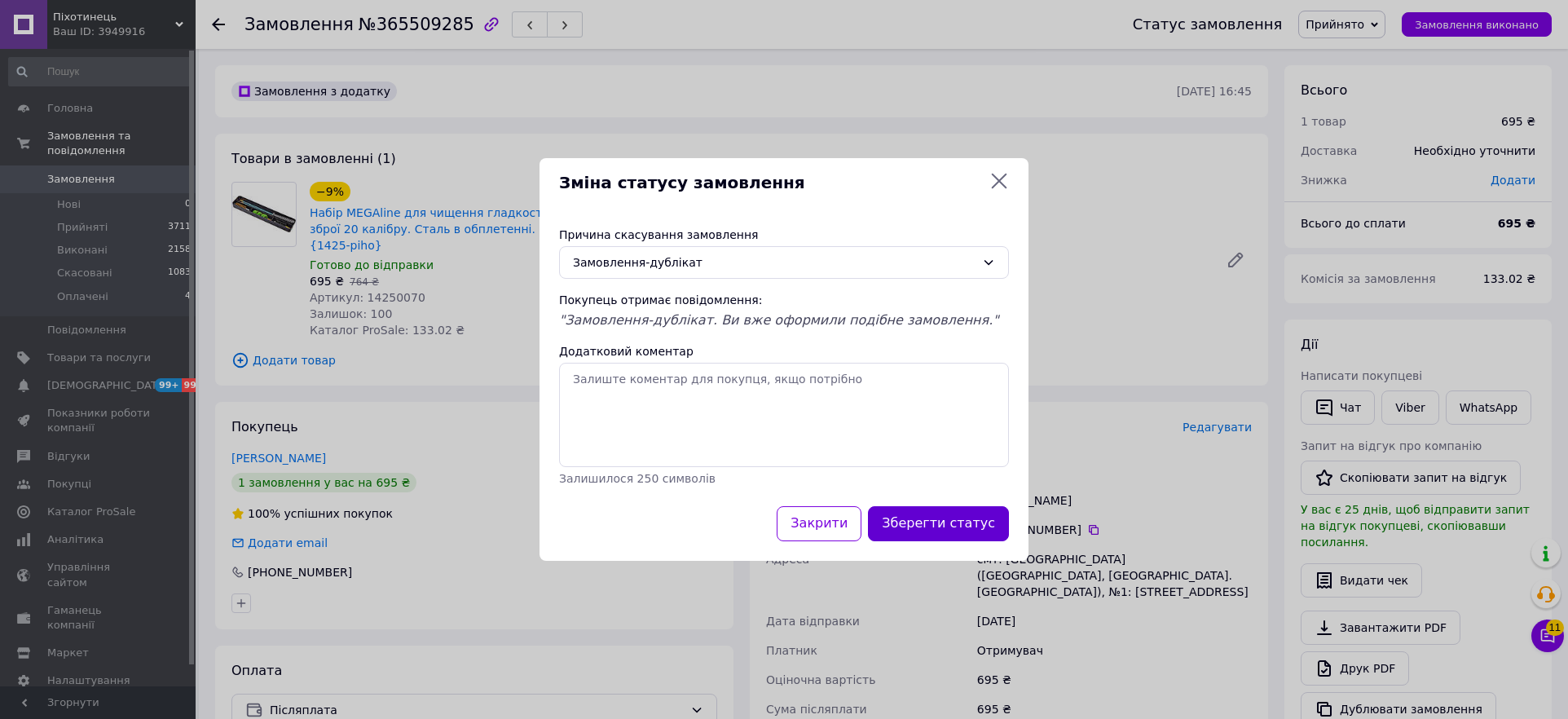
click at [936, 524] on button "Зберегти статус" at bounding box center [937, 524] width 141 height 35
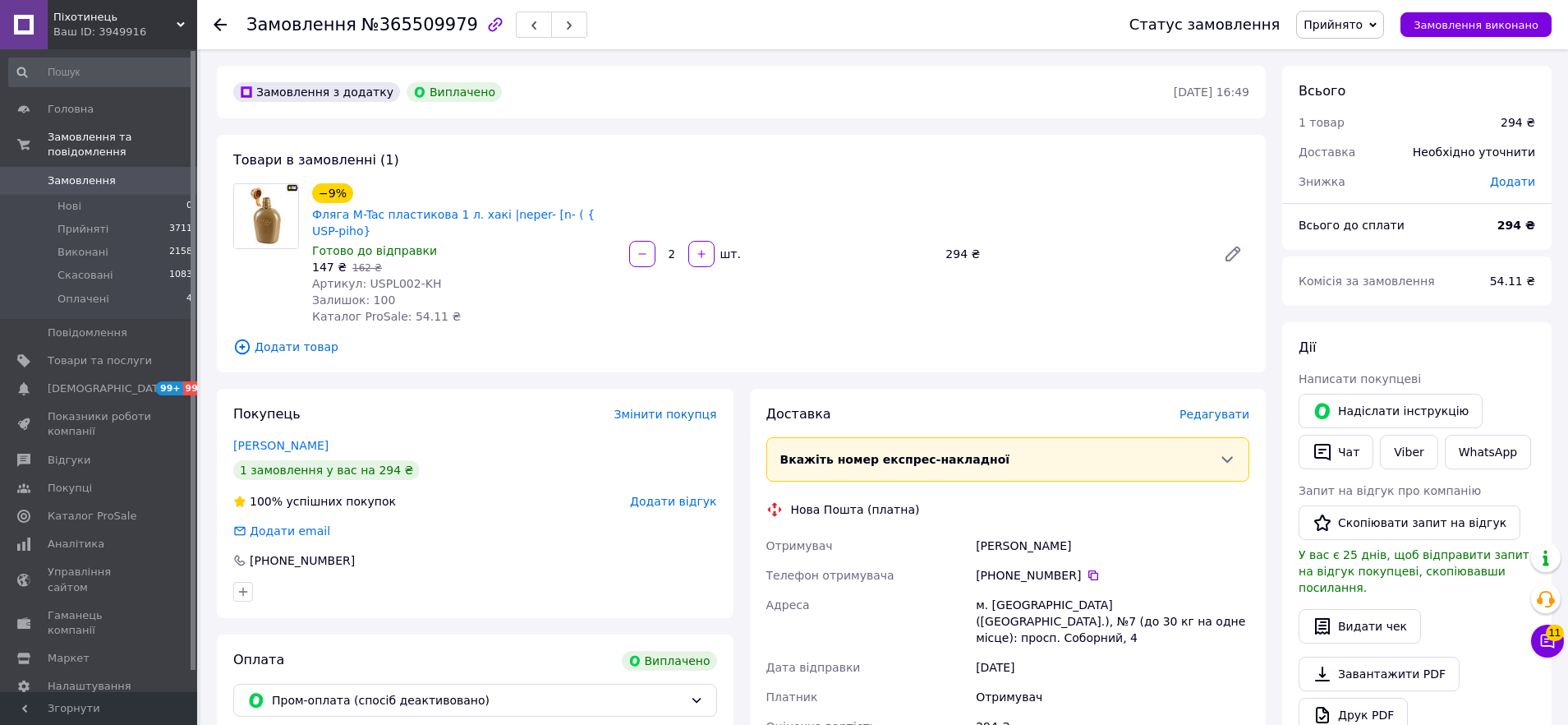
click at [1355, 22] on span "Прийнято" at bounding box center [1333, 25] width 59 height 13
click at [1356, 81] on li "Скасовано" at bounding box center [1340, 81] width 86 height 25
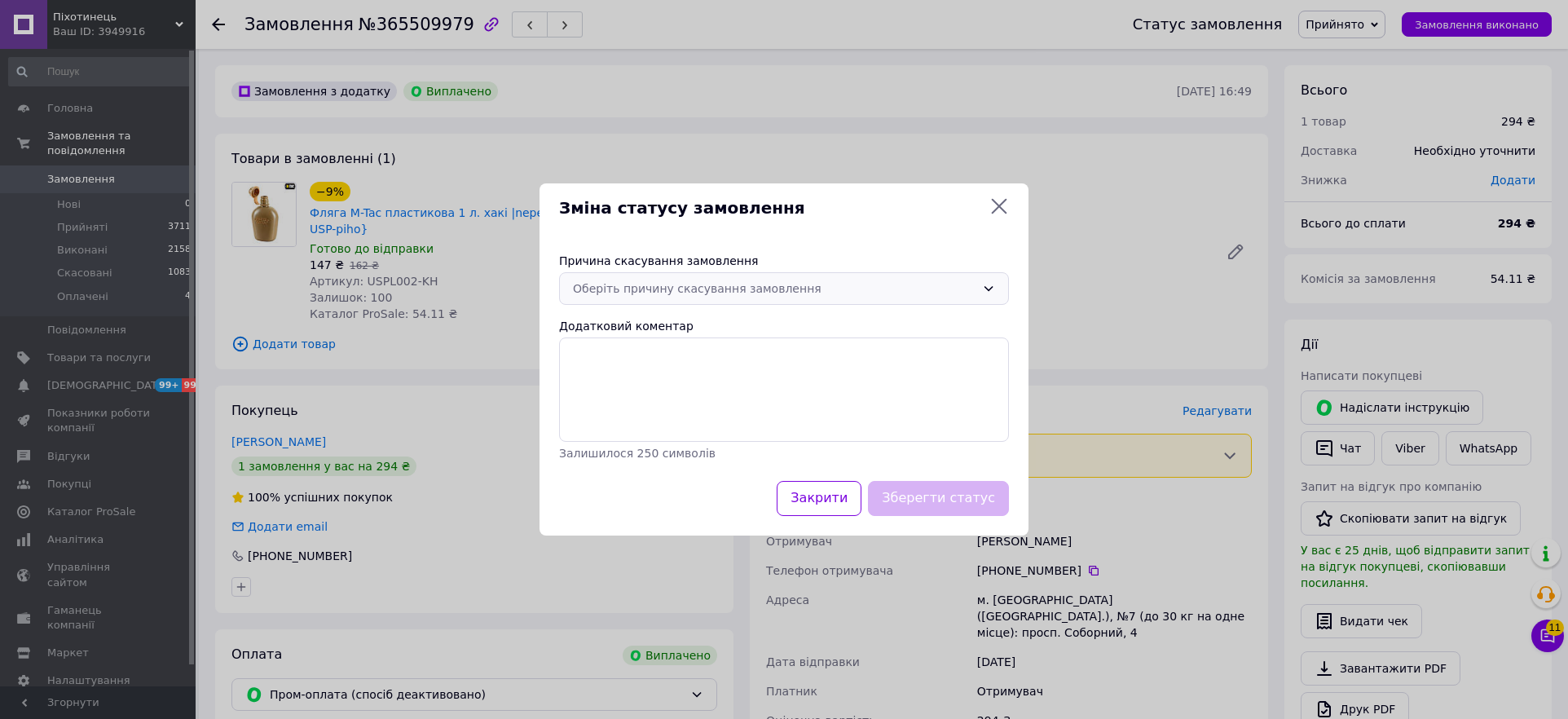
click at [736, 295] on div "Оберіть причину скасування замовлення" at bounding box center [774, 289] width 403 height 18
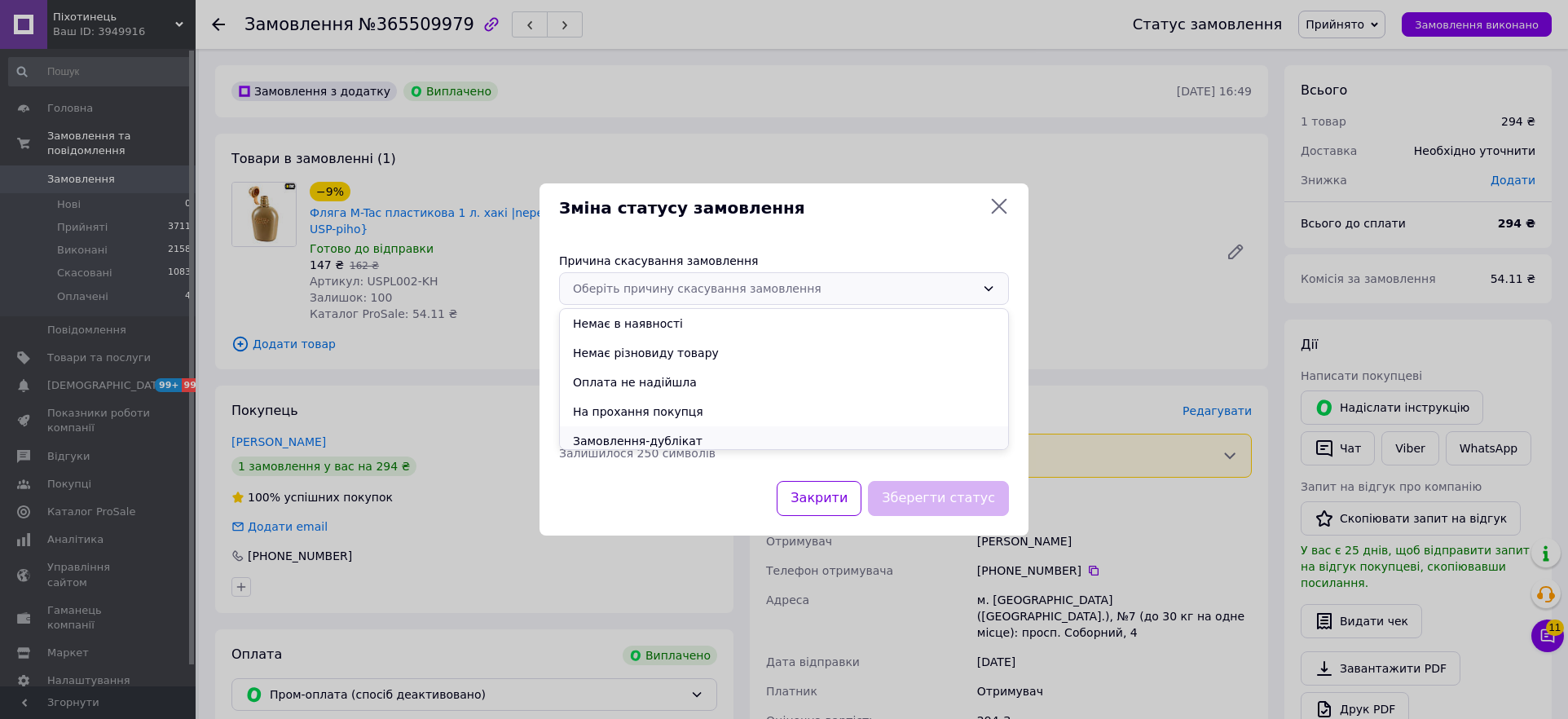
click at [652, 438] on li "Замовлення-дублікат" at bounding box center [784, 441] width 448 height 29
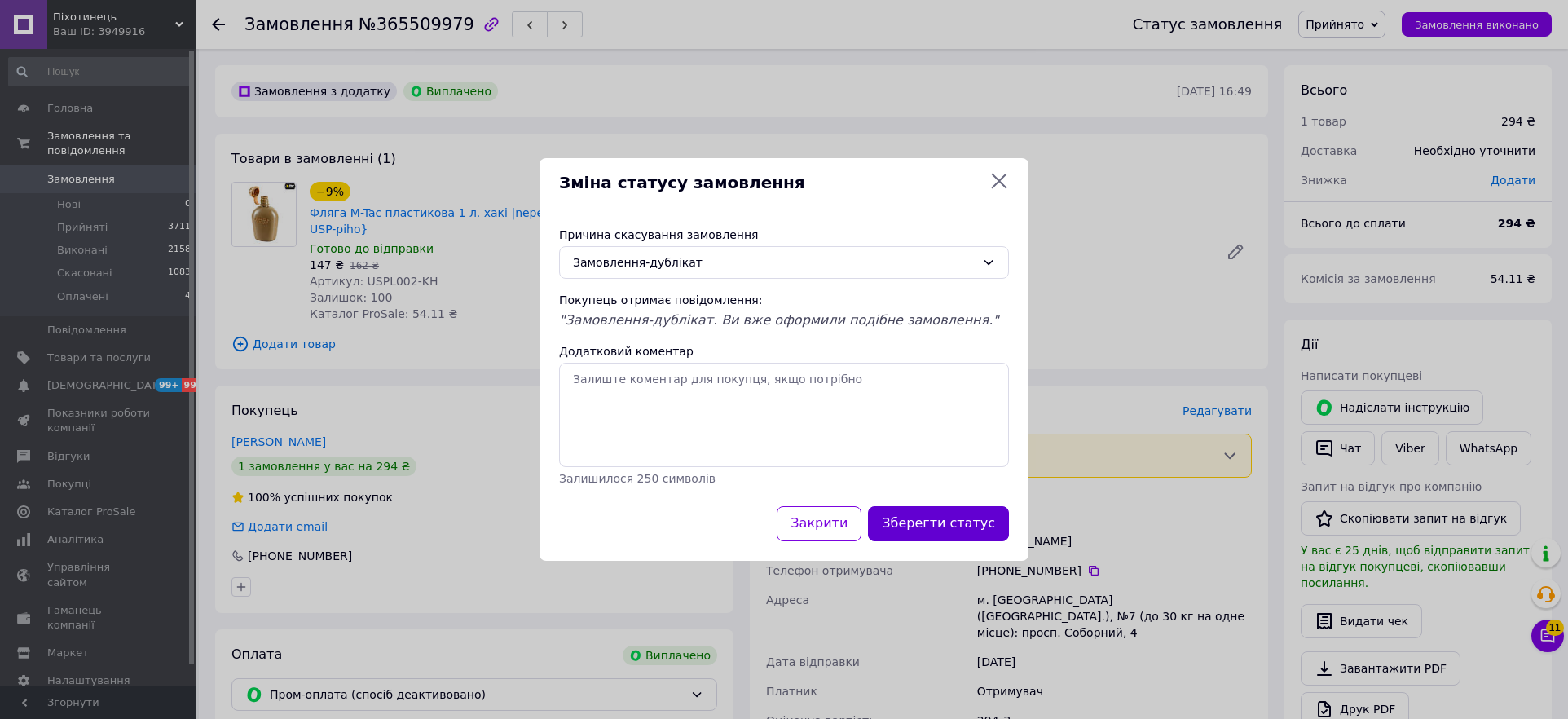
click at [915, 529] on button "Зберегти статус" at bounding box center [937, 524] width 141 height 35
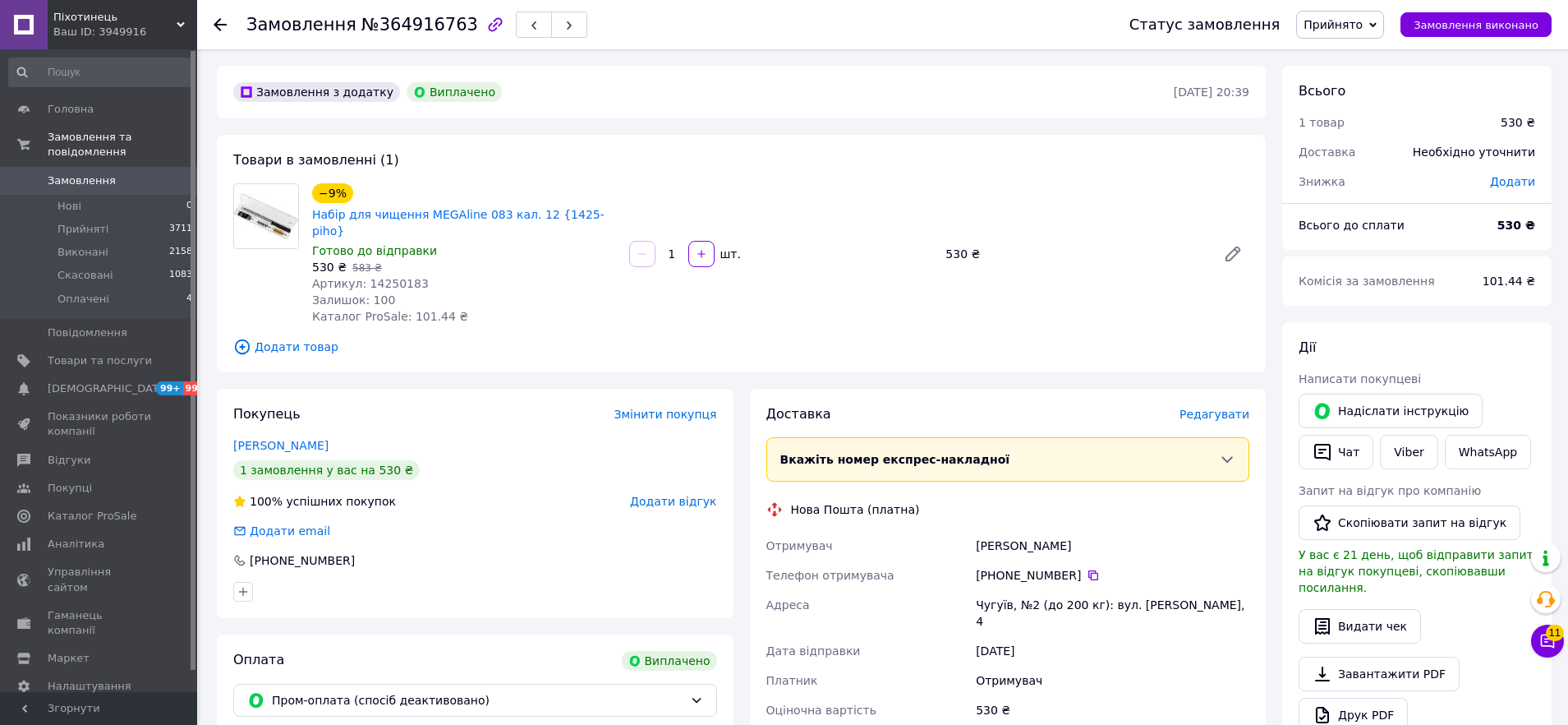
click at [1379, 16] on span "Прийнято" at bounding box center [1340, 25] width 88 height 28
click at [1354, 81] on li "Скасовано" at bounding box center [1340, 81] width 86 height 25
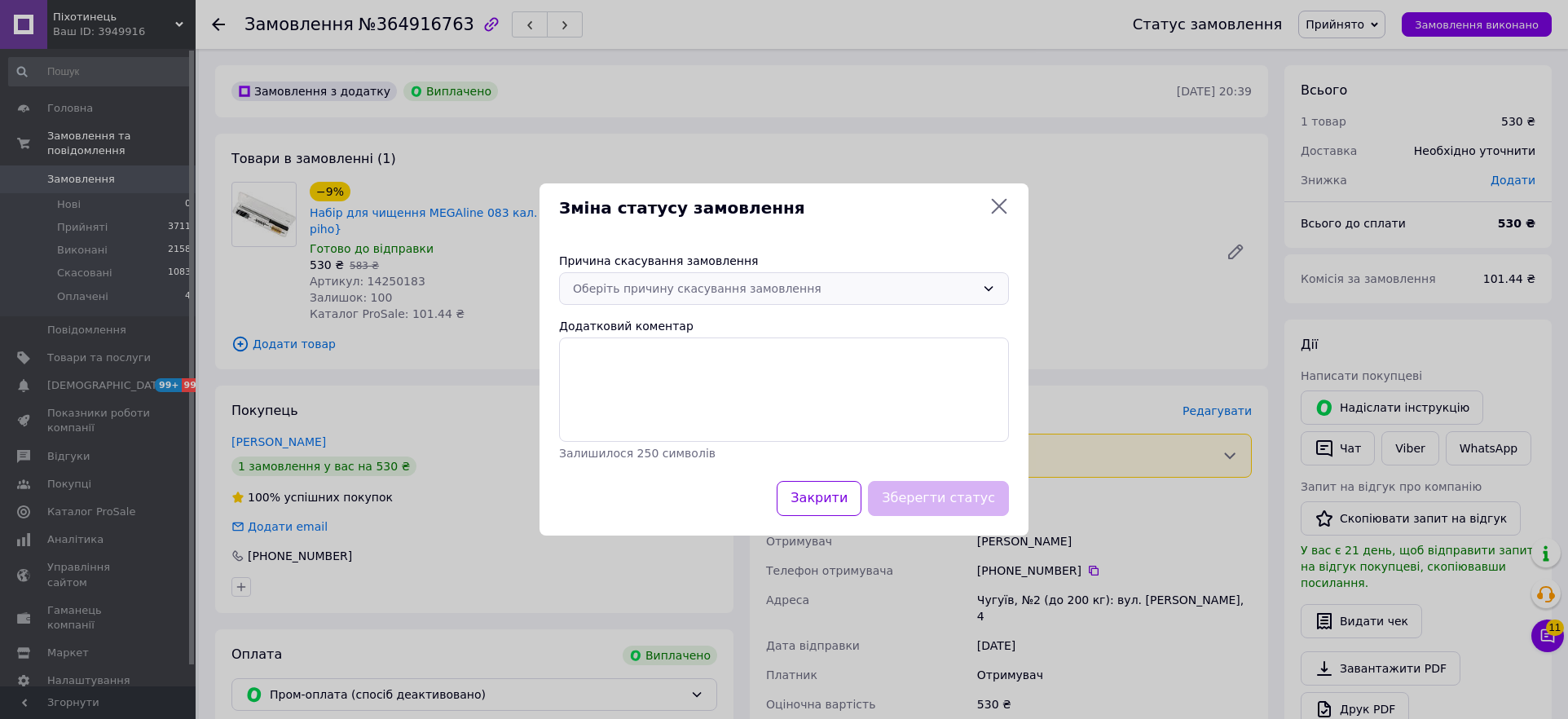
click at [758, 296] on div "Оберіть причину скасування замовлення" at bounding box center [774, 289] width 403 height 18
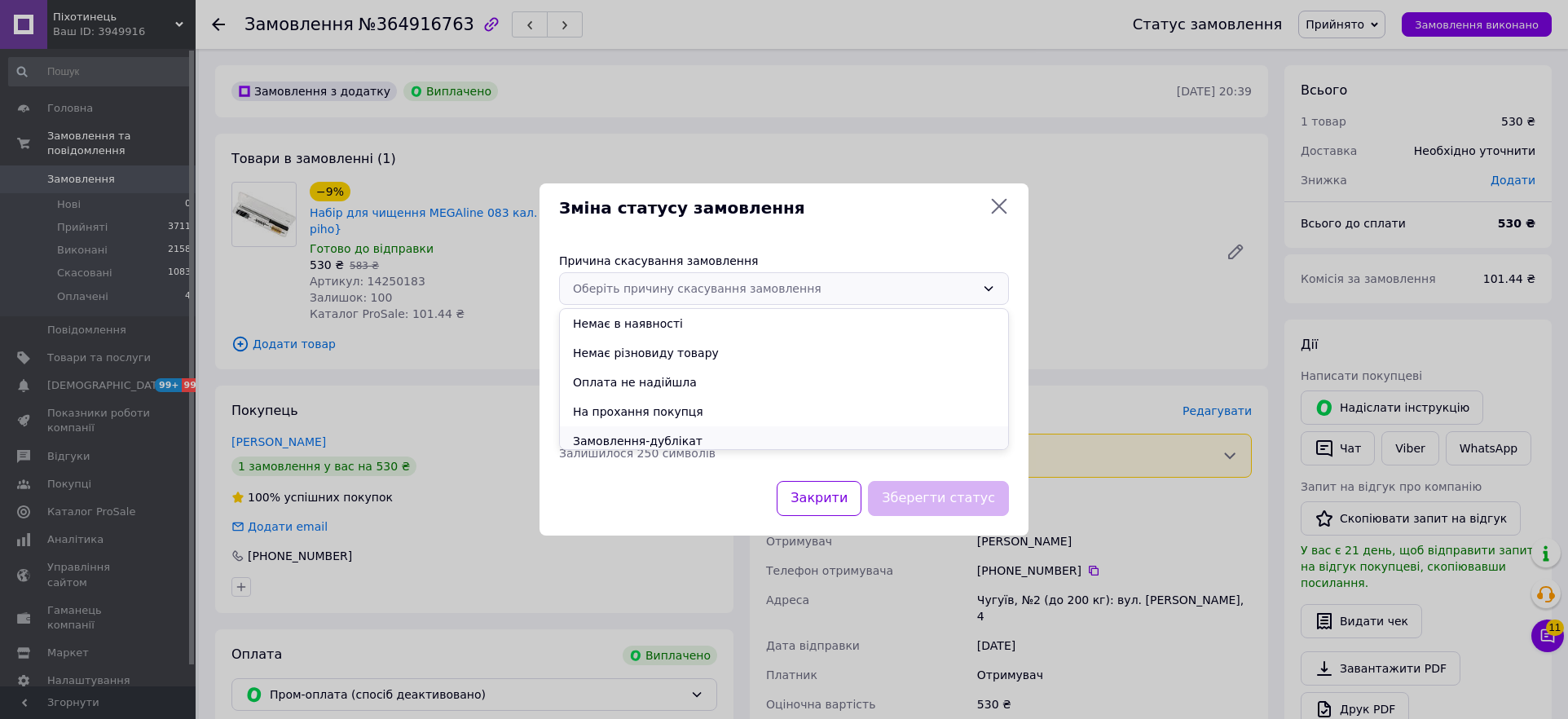
click at [664, 438] on li "Замовлення-дублікат" at bounding box center [784, 441] width 448 height 29
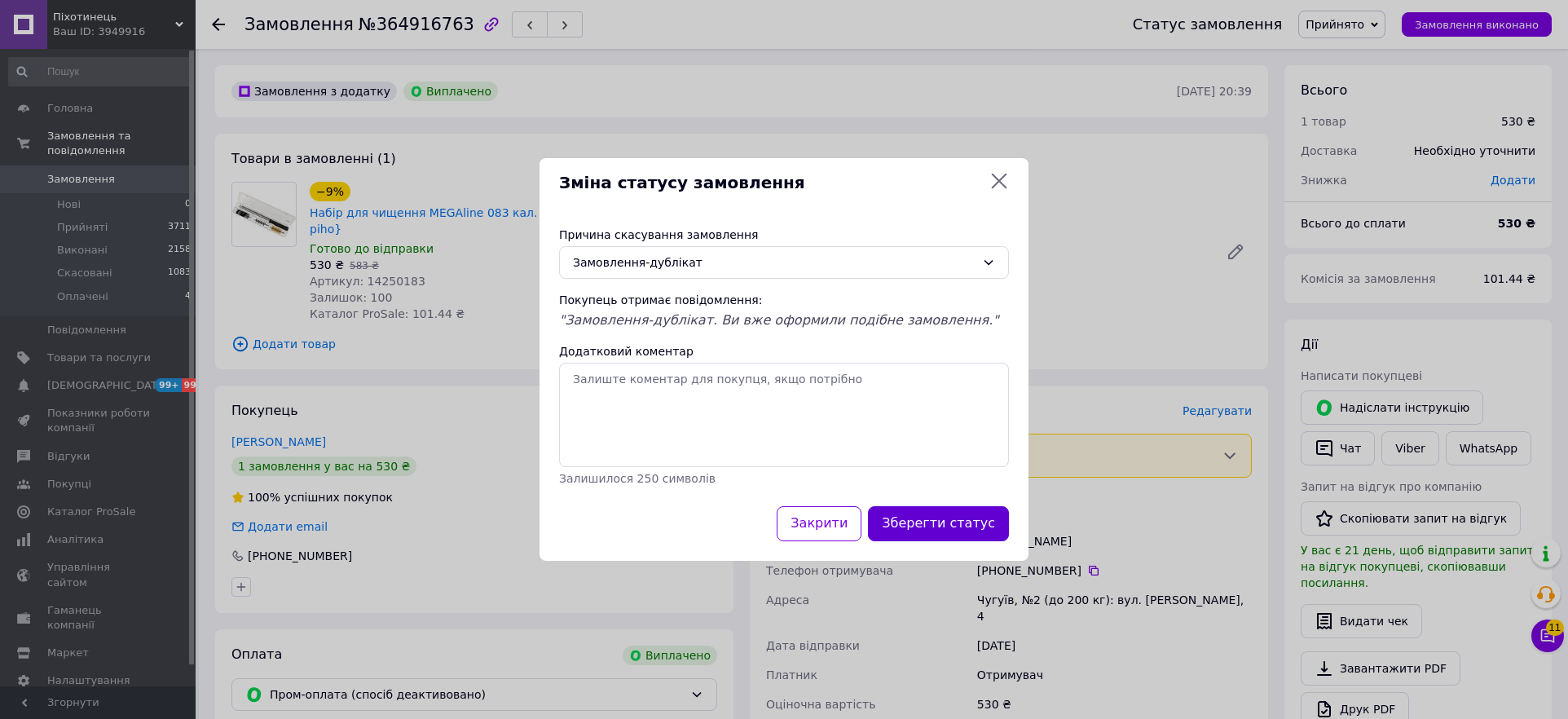
click at [939, 529] on button "Зберегти статус" at bounding box center [937, 524] width 141 height 35
